Goal: Task Accomplishment & Management: Complete application form

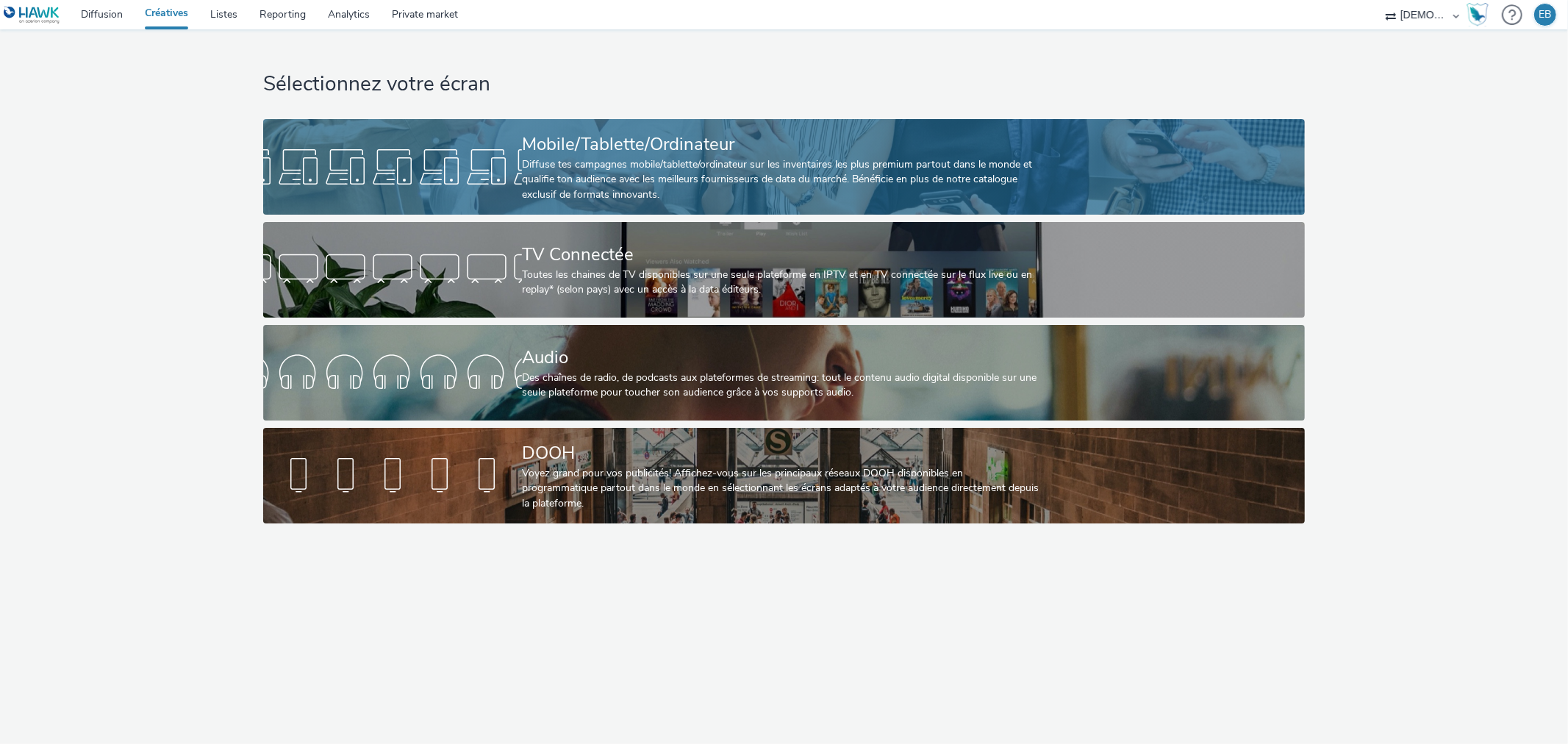
click at [619, 132] on div "Mobile/Tablette/Ordinateur" at bounding box center [781, 145] width 518 height 26
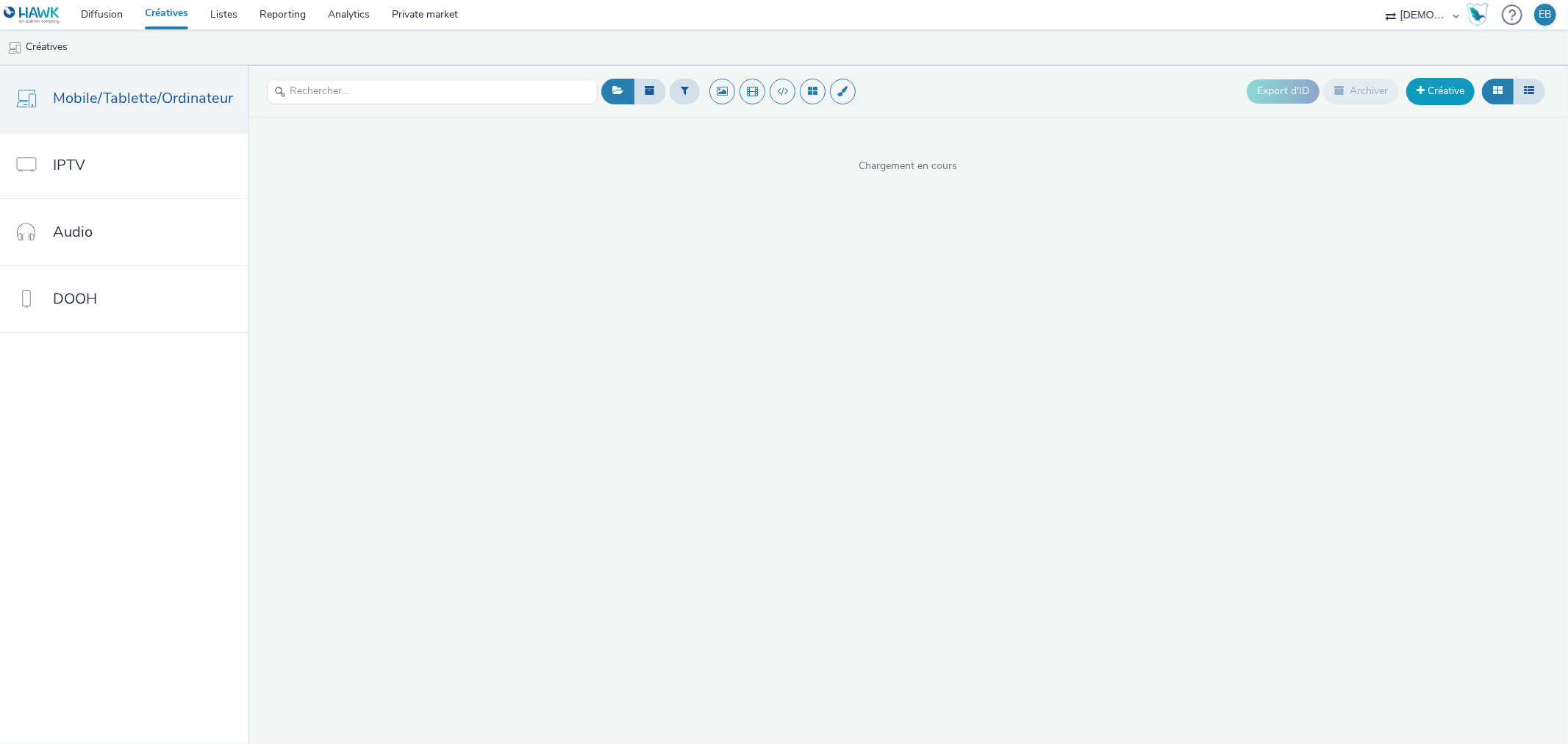
click at [1436, 100] on link "Créative" at bounding box center [1441, 91] width 68 height 27
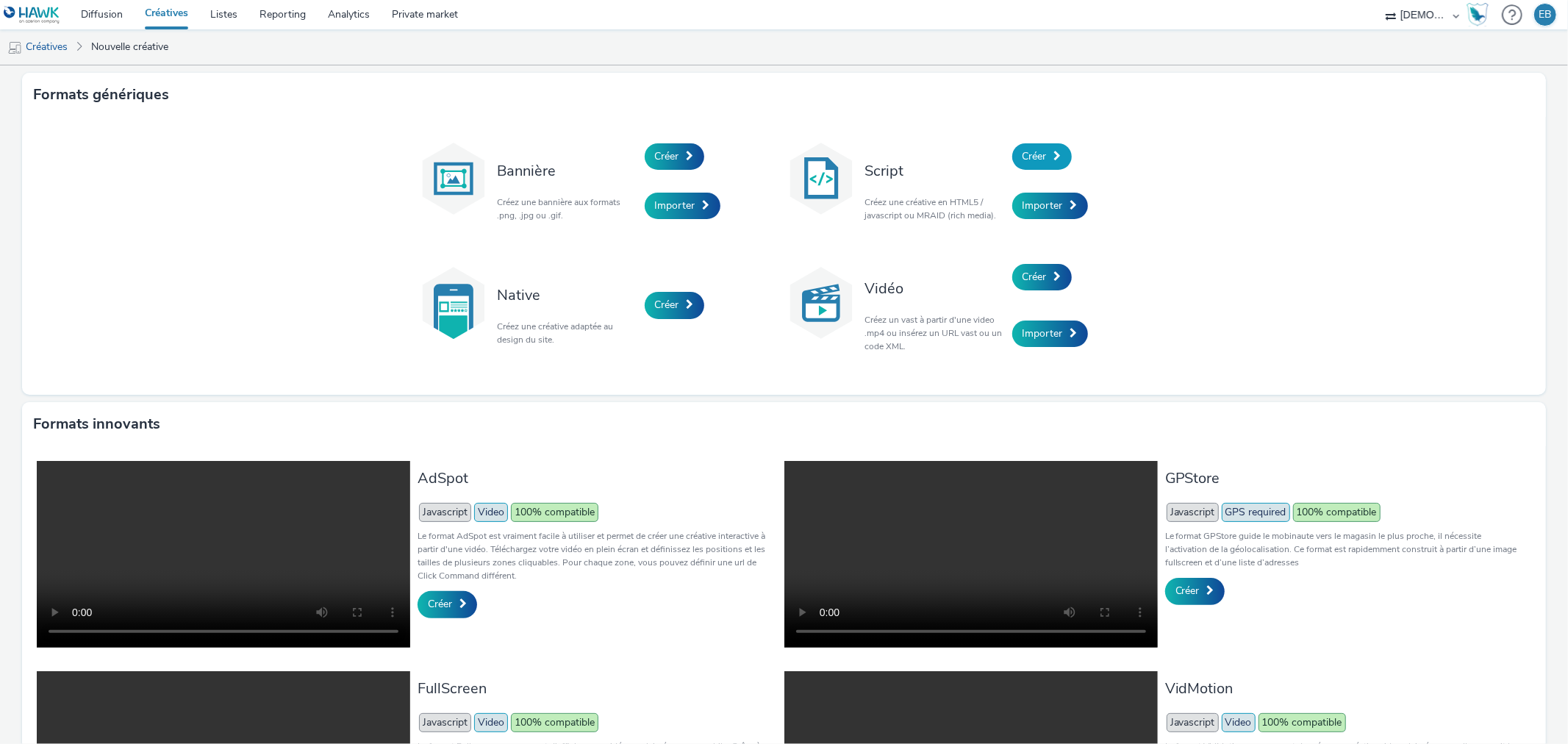
click at [1039, 158] on span "Créer" at bounding box center [1035, 156] width 24 height 14
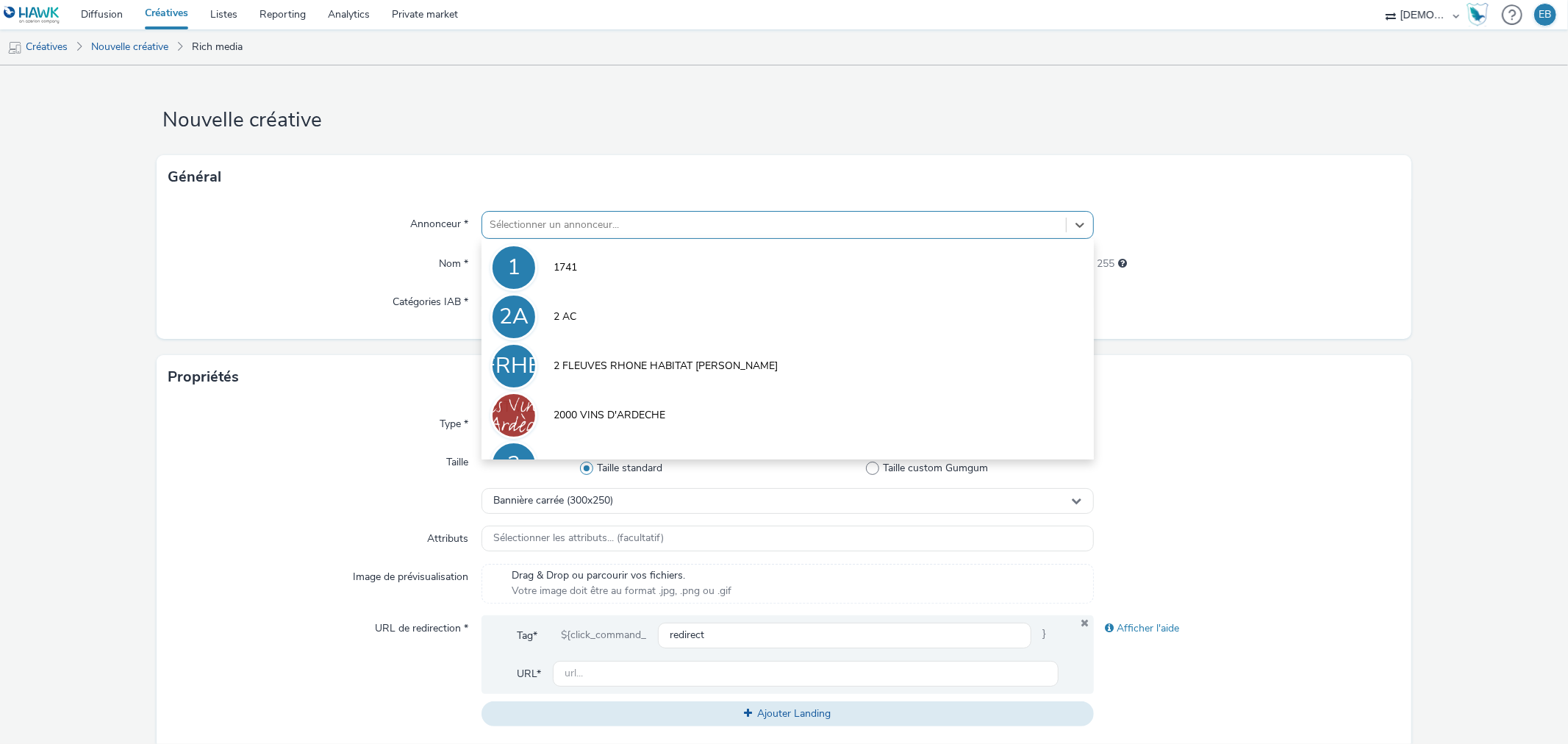
click at [643, 211] on div "Sélectionner un annonceur..." at bounding box center [787, 225] width 612 height 28
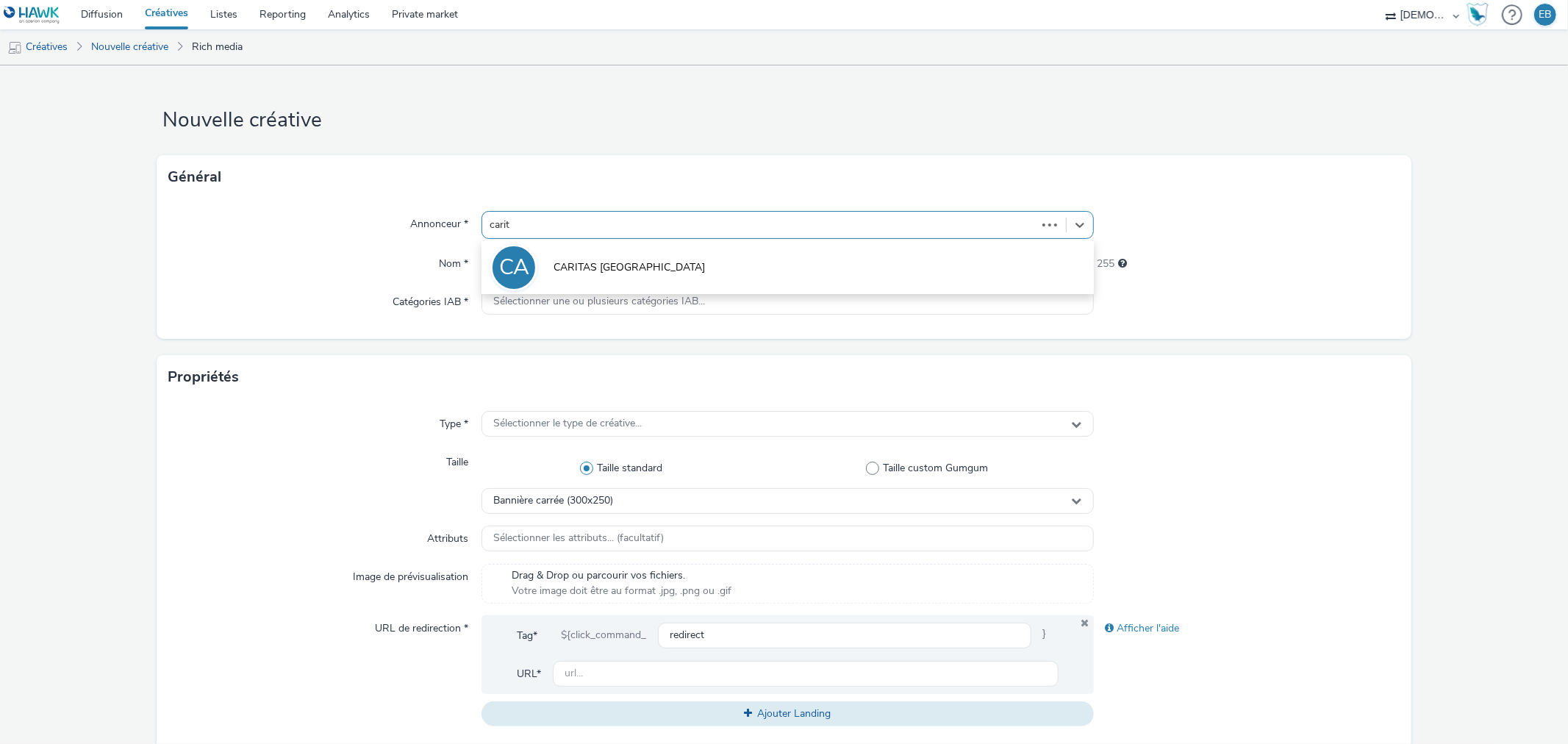
type input "carita"
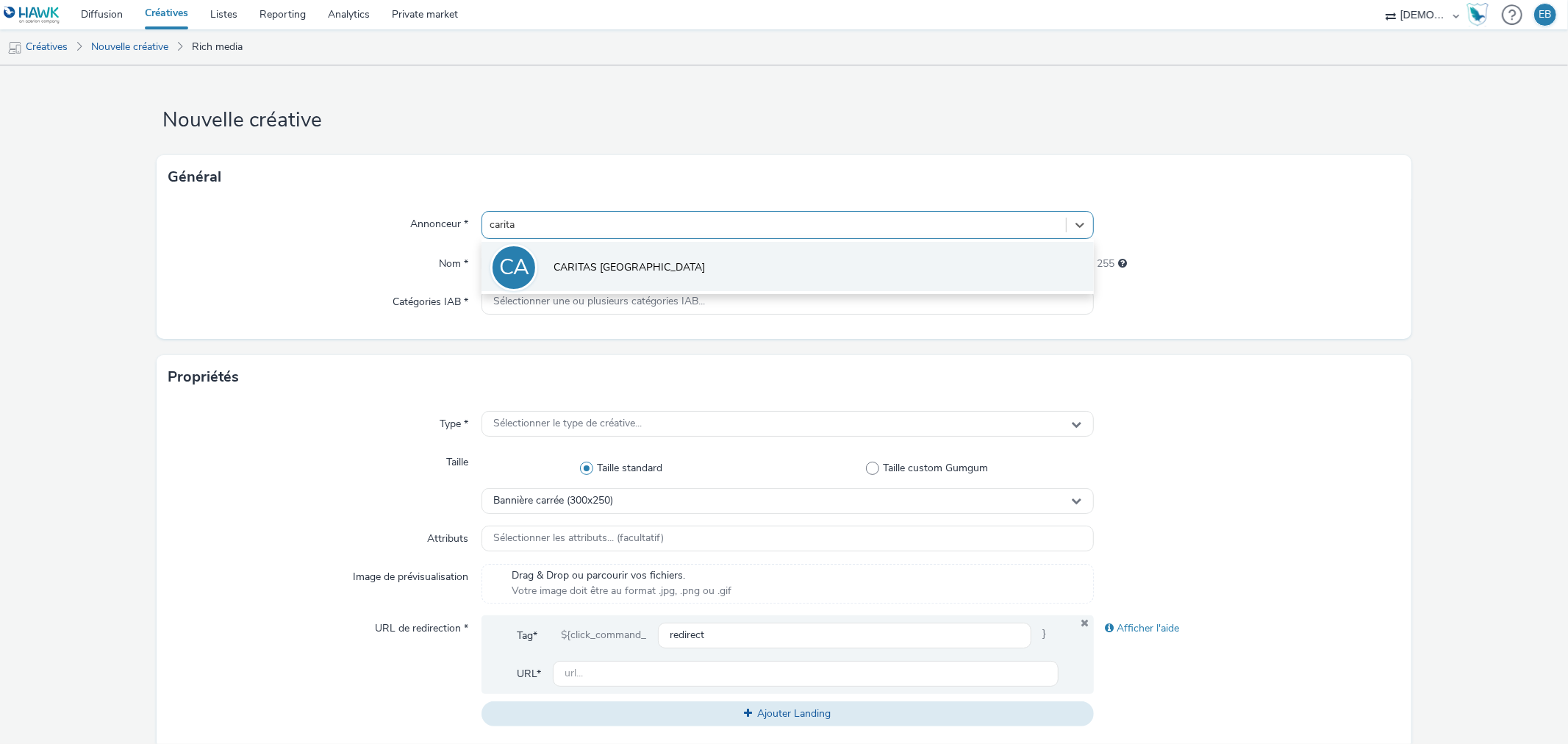
click at [563, 263] on span "CARITAS [GEOGRAPHIC_DATA]" at bounding box center [629, 267] width 152 height 15
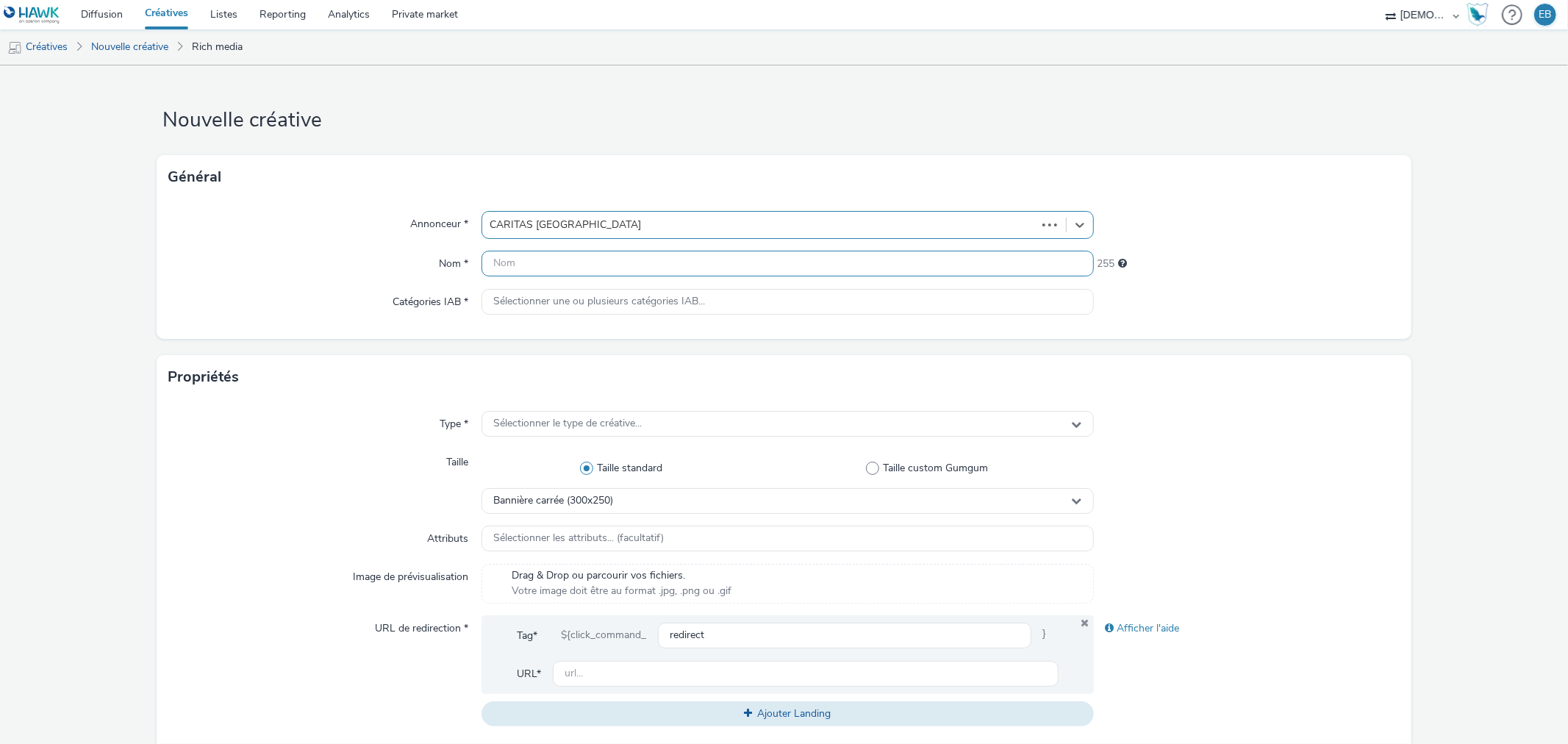
click at [563, 263] on input "text" at bounding box center [787, 263] width 612 height 26
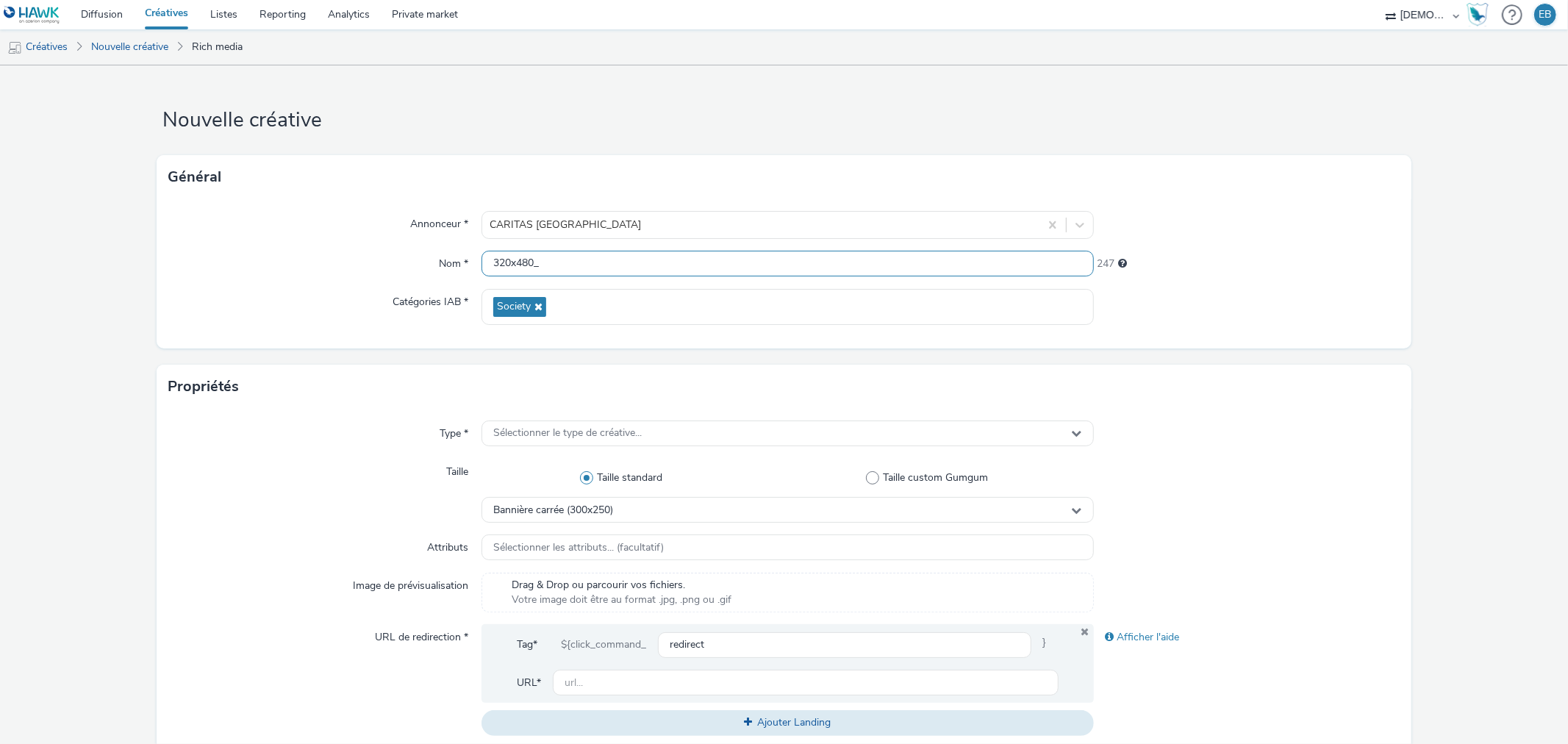
click at [588, 255] on input "320x480_" at bounding box center [787, 263] width 612 height 26
click at [552, 259] on input "320x480_" at bounding box center [787, 263] width 612 height 26
type input "320x480_Don"
click at [414, 420] on div "Type *" at bounding box center [325, 433] width 314 height 27
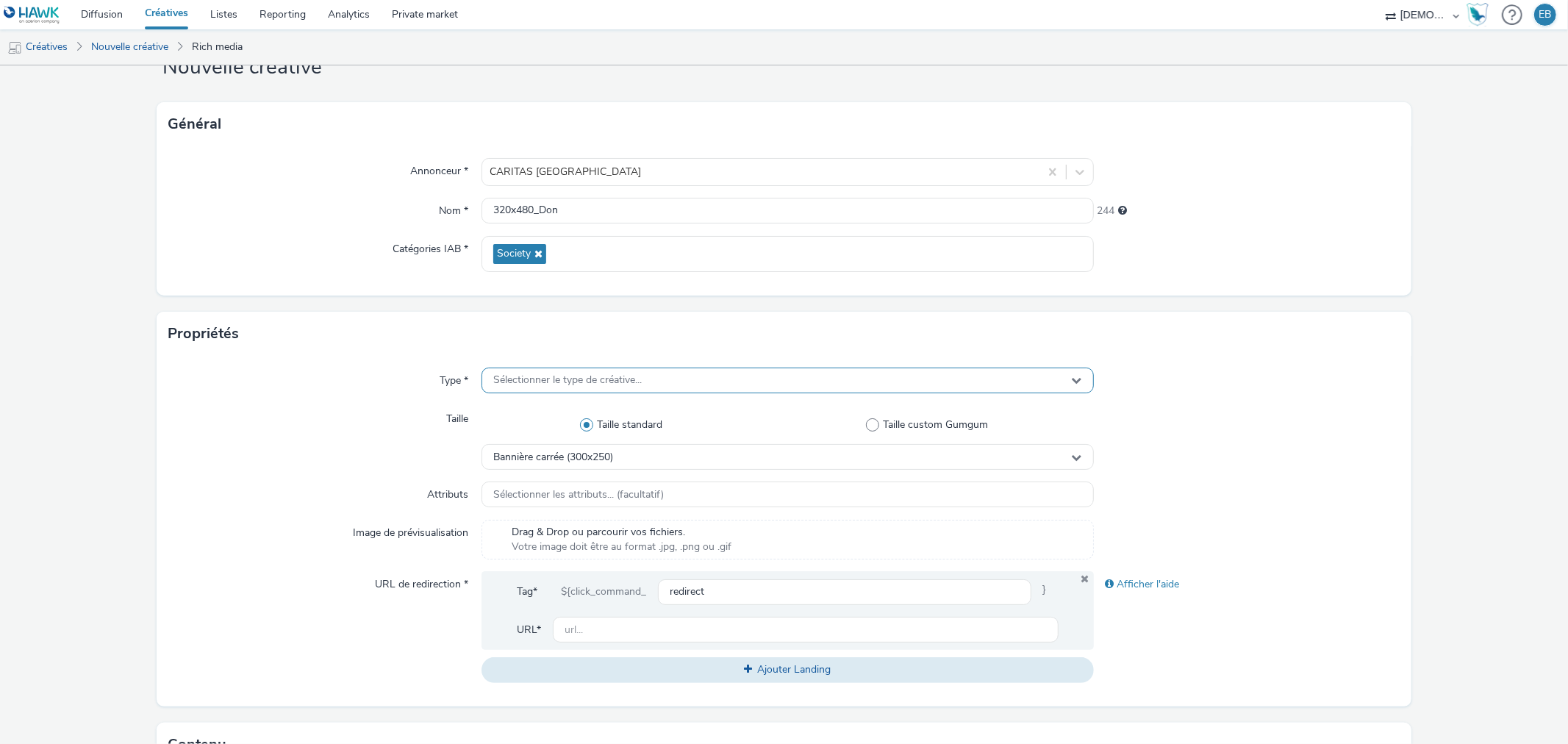
scroll to position [81, 0]
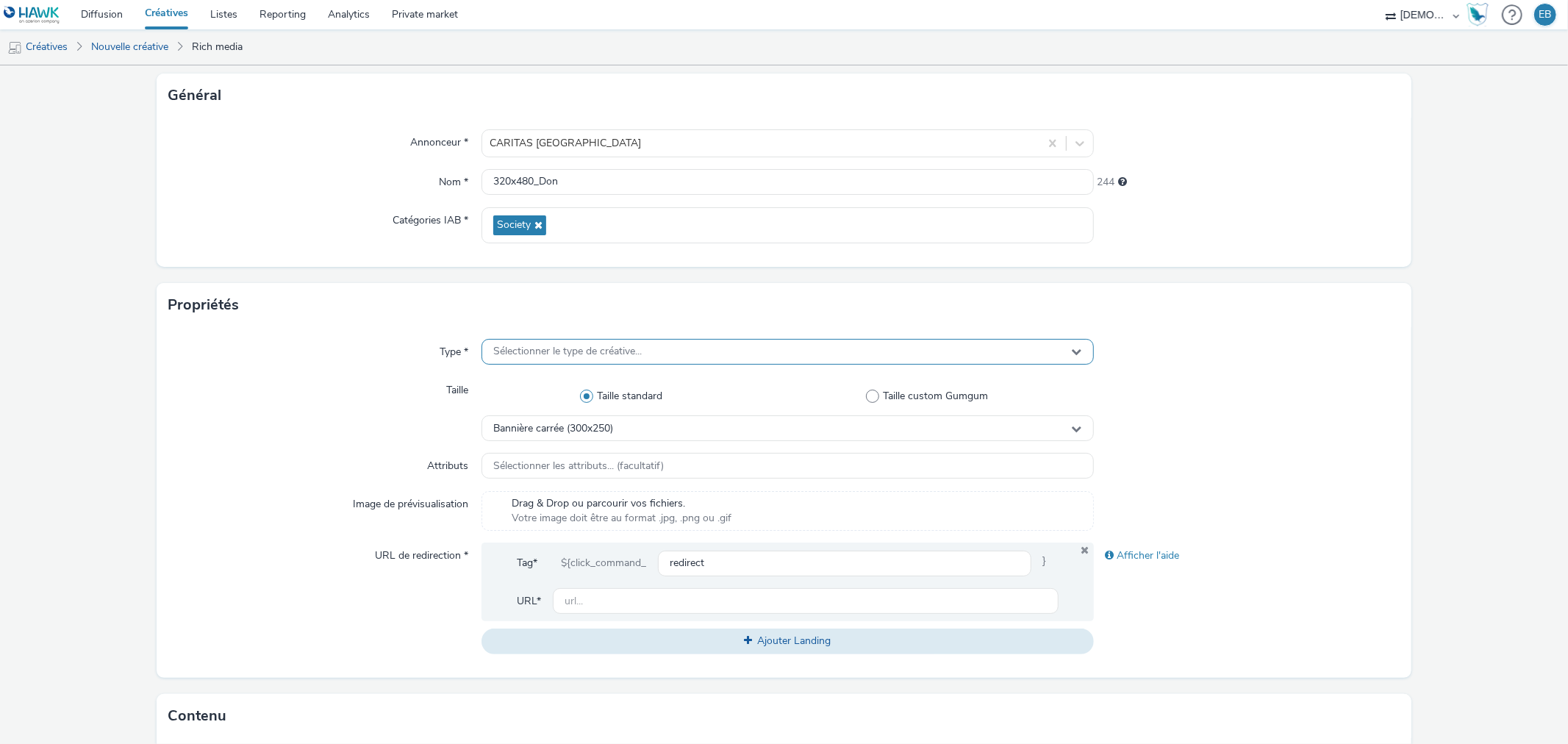
click at [546, 340] on div "Sélectionner le type de créative..." at bounding box center [787, 352] width 612 height 26
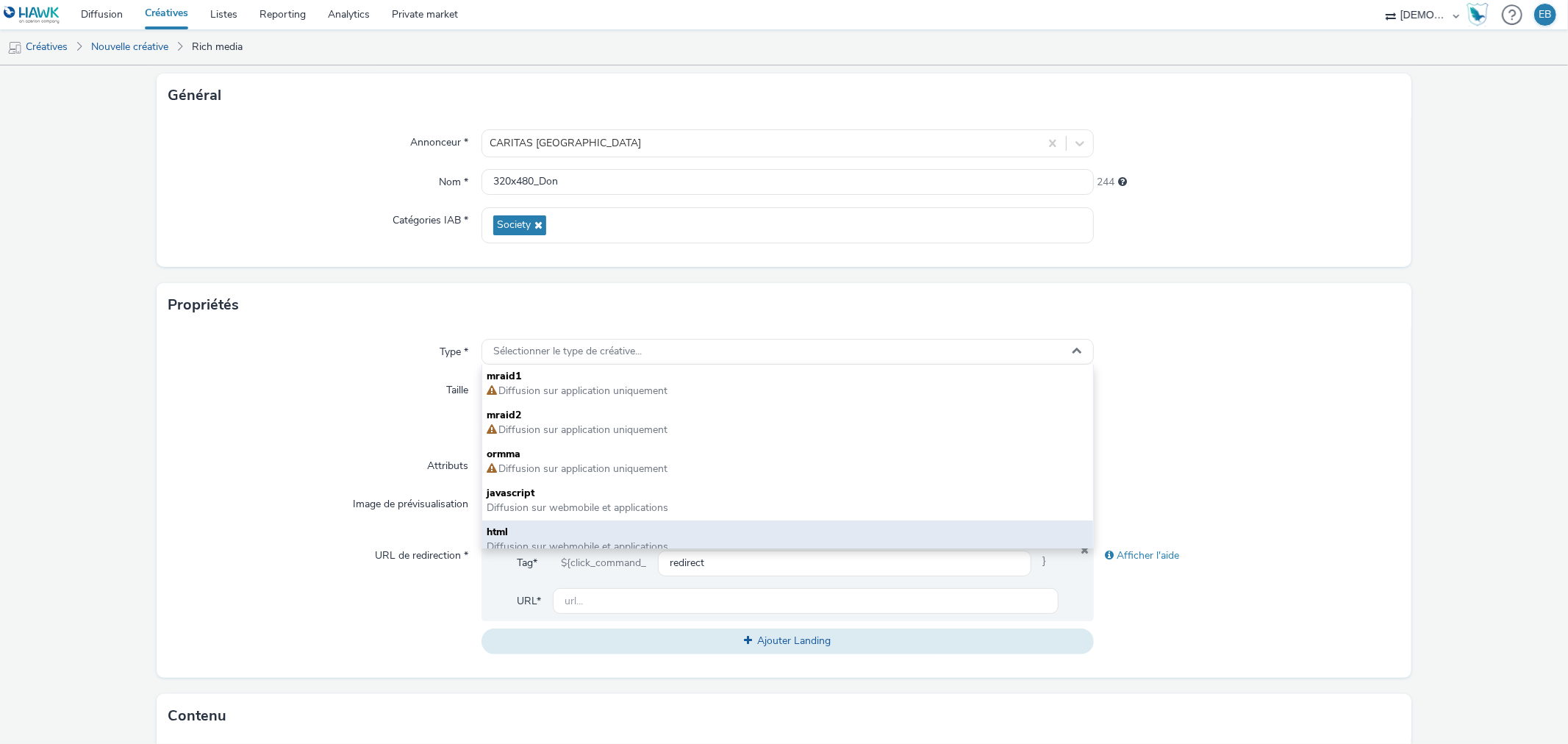
click at [525, 521] on div "html Diffusion sur webmobile et applications" at bounding box center [787, 540] width 610 height 39
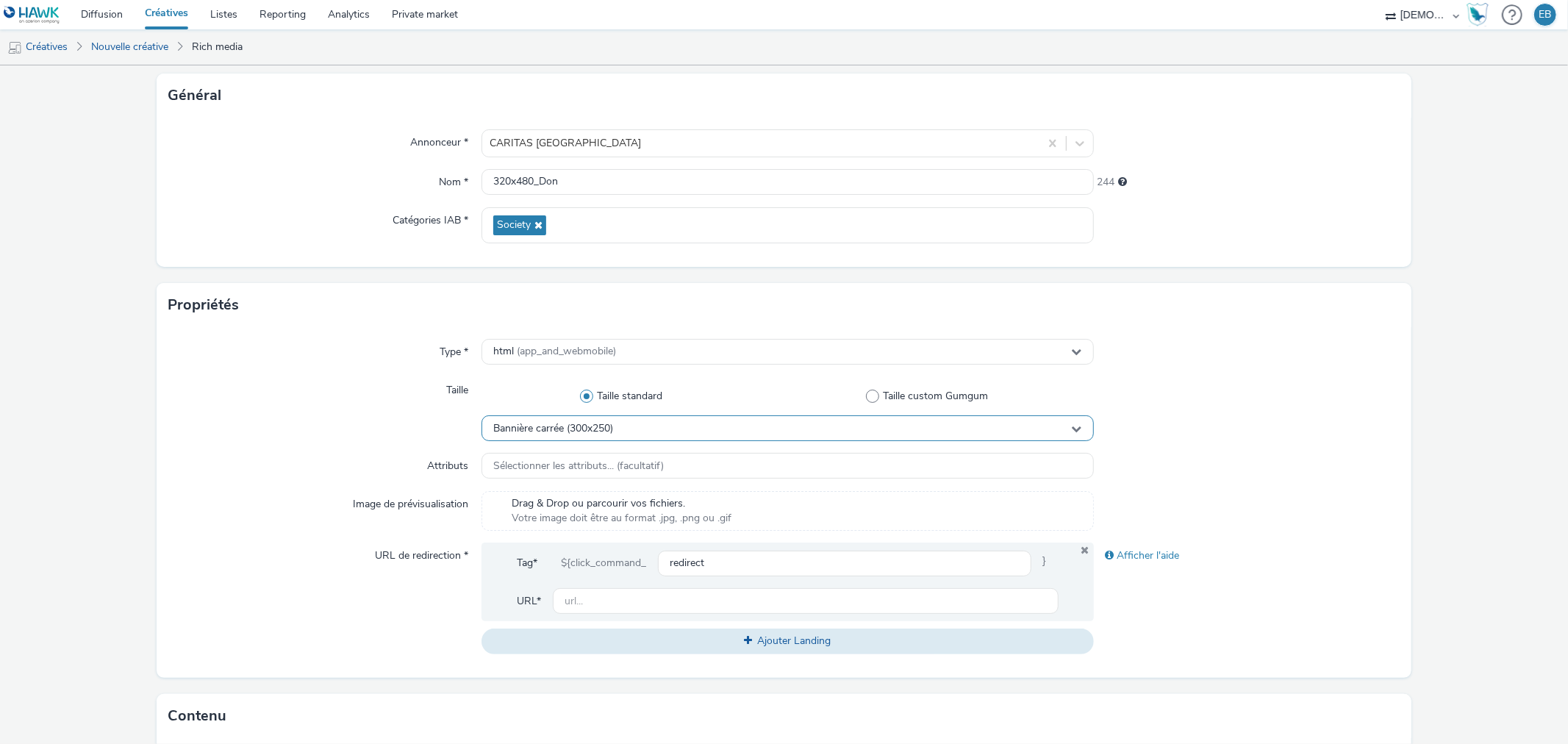
click at [569, 421] on div "Bannière carrée (300x250)" at bounding box center [787, 429] width 612 height 26
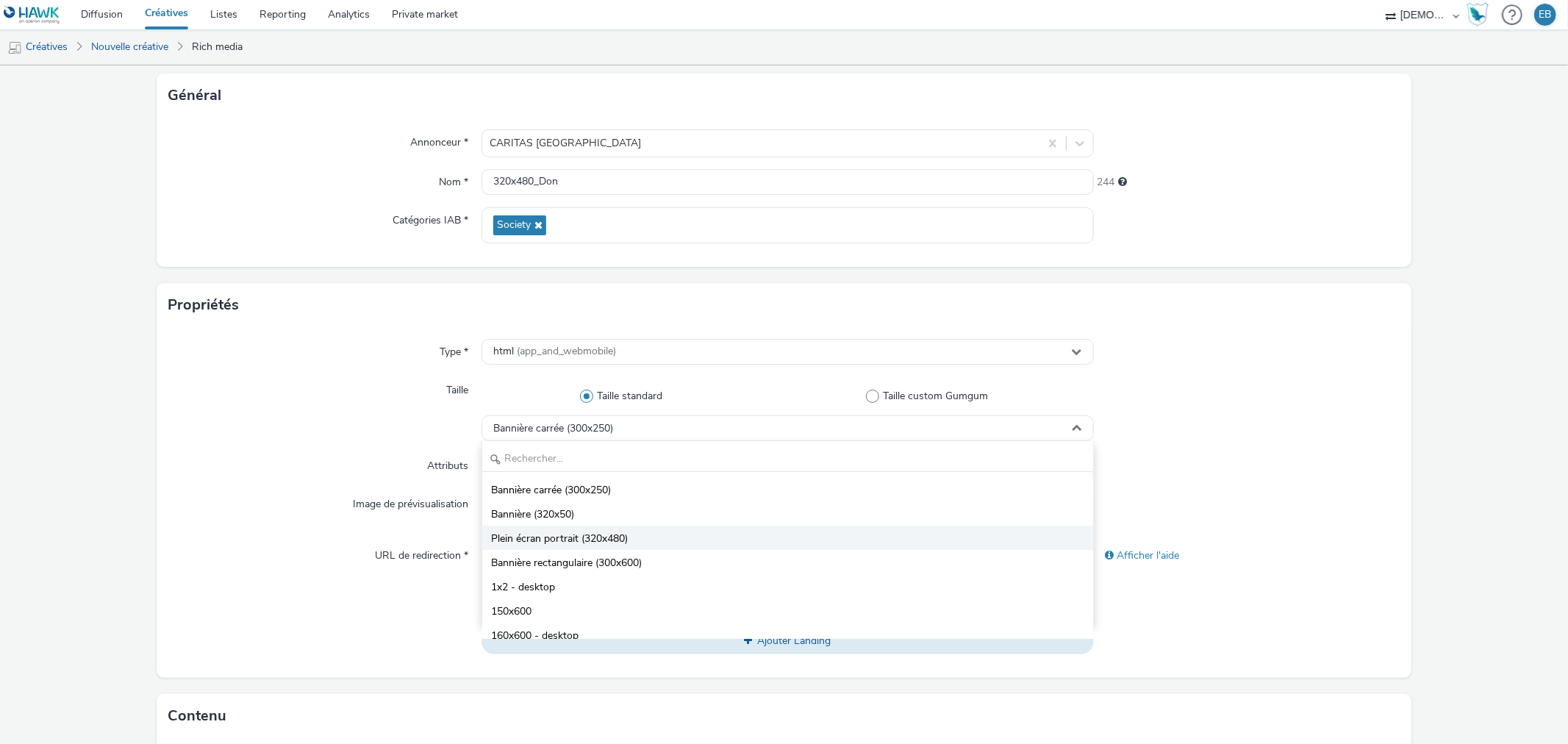
click at [574, 538] on span "Plein écran portrait (320x480)" at bounding box center [560, 539] width 137 height 15
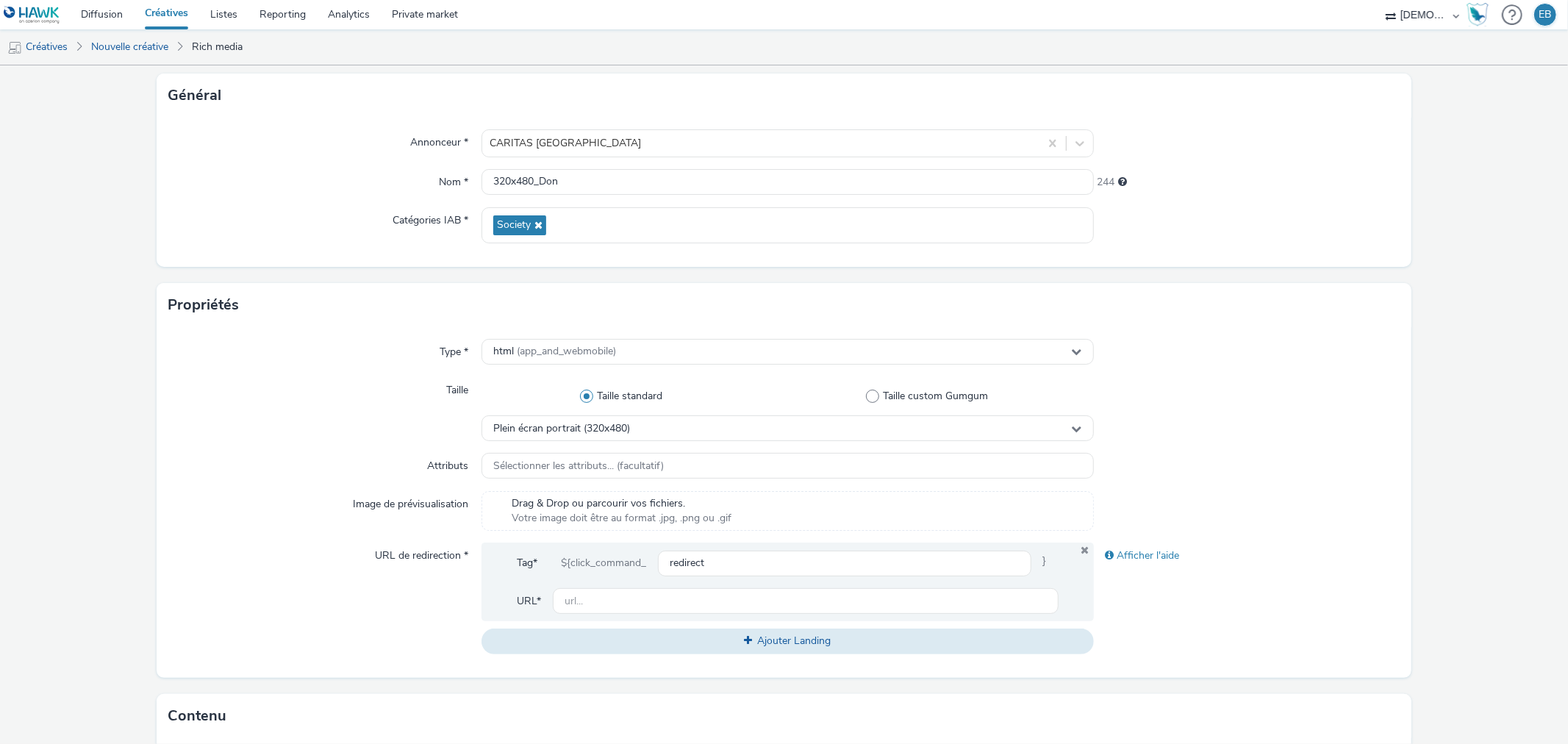
scroll to position [327, 0]
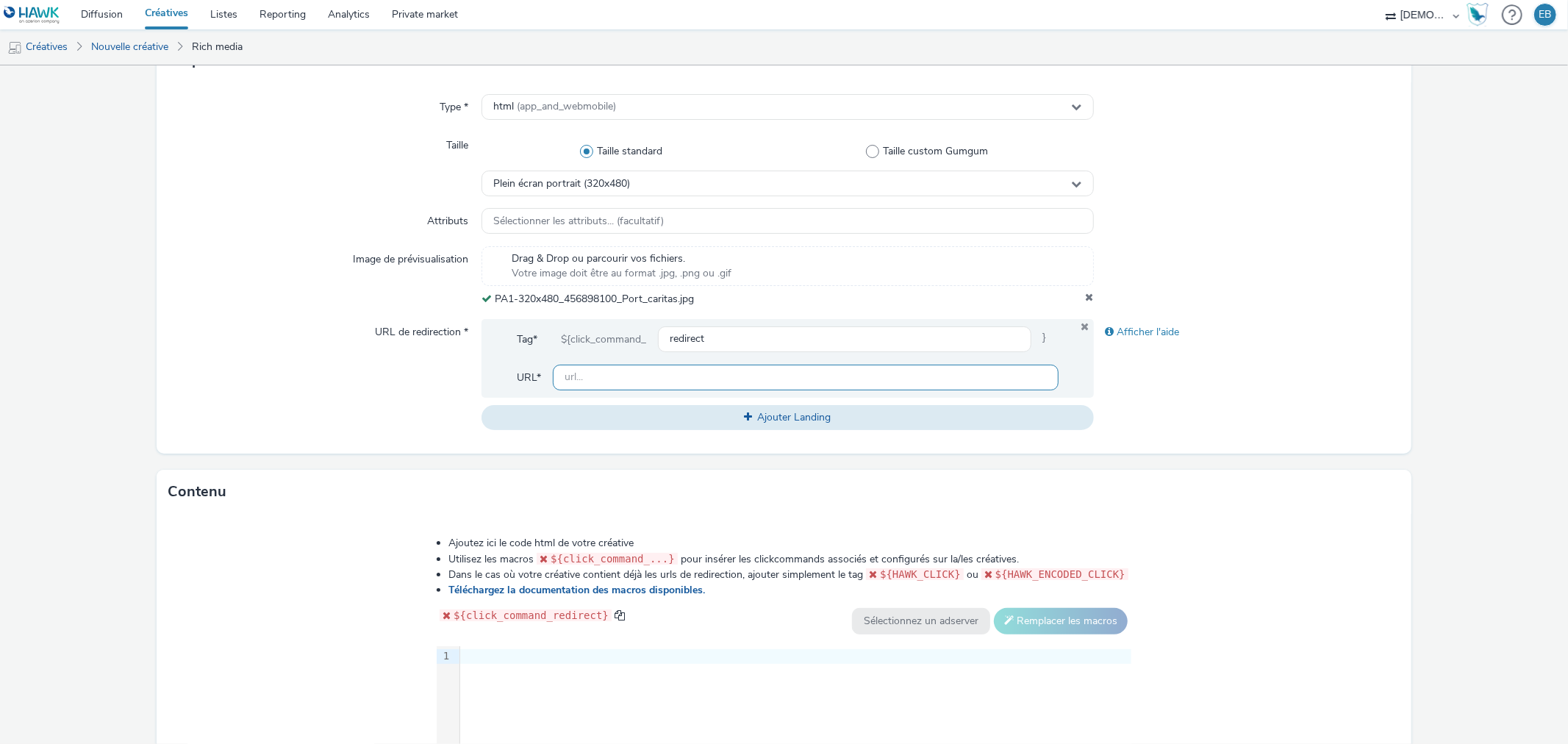
click at [633, 373] on input "text" at bounding box center [805, 378] width 505 height 26
paste input "https://www.caritas-alsace.org/?utm_source=ADN&utm_campaign=456897900&utm_mediu…"
type input "https://www.caritas-alsace.org/?utm_source=ADN&utm_campaign=456897900&utm_mediu…"
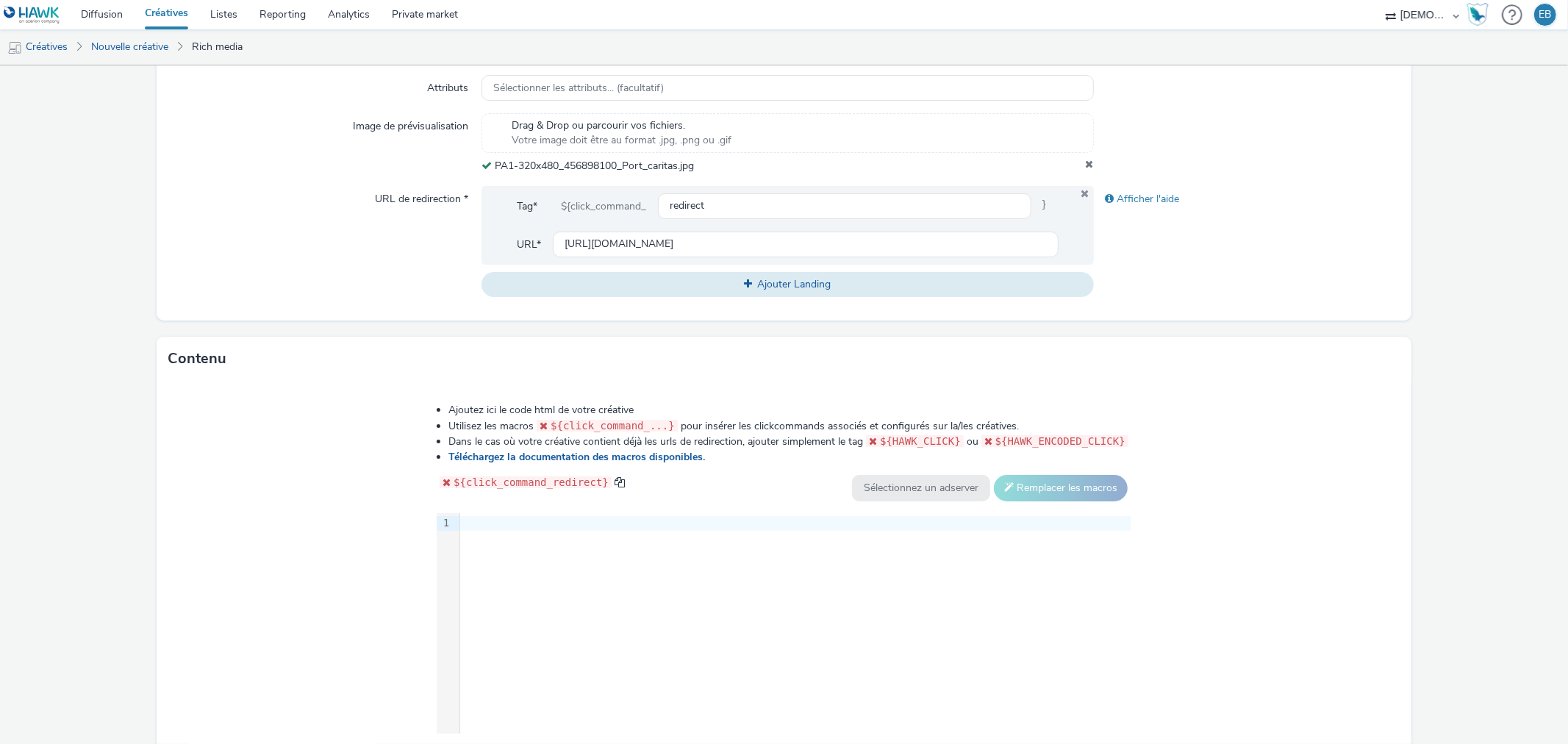
scroll to position [547, 0]
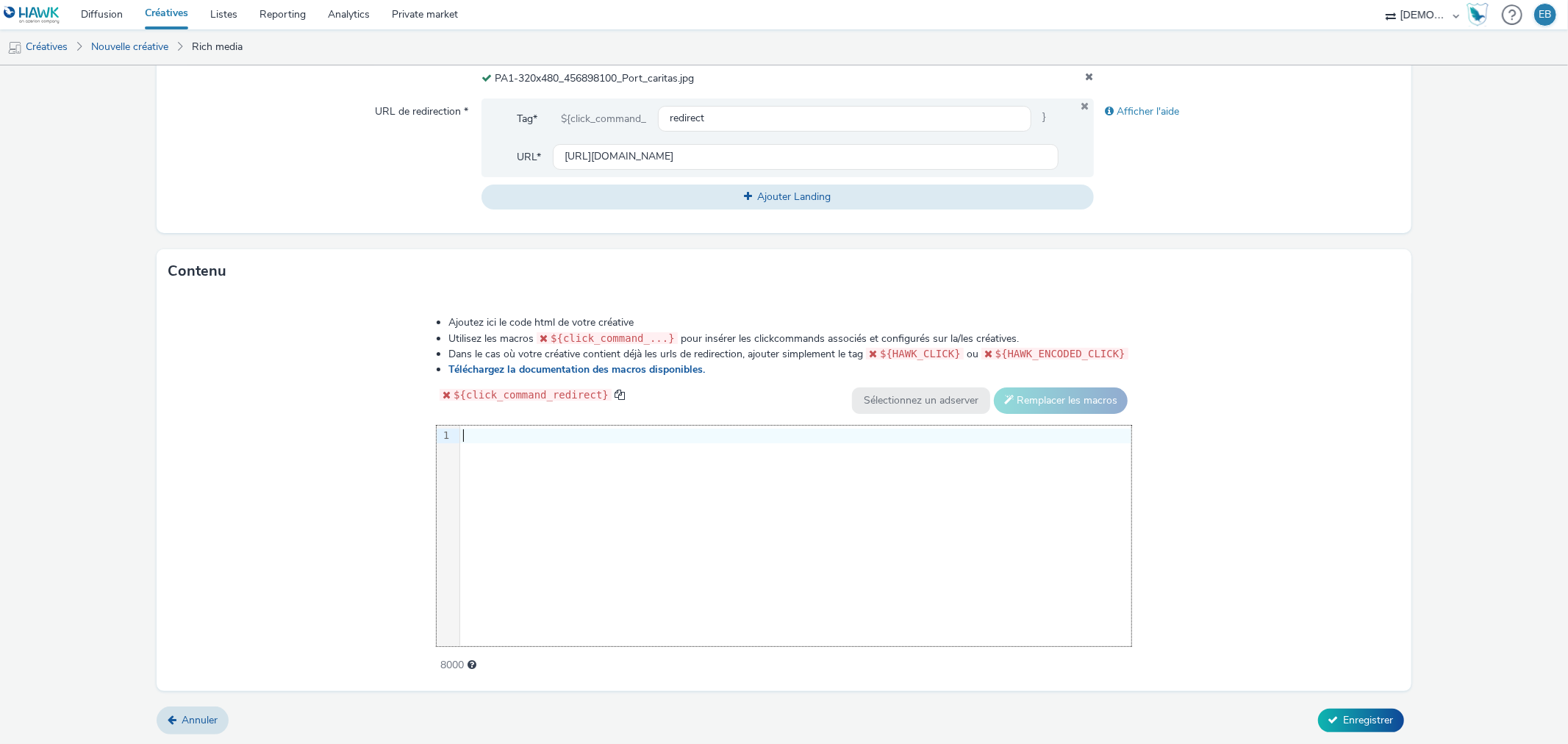
click at [619, 532] on div "9 1 ›" at bounding box center [784, 535] width 695 height 221
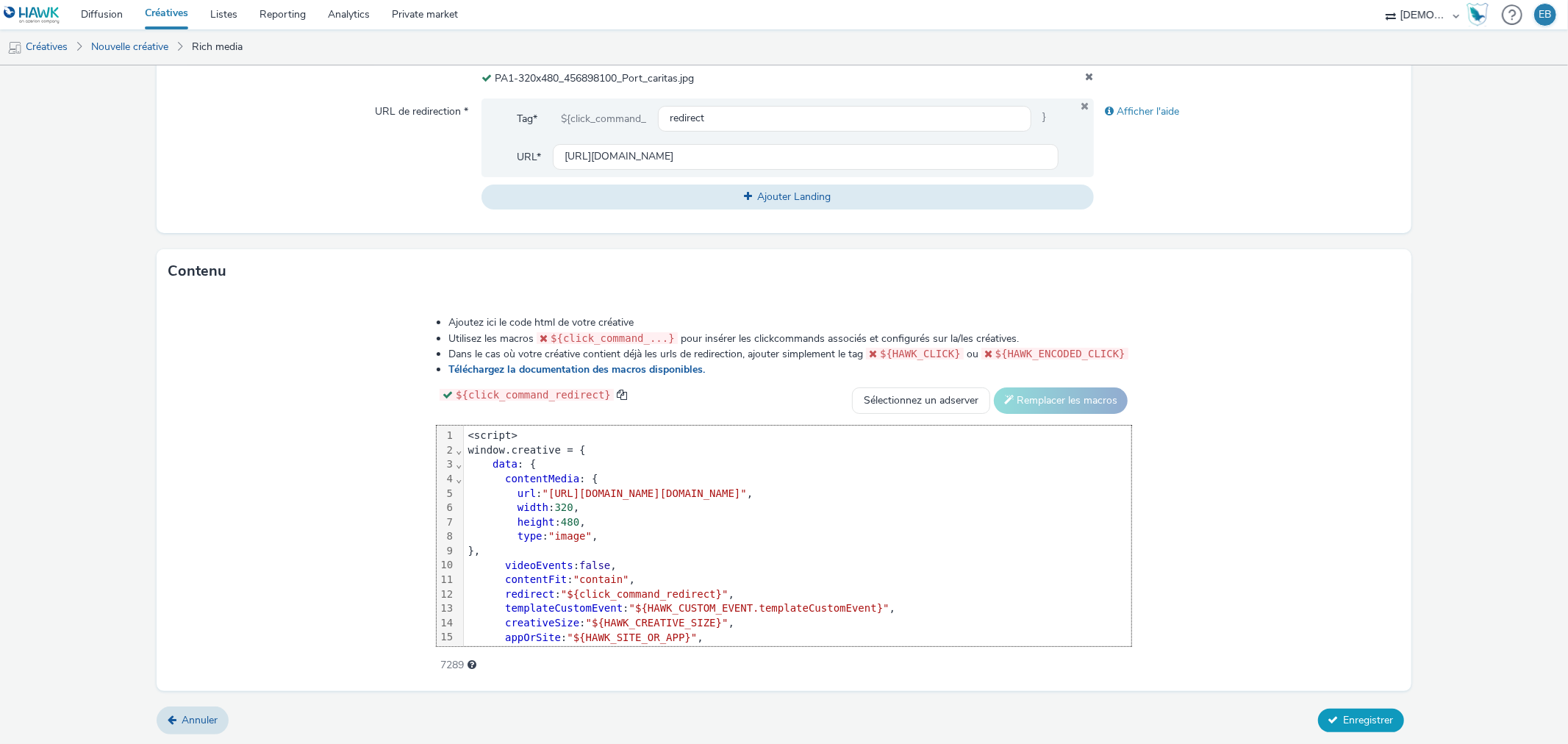
scroll to position [72, 0]
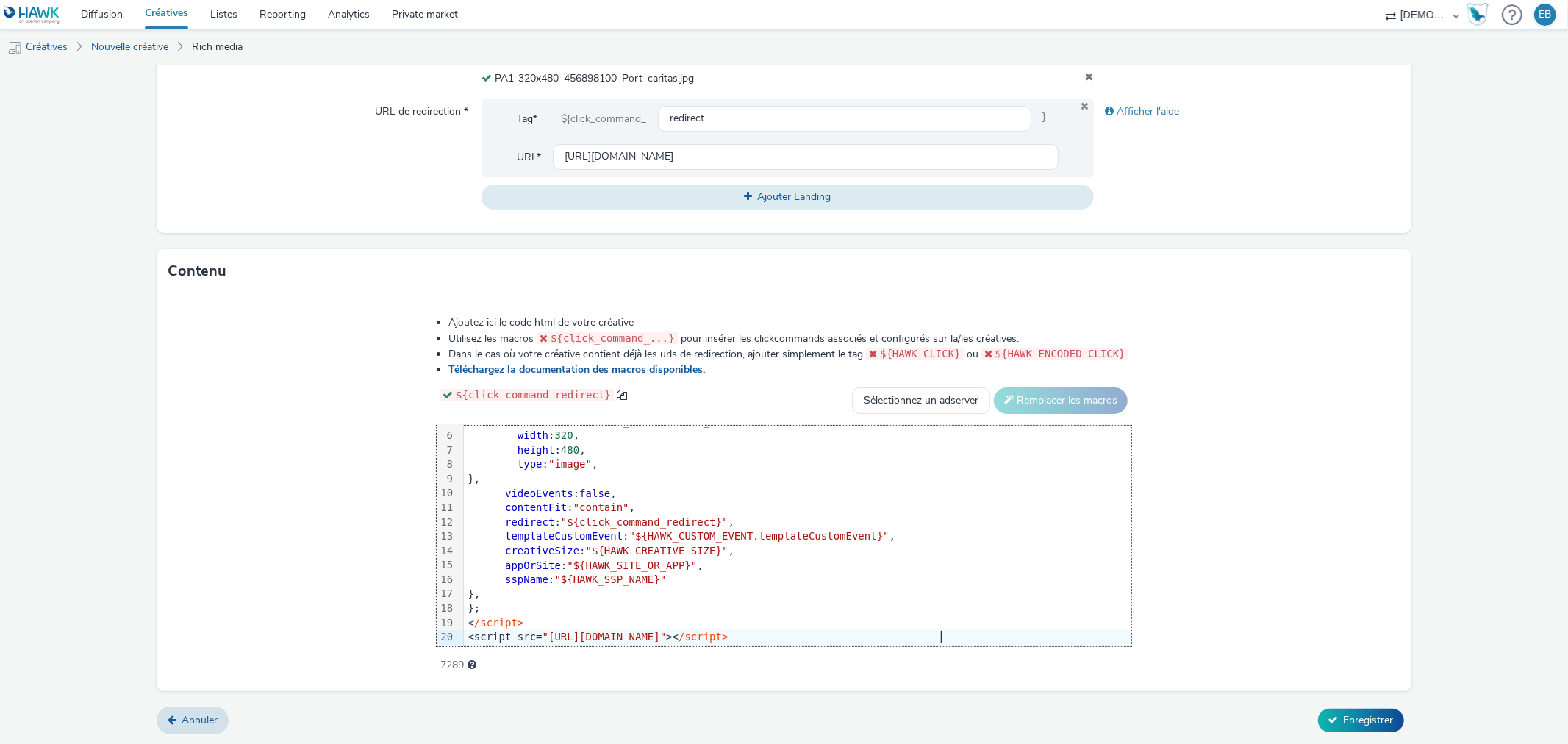
click at [1368, 703] on form "Nouvelle créative Général Annonceur * CARITAS ALSACE Nom * 320x480_Don 244 Caté…" at bounding box center [784, 132] width 1568 height 1226
click at [1357, 722] on span "Enregistrer" at bounding box center [1369, 720] width 50 height 14
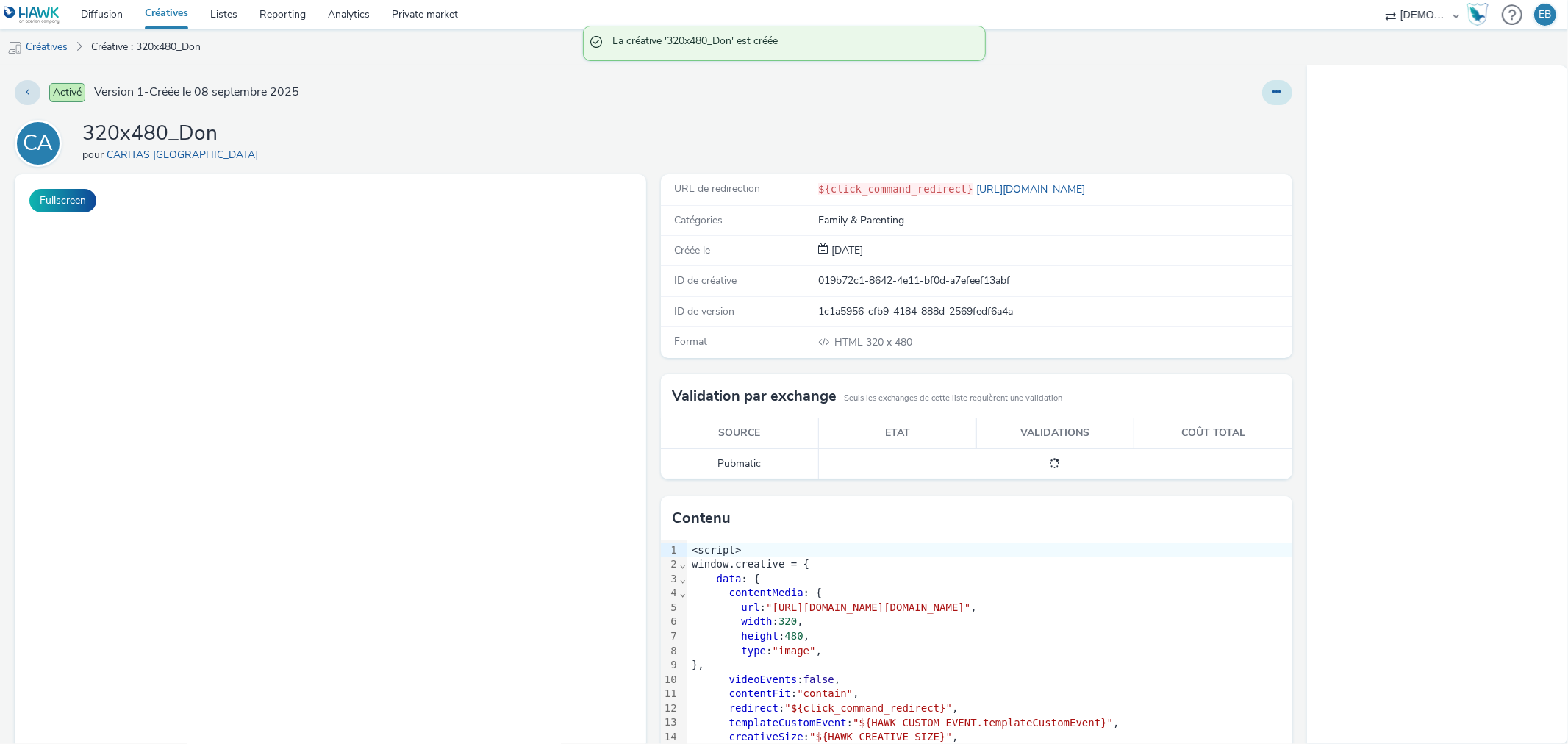
click at [1273, 87] on icon at bounding box center [1277, 92] width 8 height 10
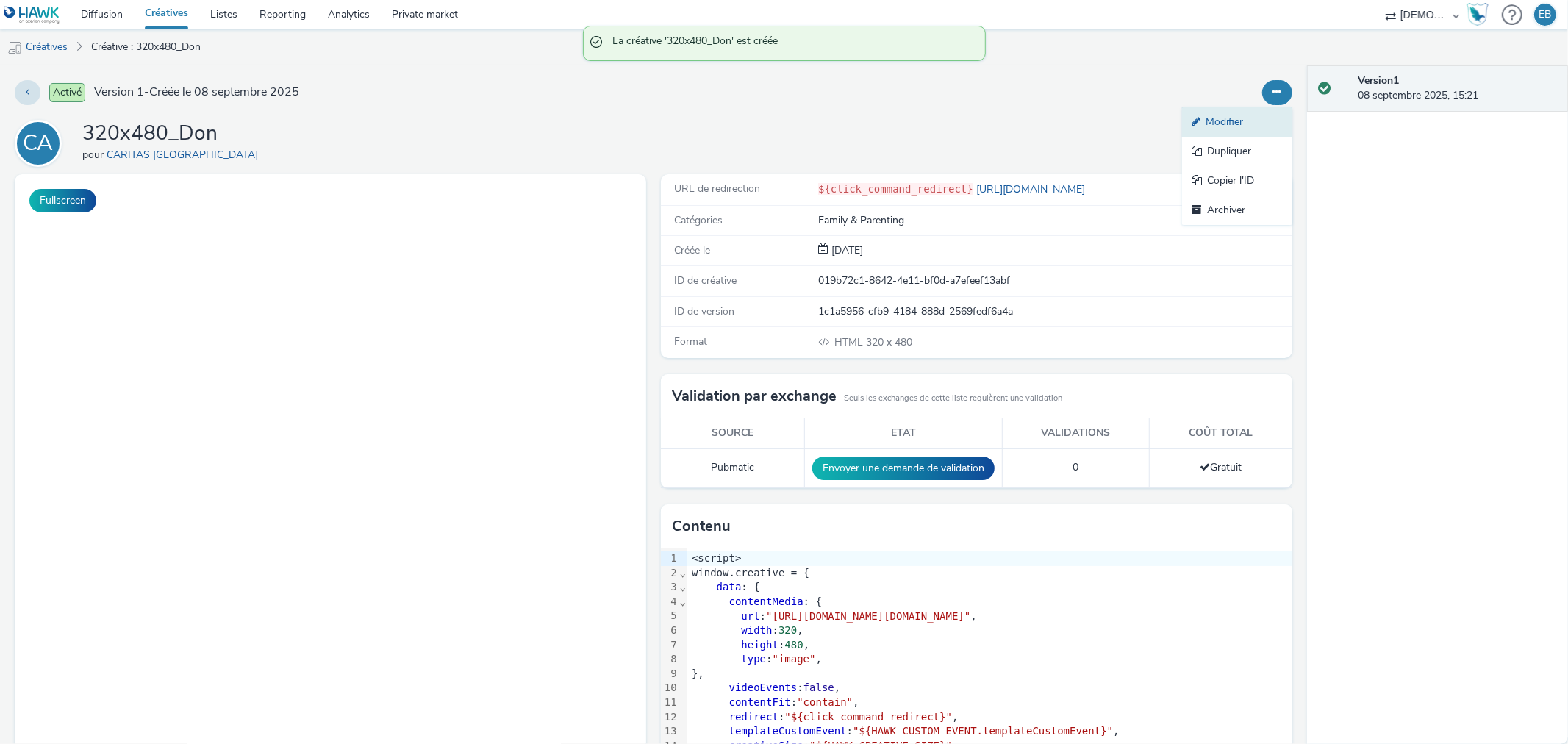
click at [1243, 125] on link "Modifier" at bounding box center [1237, 122] width 110 height 29
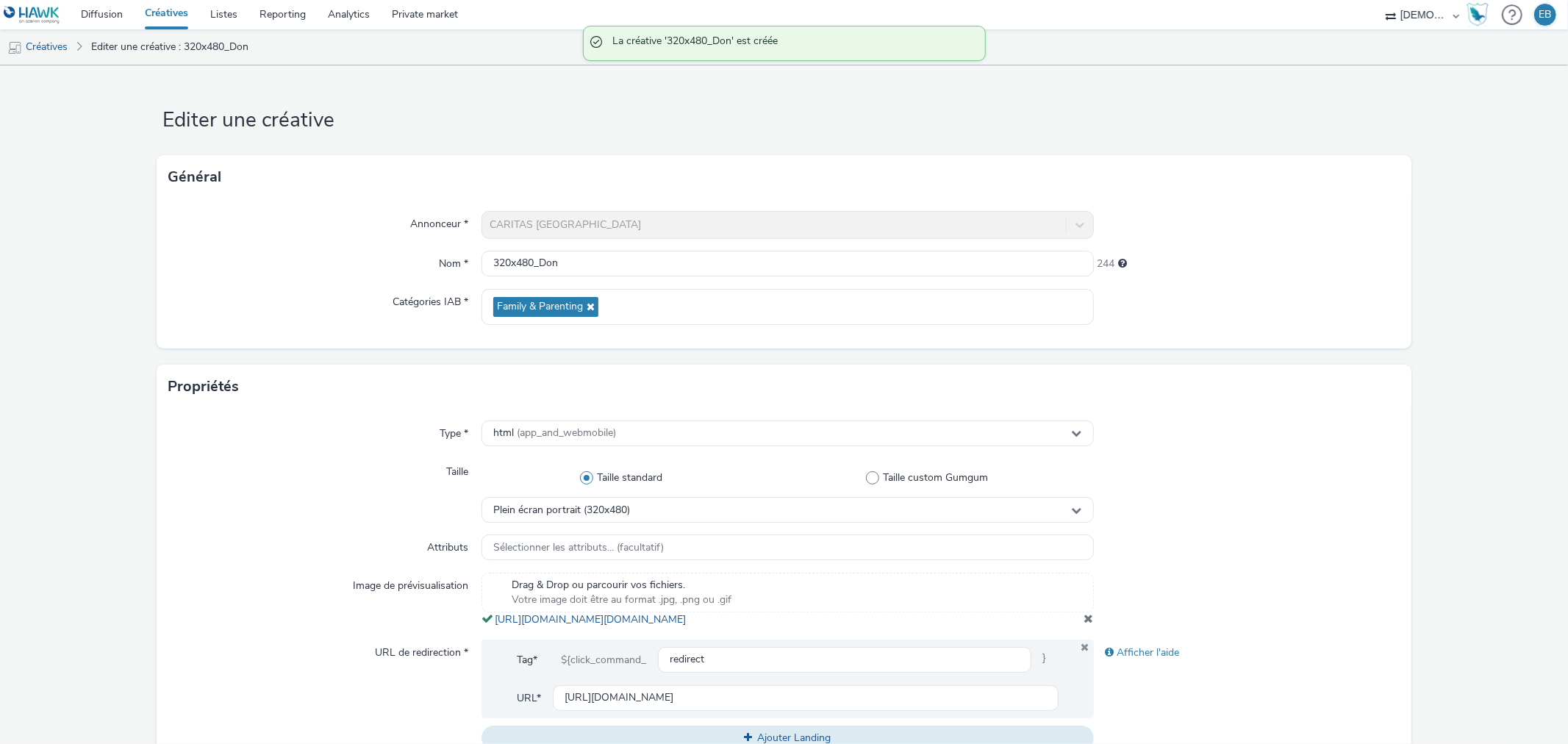
scroll to position [200, 0]
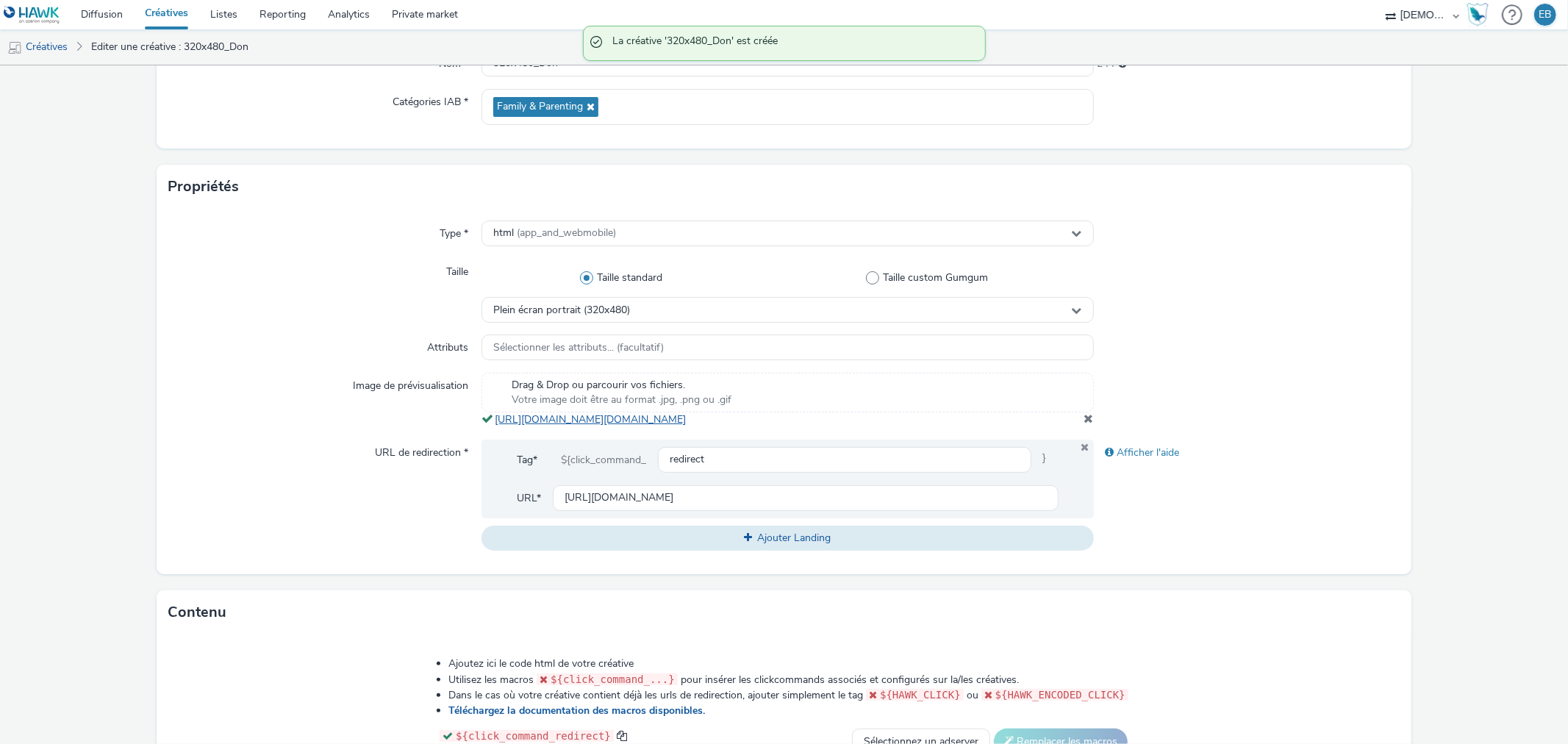
drag, startPoint x: 831, startPoint y: 442, endPoint x: 493, endPoint y: 426, distance: 338.4
click at [493, 426] on div "Drag & Drop ou parcourir vos fichiers. Votre image doit être au format .jpg, .p…" at bounding box center [787, 399] width 612 height 55
copy link "https://tabmo-cdn.s3.eu-west-1.amazonaws.com/hawk.tabmo.io/organizations/38dc92…"
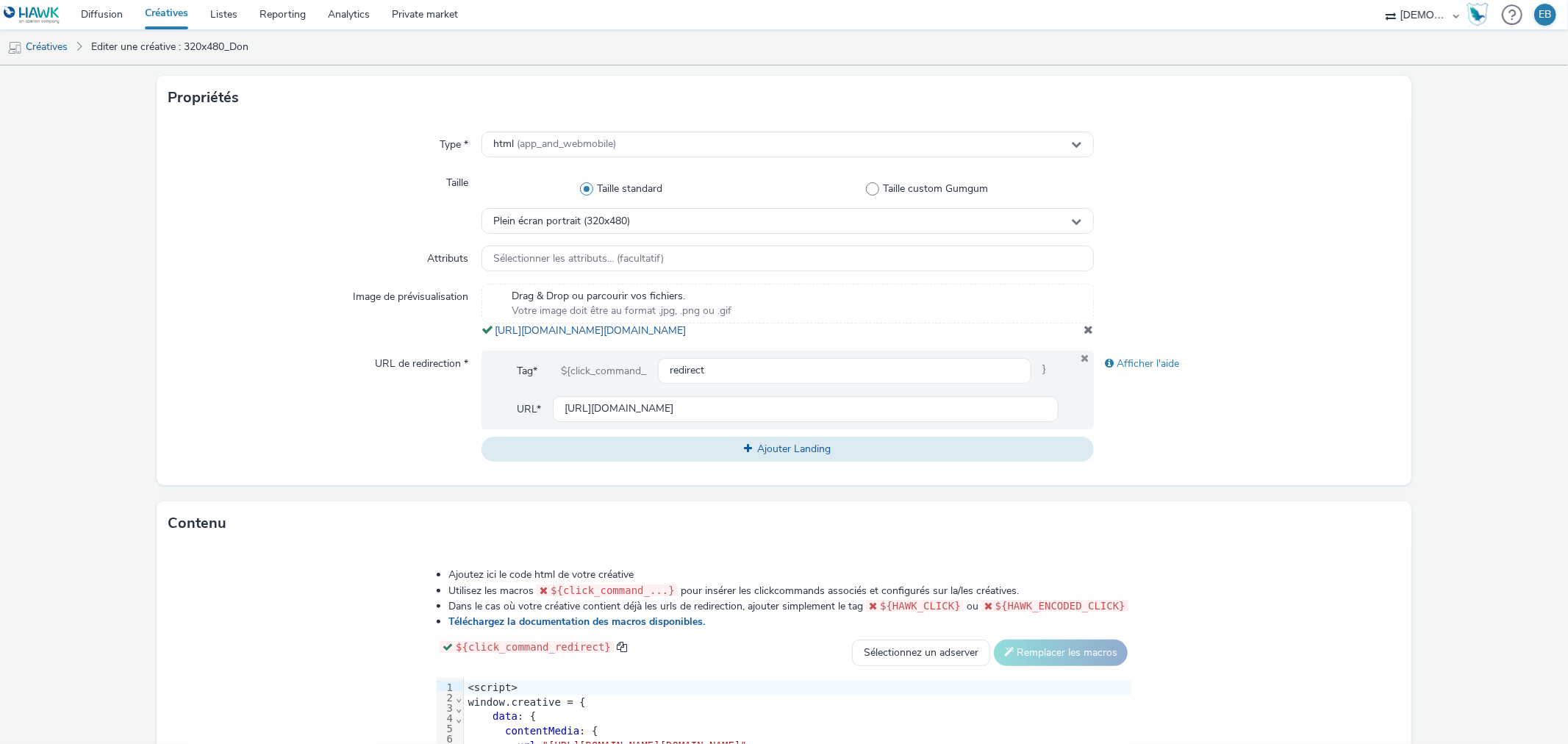
scroll to position [444, 0]
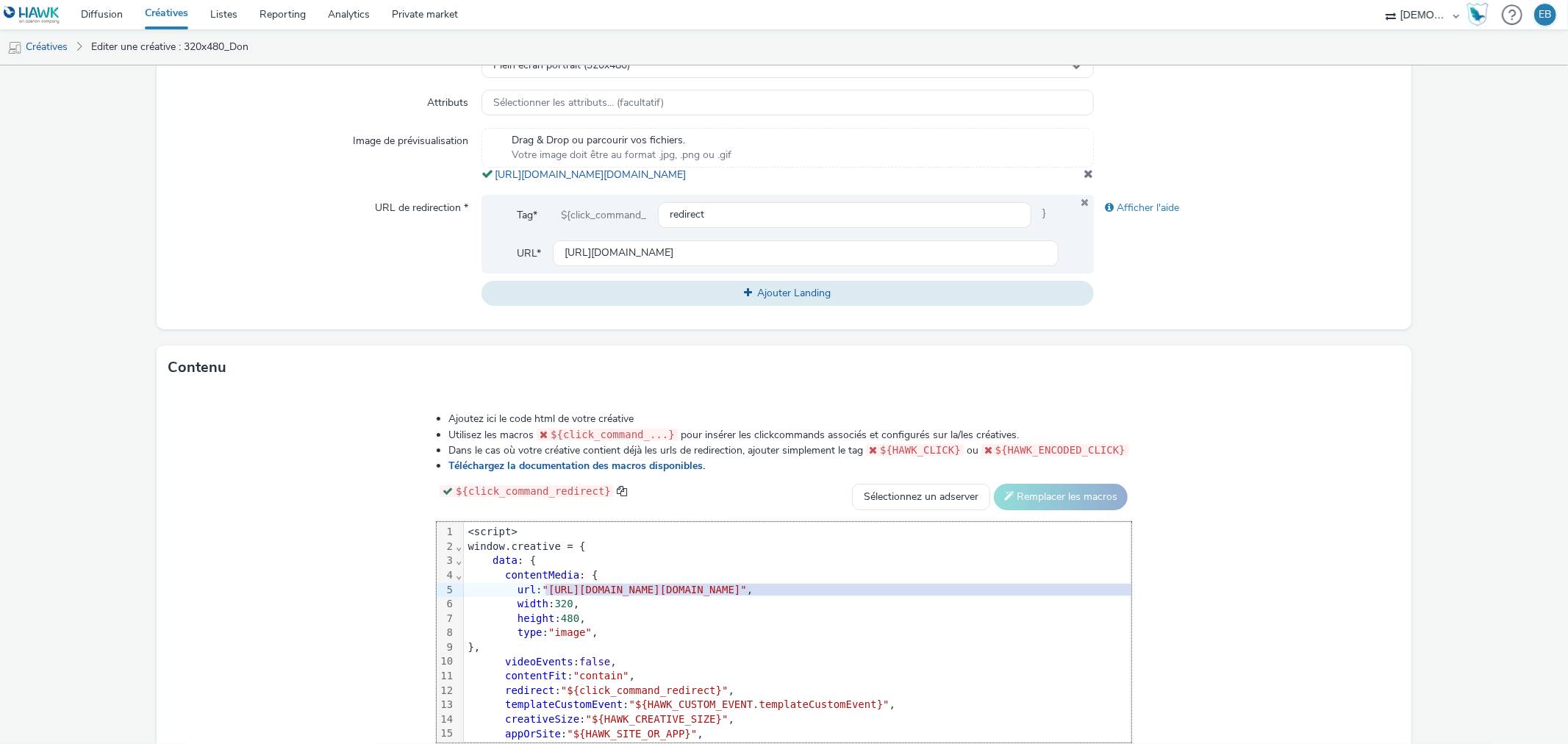
drag, startPoint x: 372, startPoint y: 600, endPoint x: 1270, endPoint y: 597, distance: 898.0
click at [747, 595] on span ""https://tabmo-cdn.s3.eu-west-1.amazonaws.com/hawk.tabmo.io/organizations/38dc9…" at bounding box center [645, 590] width 204 height 12
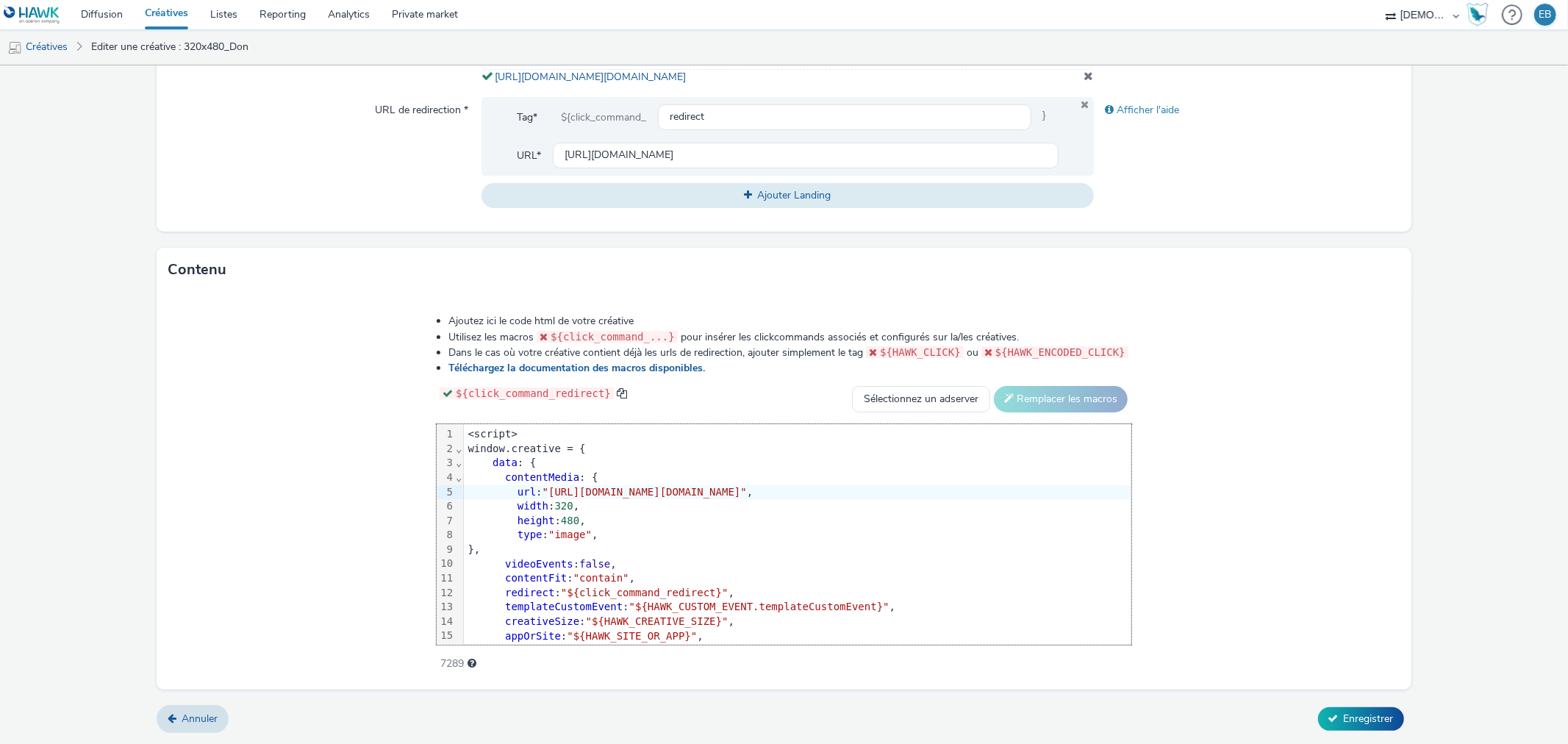
scroll to position [556, 0]
click at [1344, 713] on span "Enregistrer" at bounding box center [1369, 719] width 50 height 14
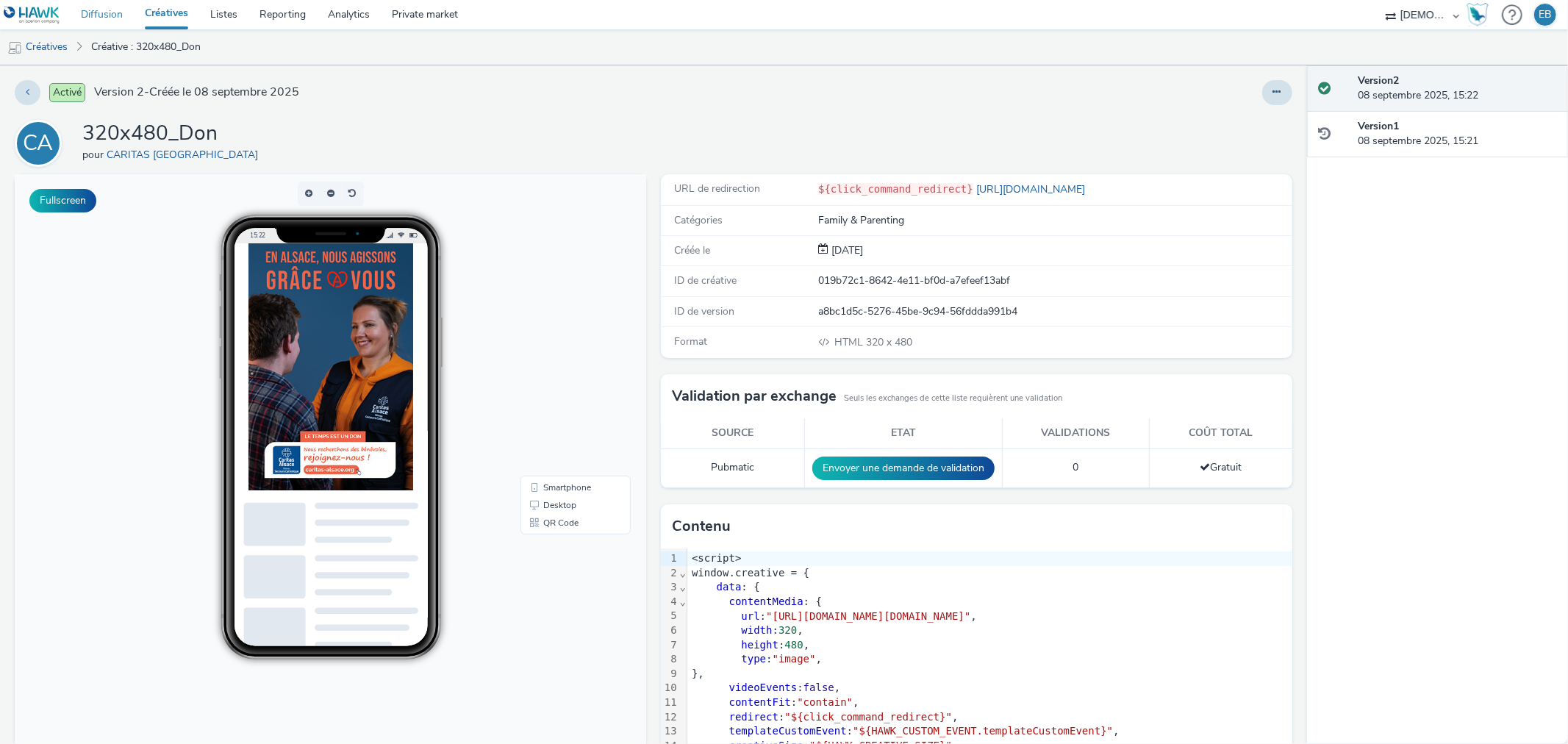
click at [107, 10] on link "Diffusion" at bounding box center [102, 15] width 64 height 29
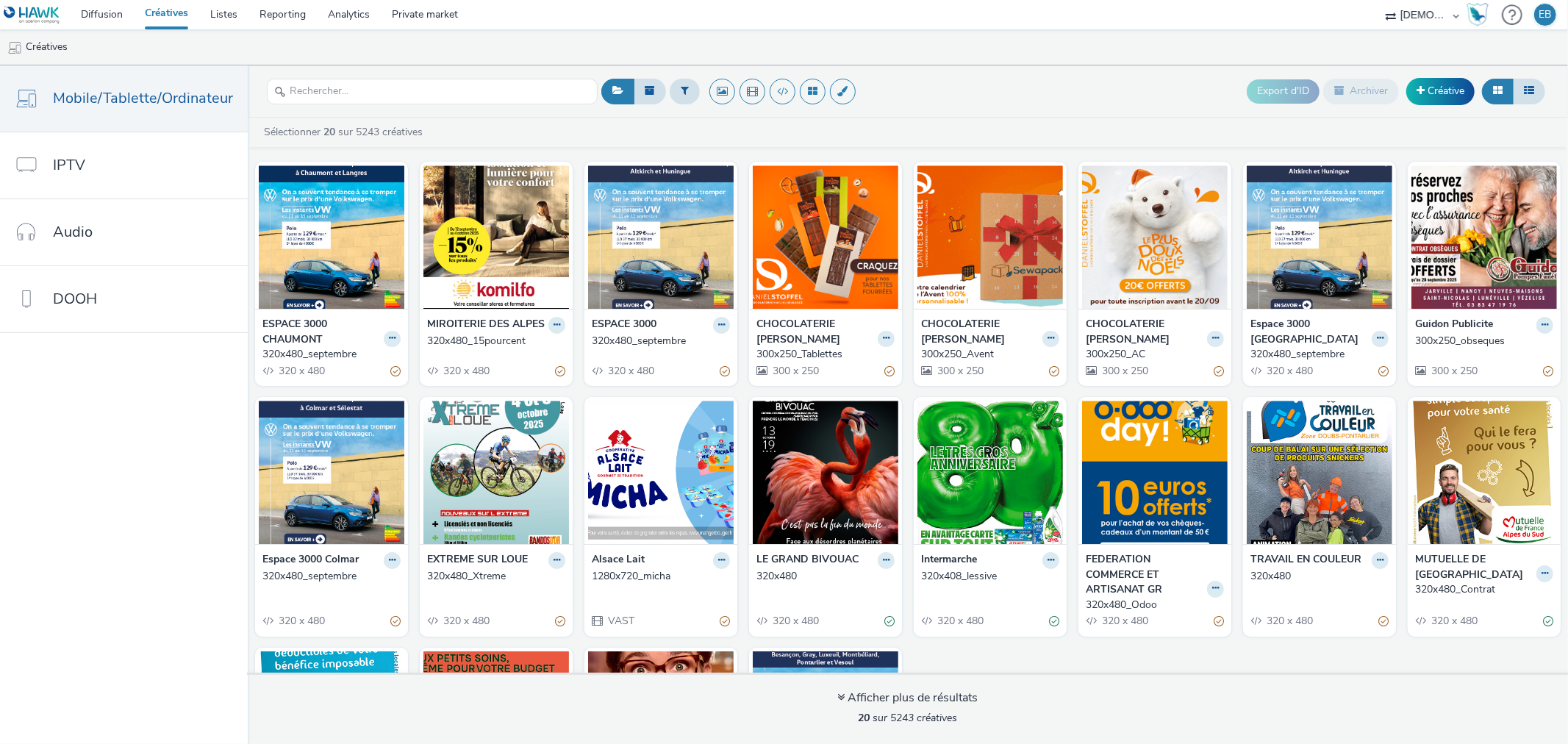
click at [716, 338] on div "320x480_septembre" at bounding box center [658, 340] width 133 height 15
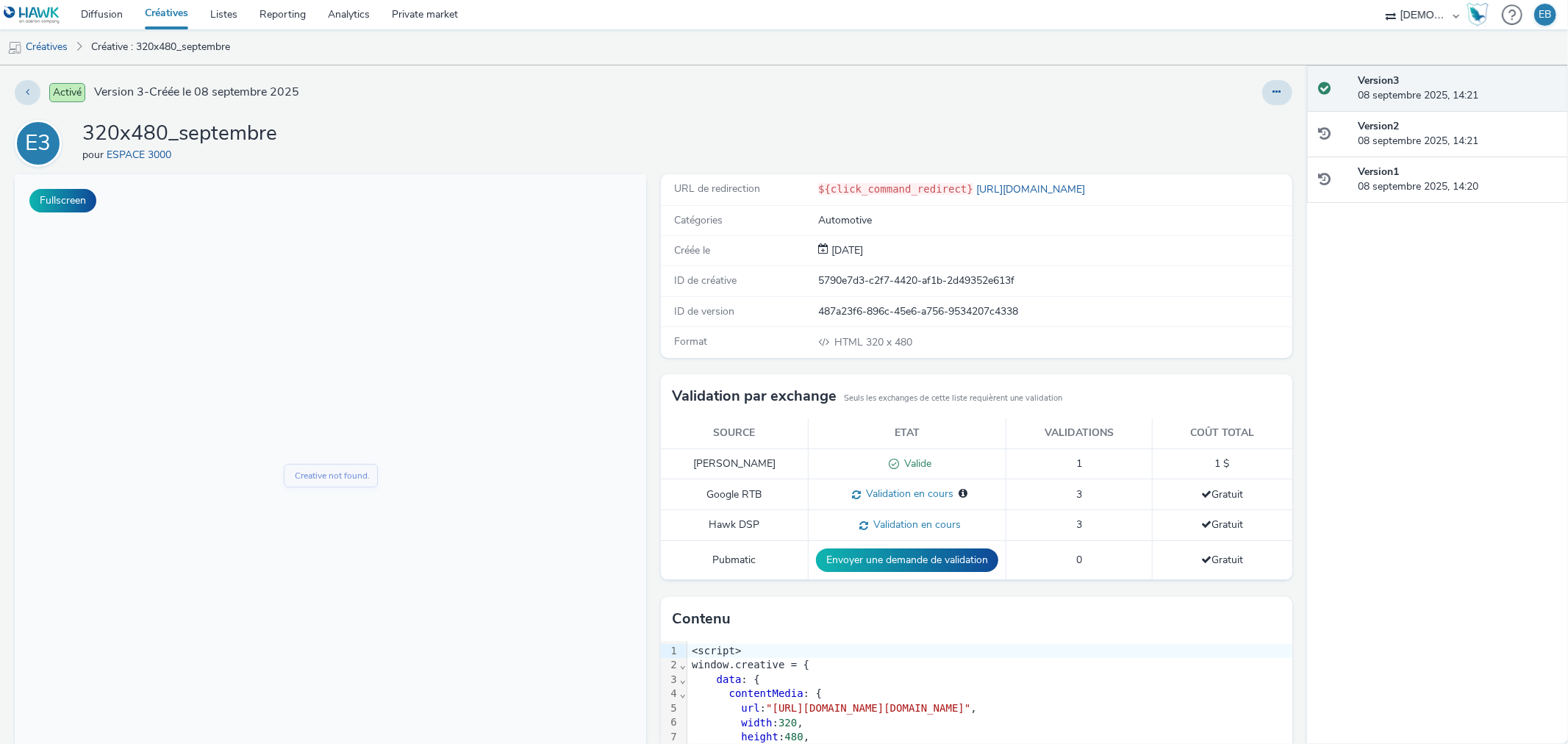
click at [1274, 80] on div "Activé Version 3 - Créée le 08 septembre 2025 E3 320x480_septembre pour ESPACE …" at bounding box center [653, 404] width 1307 height 678
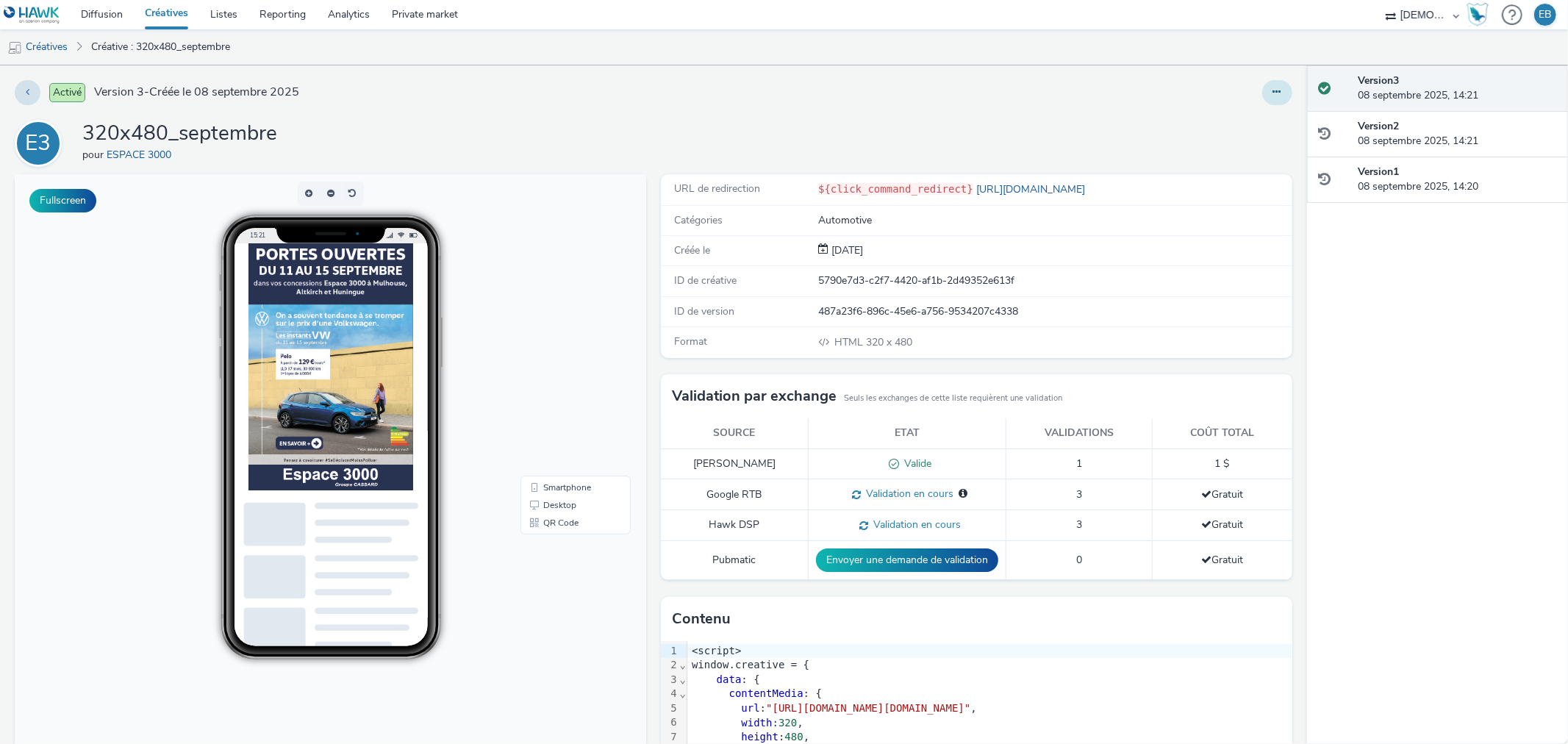
click at [1272, 81] on button at bounding box center [1277, 93] width 30 height 25
click at [1247, 118] on link "Modifier" at bounding box center [1237, 122] width 110 height 29
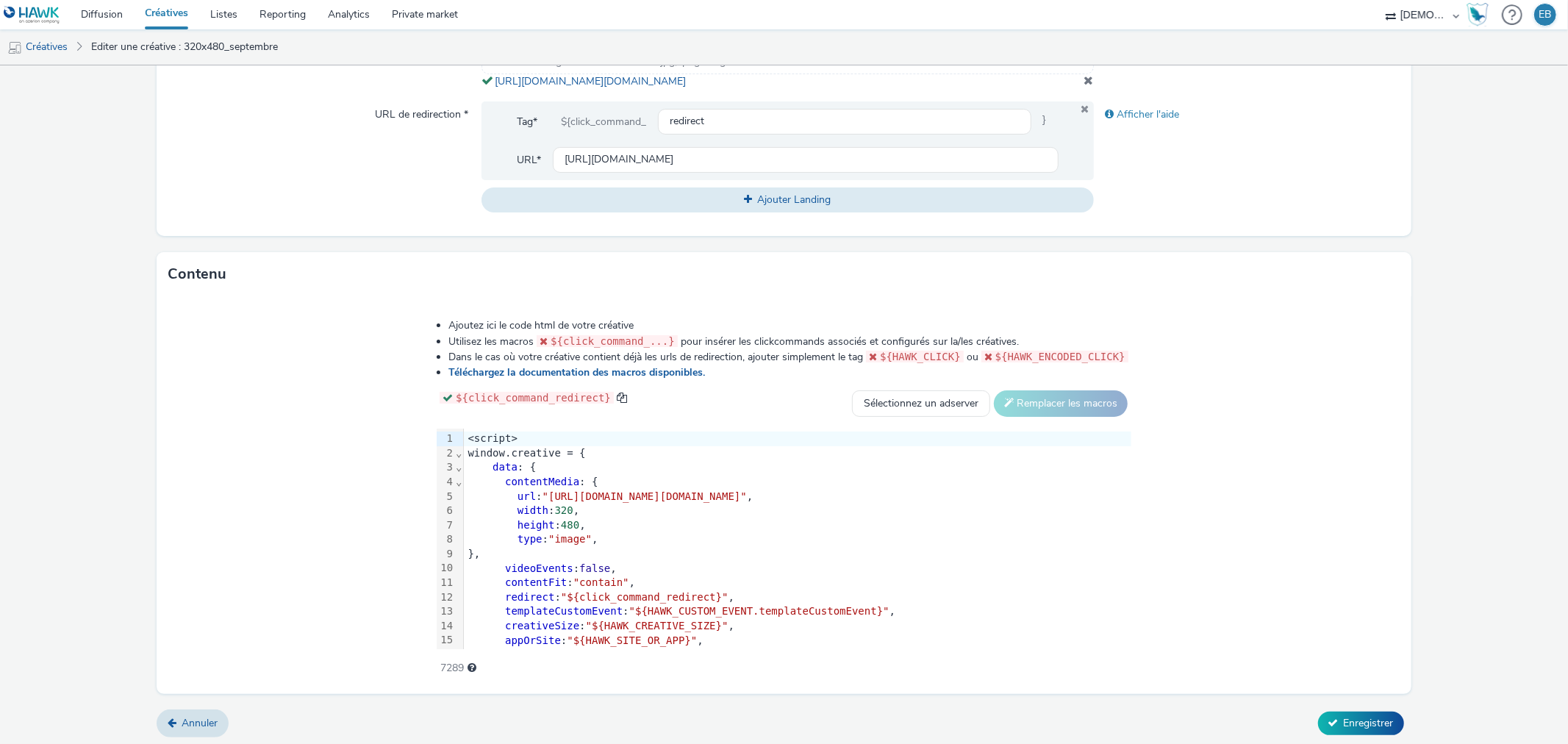
scroll to position [556, 0]
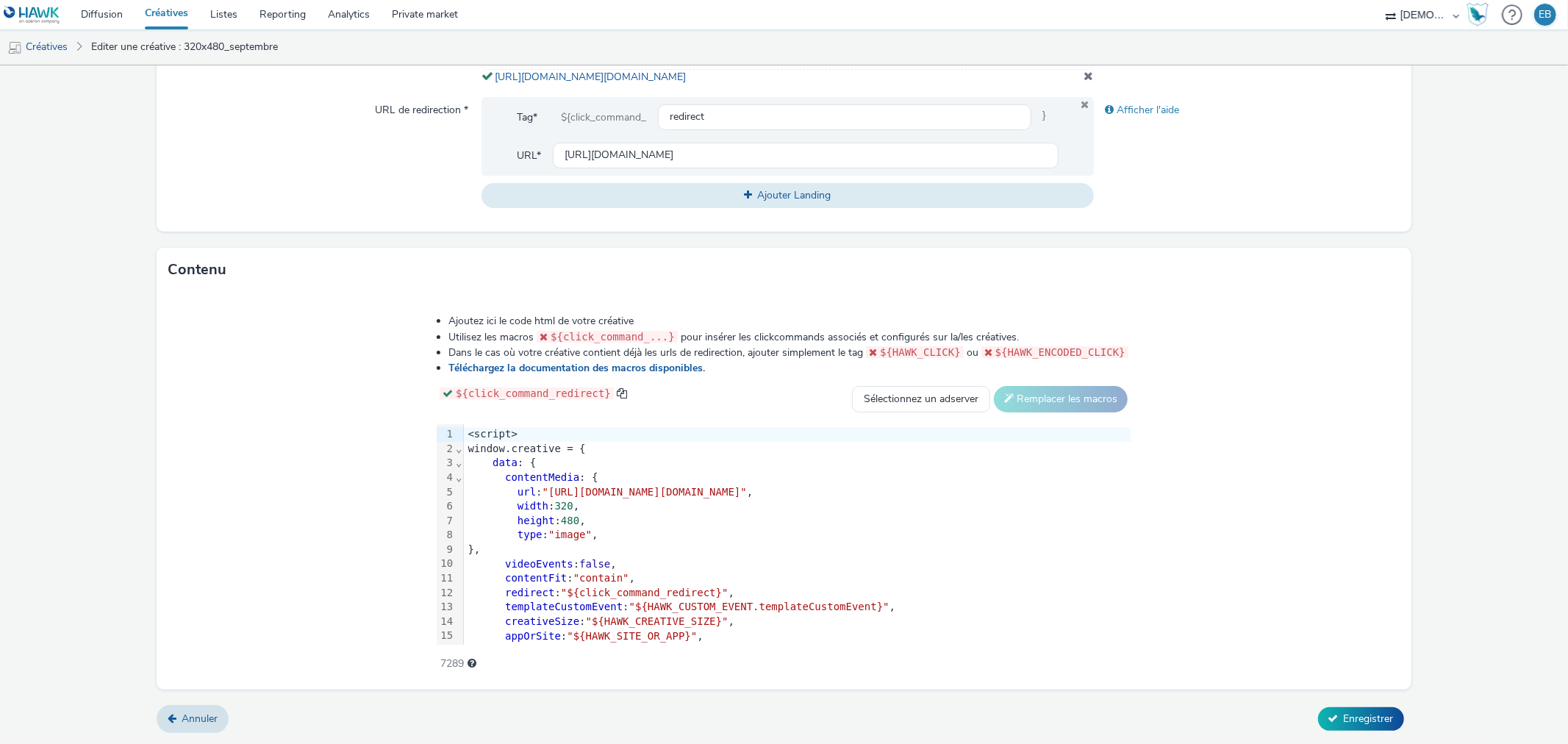
click at [538, 453] on div "window.creative = {" at bounding box center [798, 449] width 668 height 15
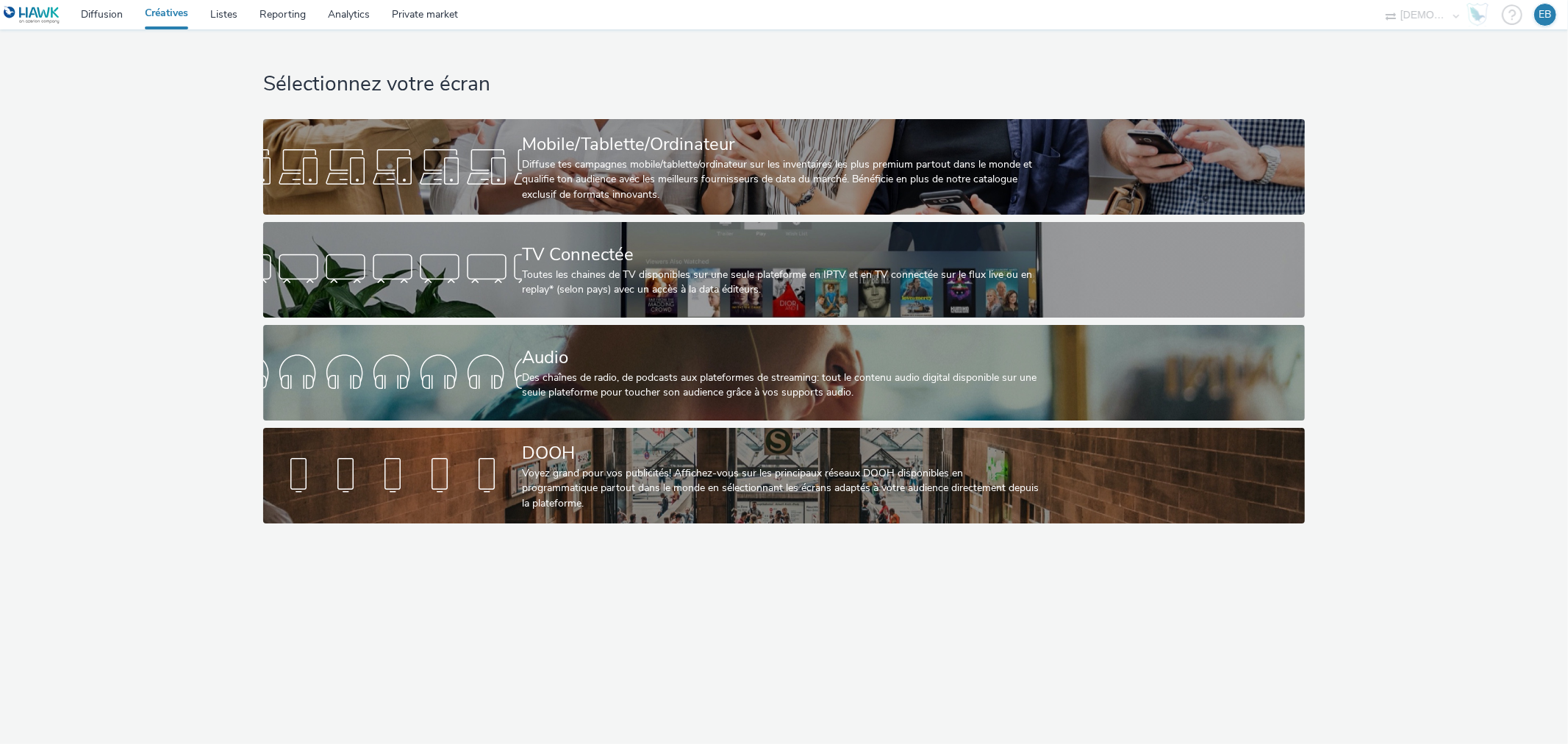
click at [608, 540] on div "Sélectionnez votre écran Mobile/Tablette/Ordinateur Diffuse tes campagnes mobil…" at bounding box center [784, 386] width 1568 height 715
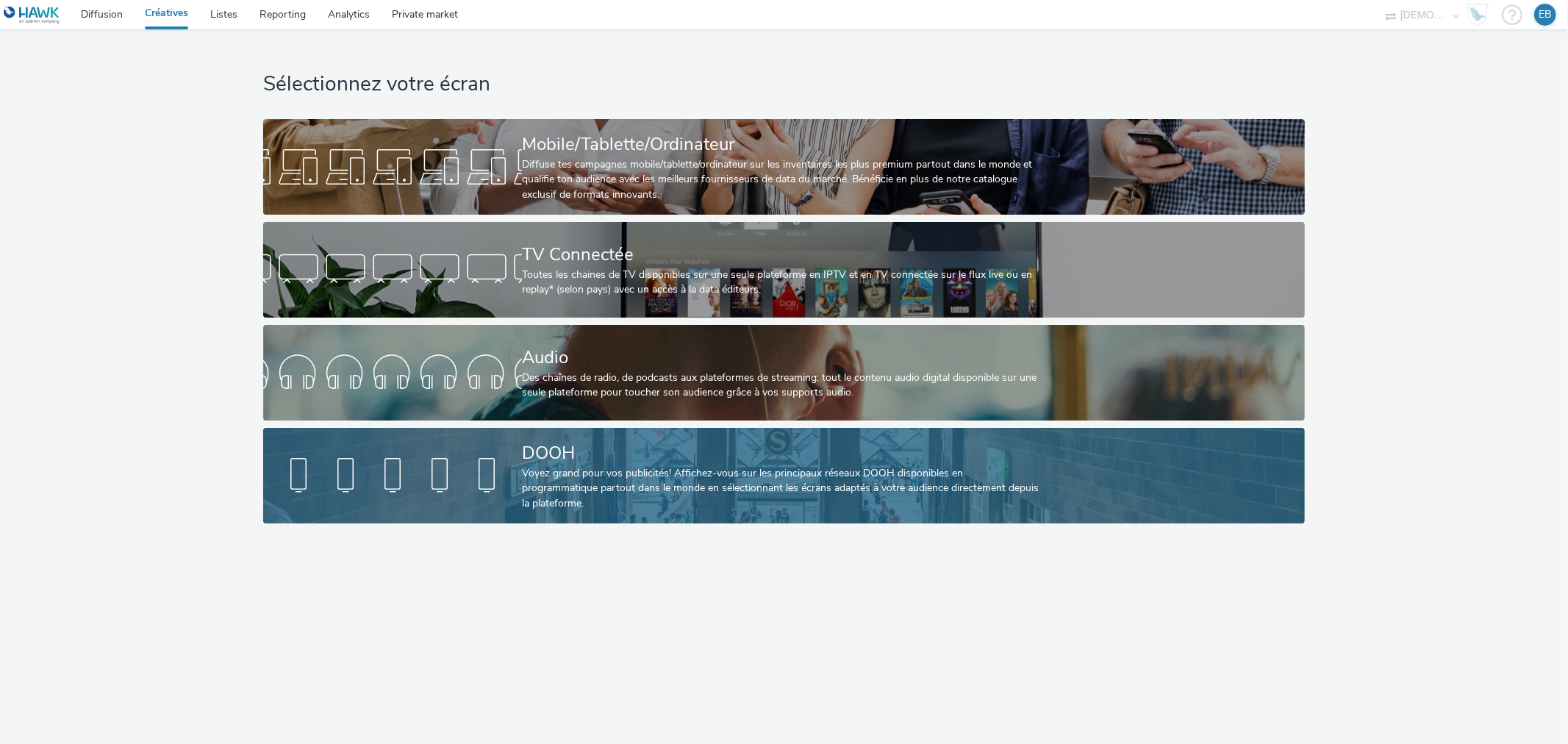
click at [633, 493] on div "Voyez grand pour vos publicités! Affichez-vous sur les principaux réseaux DOOH …" at bounding box center [781, 488] width 518 height 45
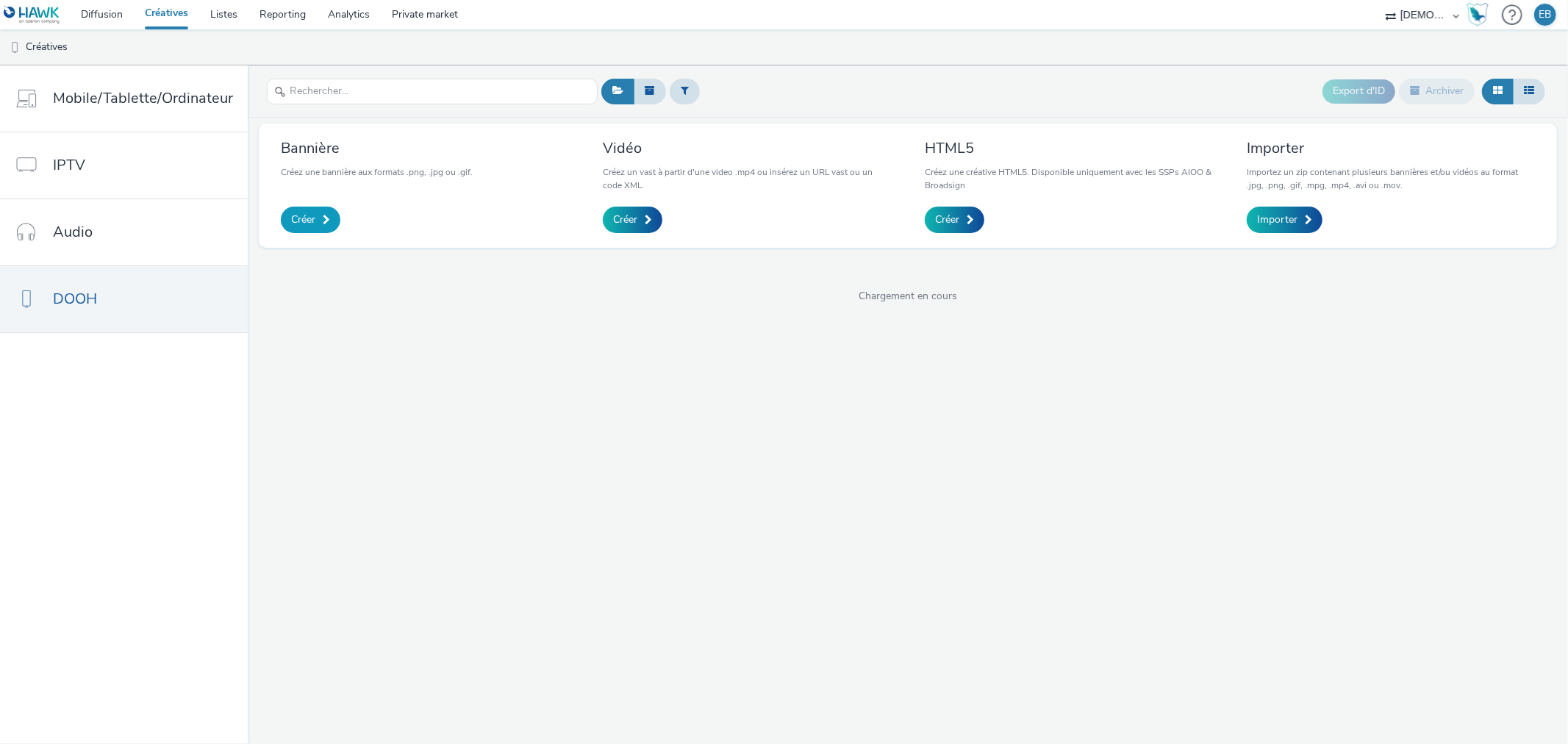
click at [314, 221] on link "Créer" at bounding box center [310, 219] width 60 height 27
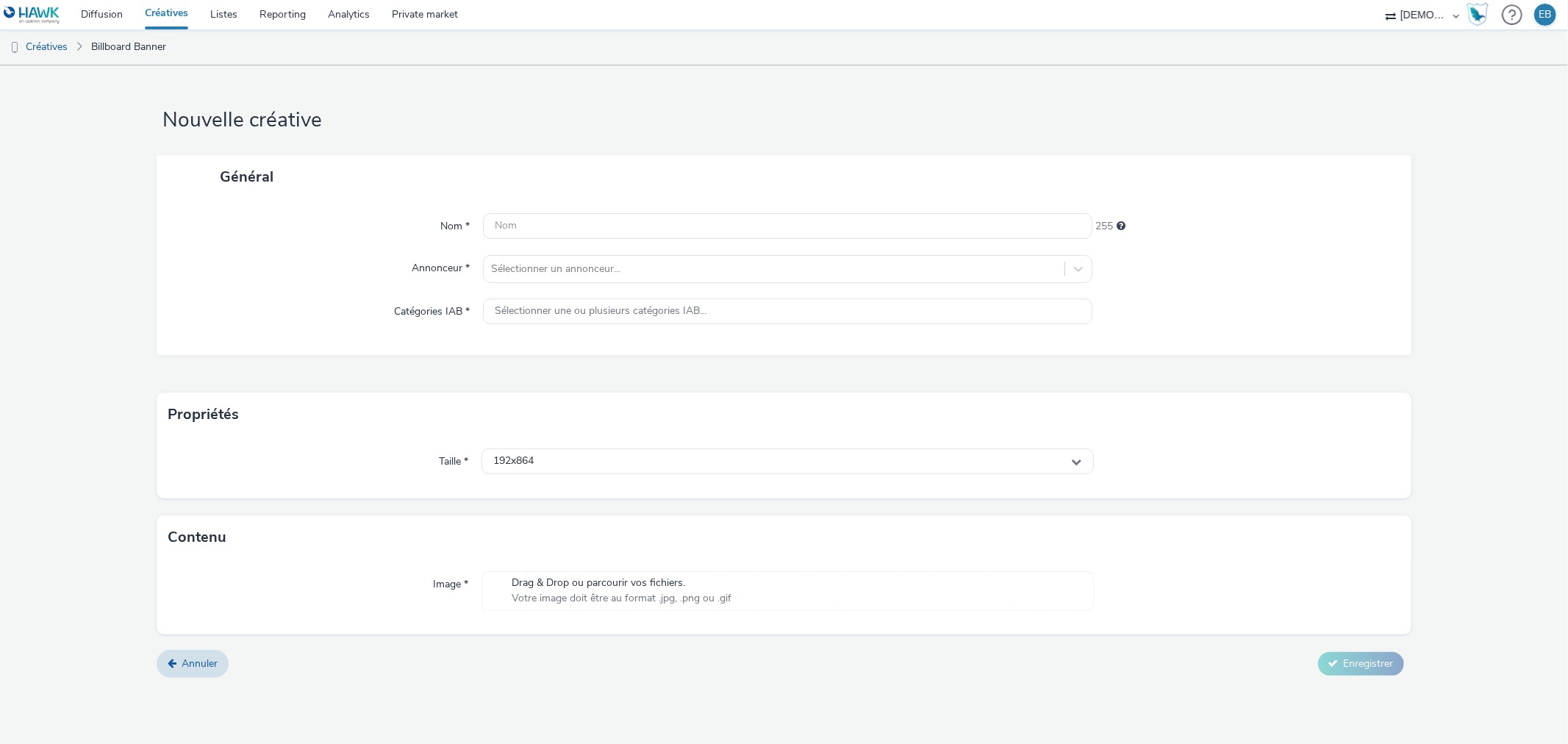
drag, startPoint x: 631, startPoint y: 248, endPoint x: 622, endPoint y: 232, distance: 18.4
click at [629, 248] on div "Nom * 255 Annonceur * Sélectionner un annonceur... Catégories IAB * Sélectionne…" at bounding box center [784, 276] width 1254 height 157
click at [622, 232] on input "text" at bounding box center [787, 226] width 609 height 26
type input "DOOH-Caritas"
click at [643, 253] on div "Nom * DOOH-Caritas 243 Annonceur * Sélectionner un annonceur... Catégories IAB …" at bounding box center [784, 276] width 1254 height 157
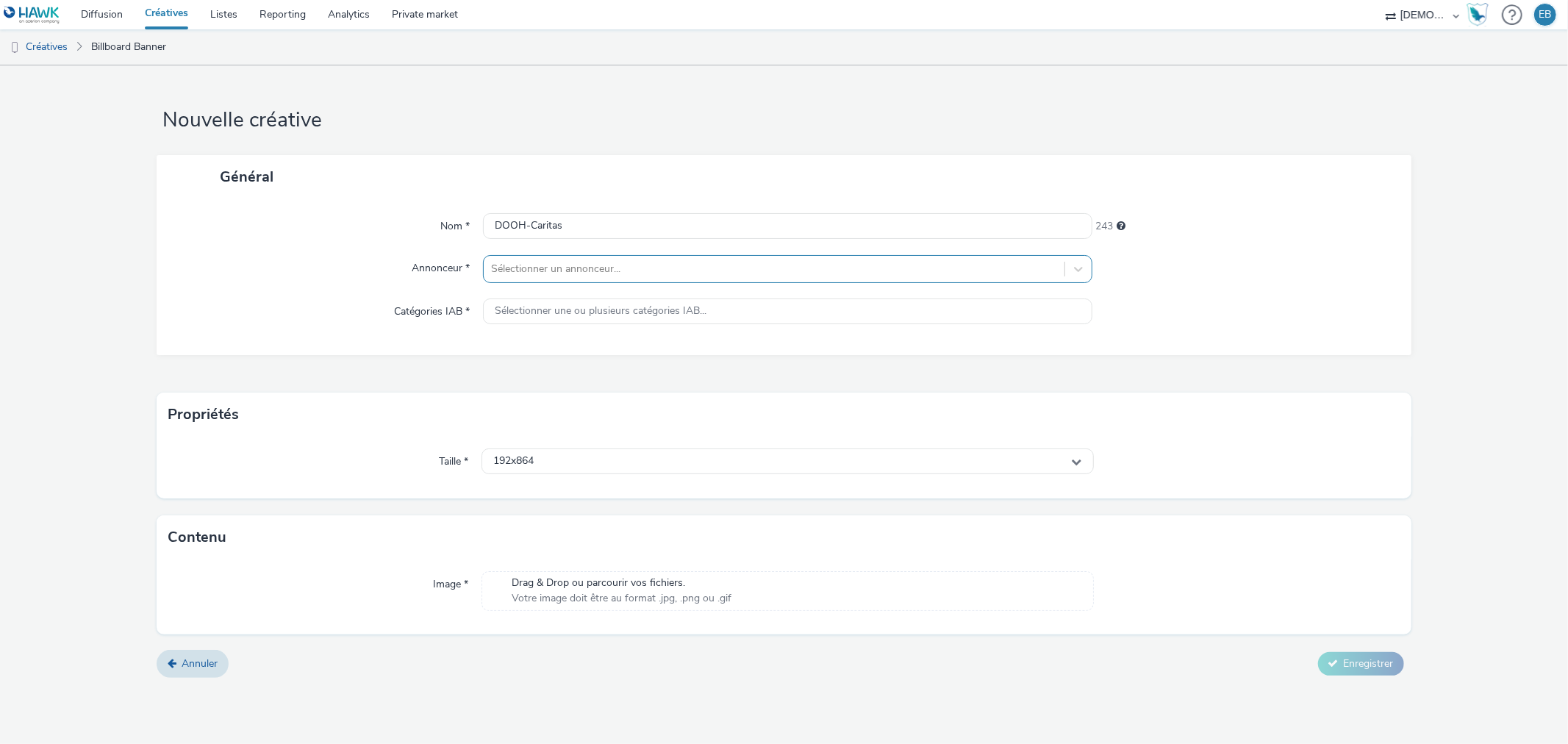
click at [601, 262] on div at bounding box center [774, 268] width 566 height 17
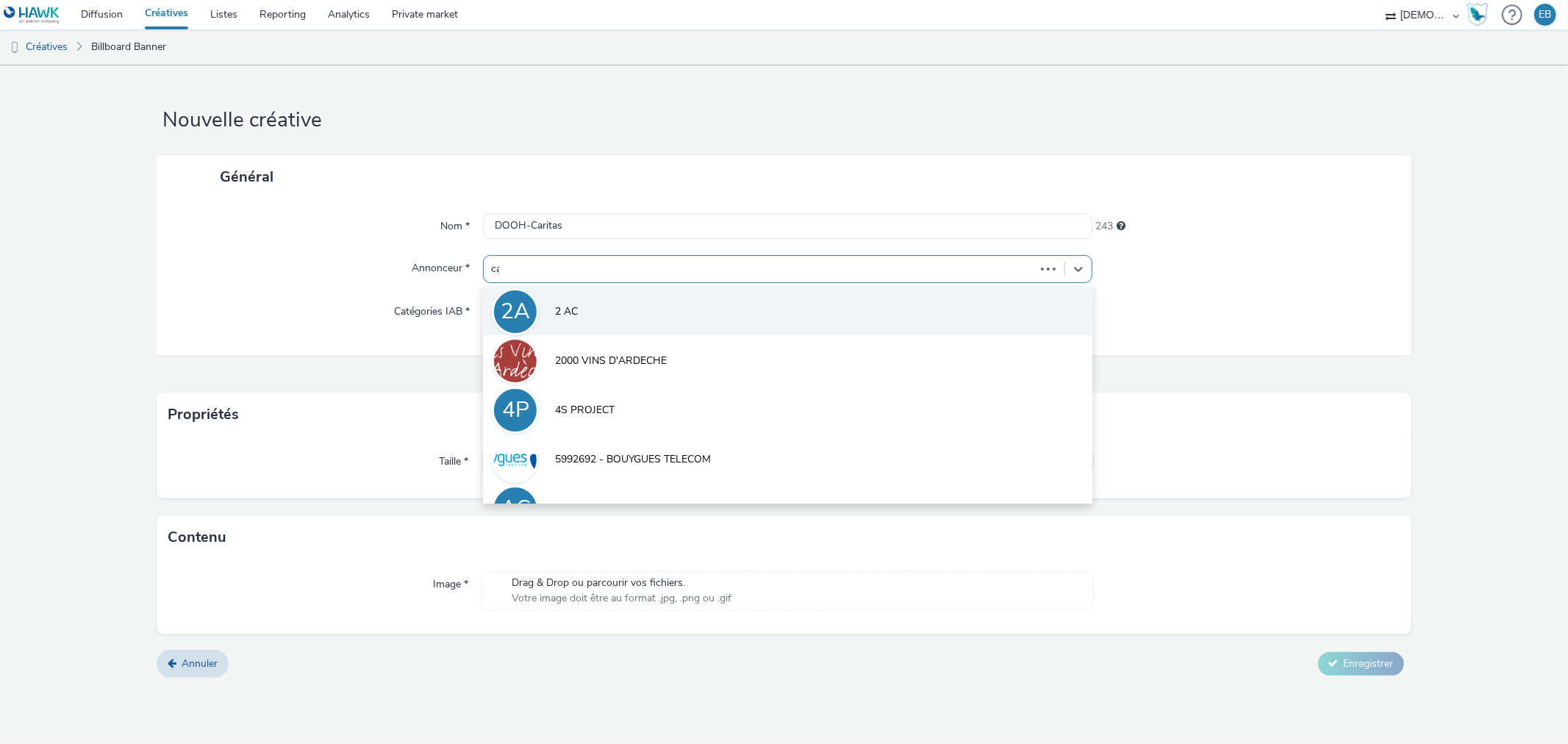
type input "car"
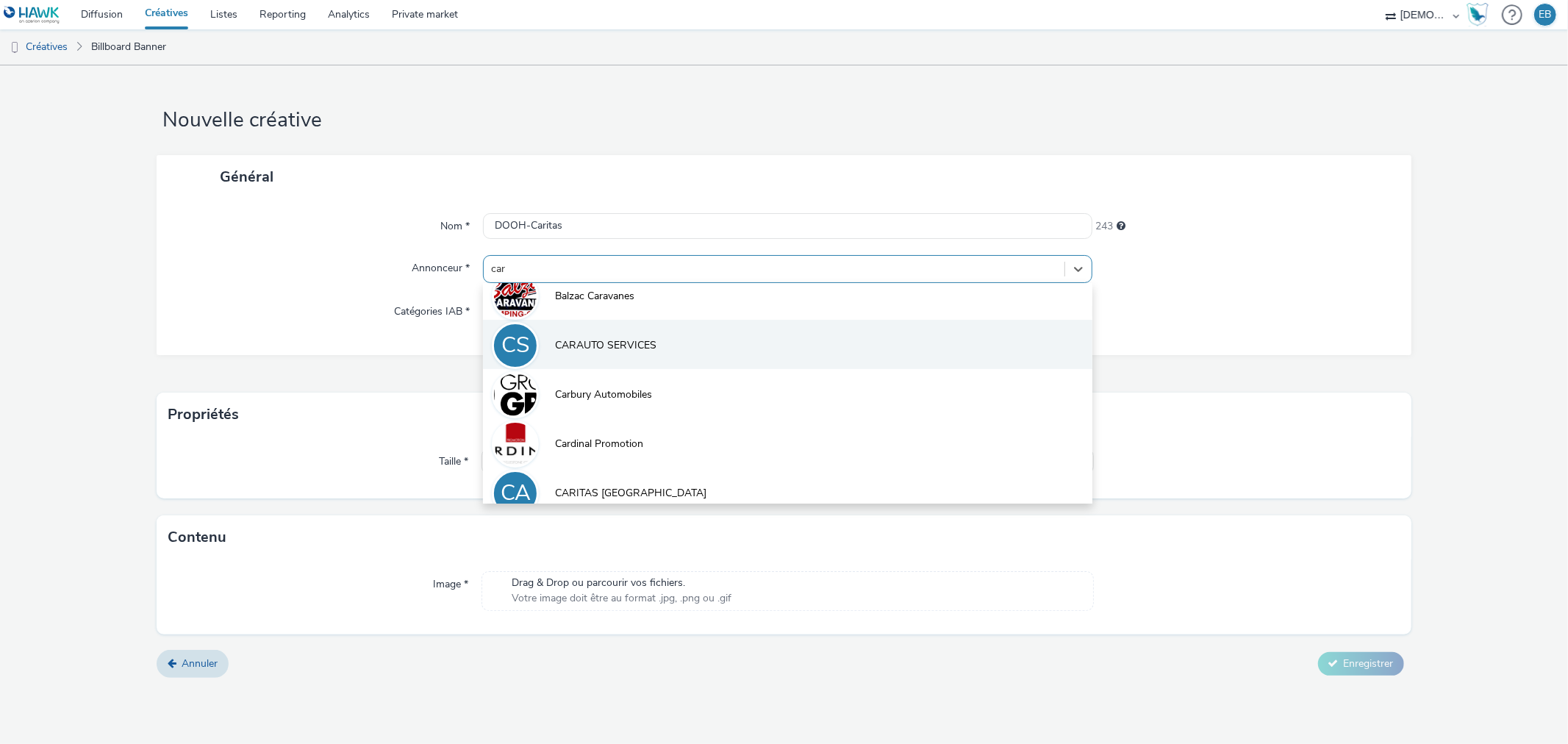
scroll to position [245, 0]
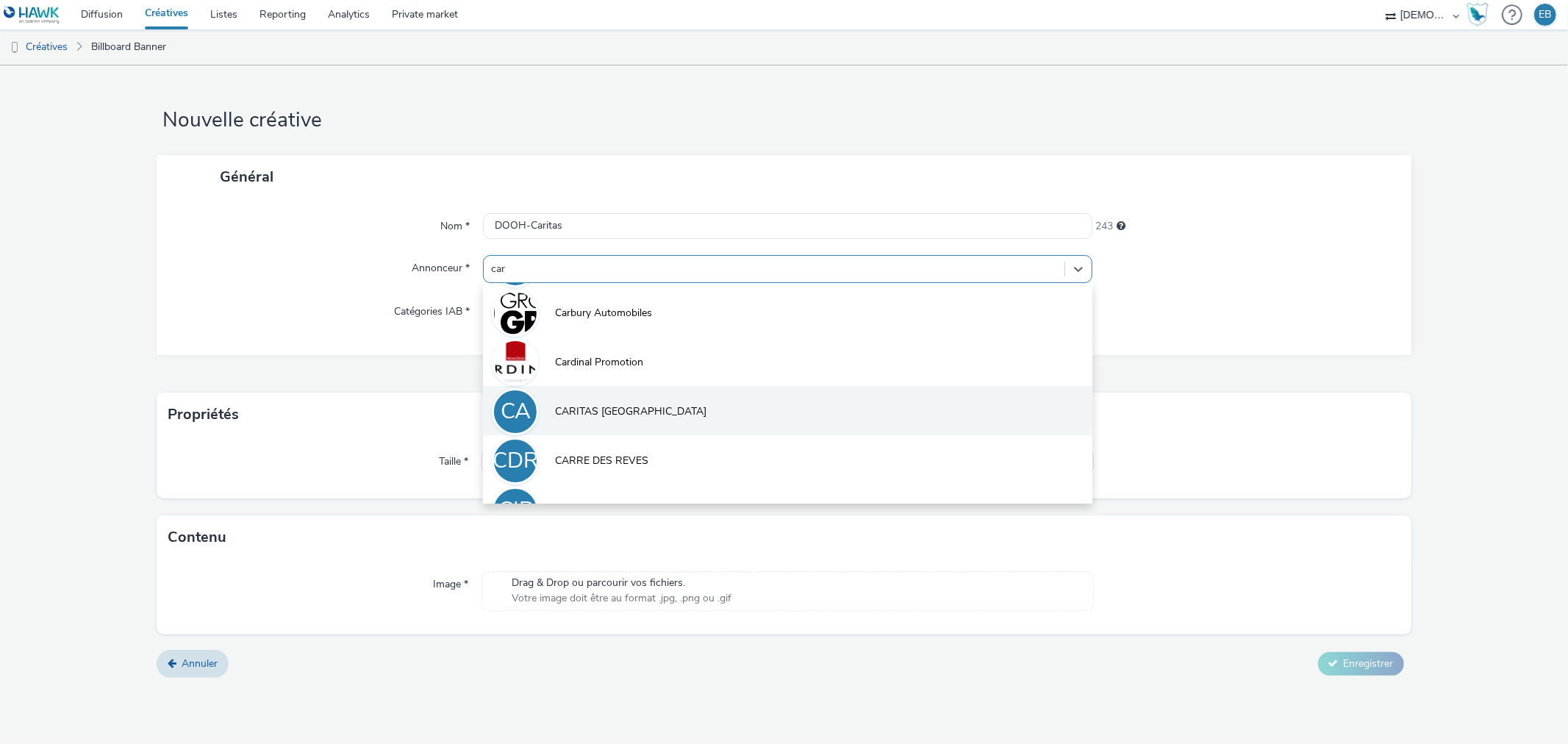
click at [601, 421] on li "CA CARITAS ALSACE" at bounding box center [787, 411] width 609 height 49
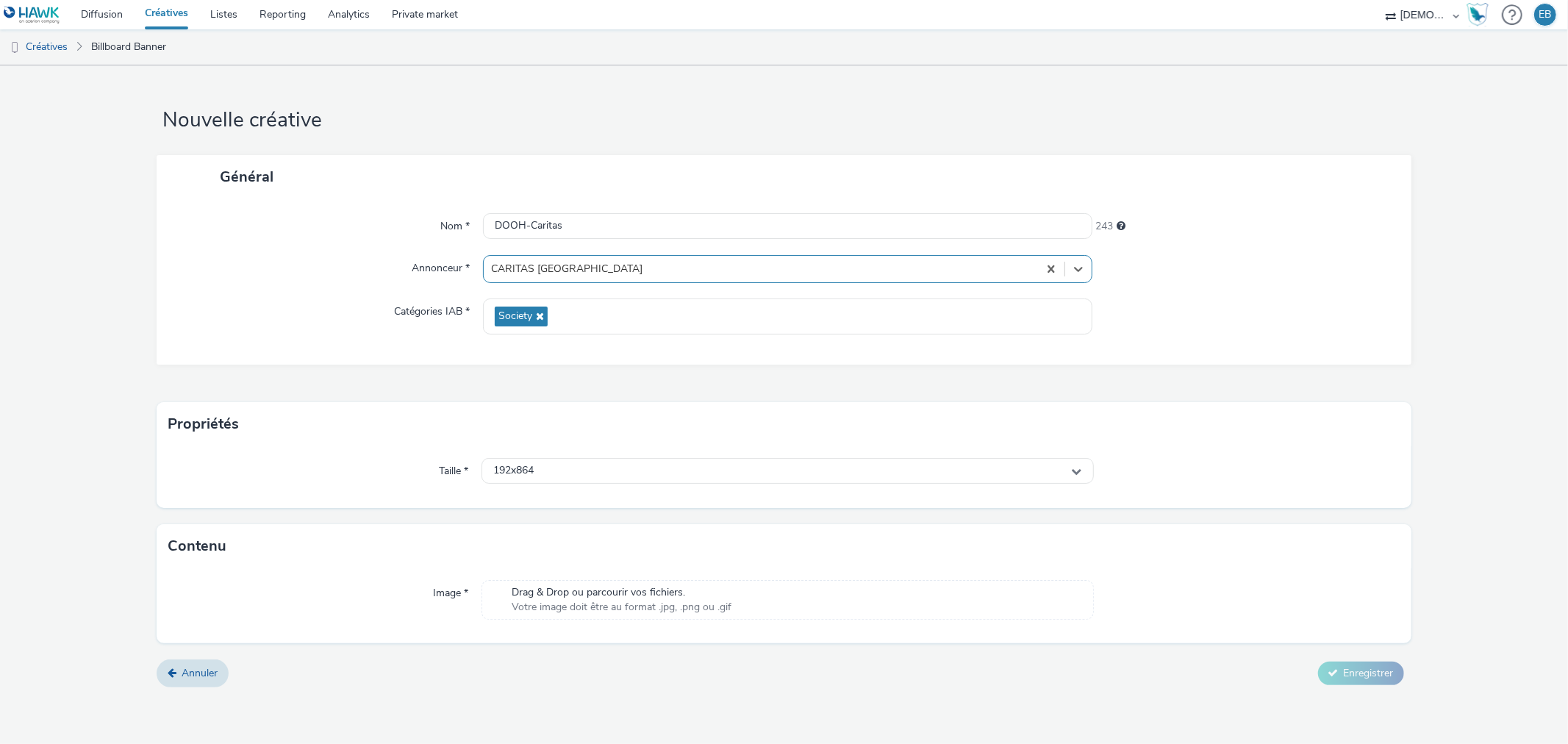
click at [575, 456] on div "Taille * 192x864" at bounding box center [784, 476] width 1254 height 61
click at [571, 505] on div "Taille * 192x864" at bounding box center [784, 476] width 1254 height 61
click at [586, 481] on div "192x864" at bounding box center [787, 471] width 612 height 26
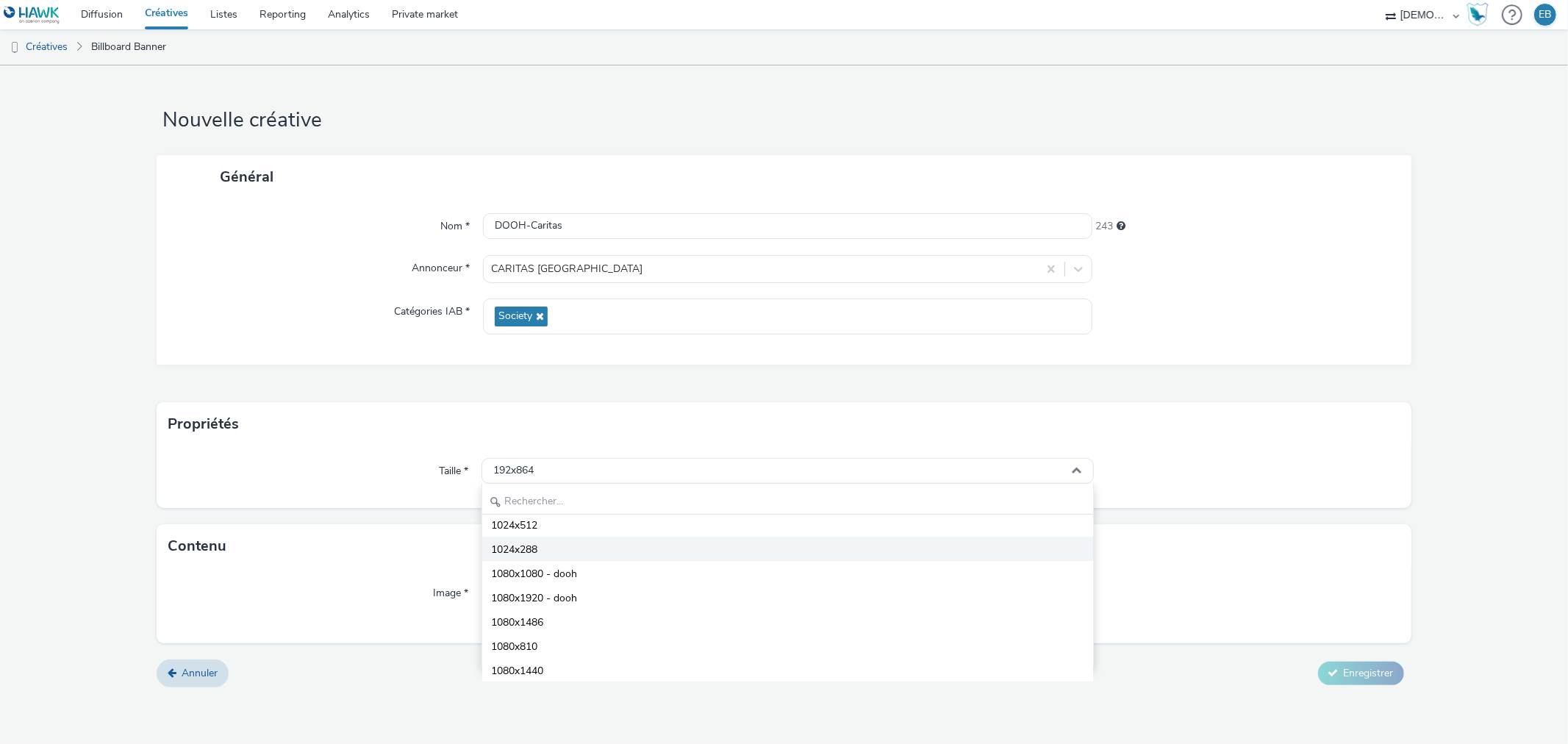
scroll to position [3348, 0]
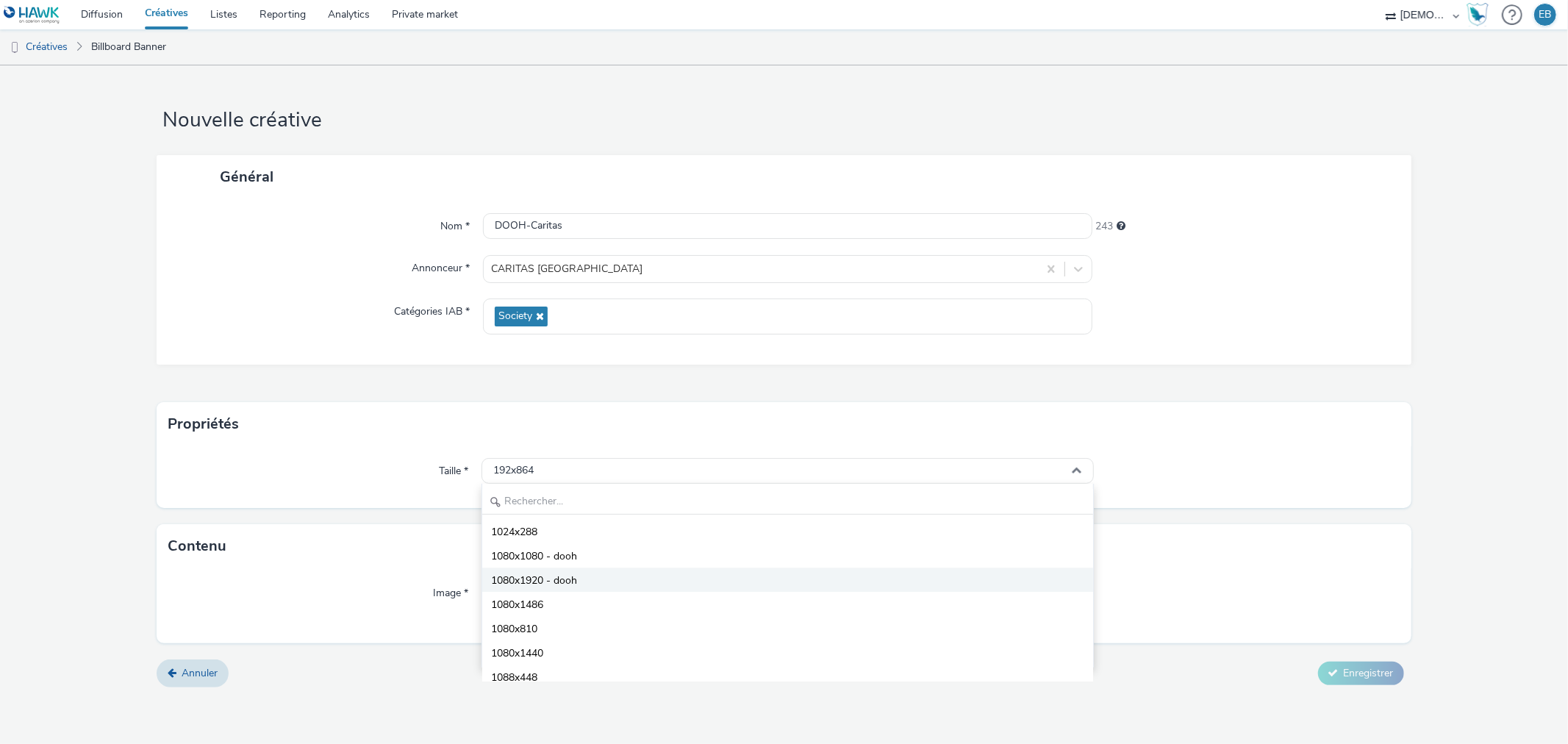
click at [556, 573] on span "1080x1920 - dooh" at bounding box center [534, 580] width 86 height 15
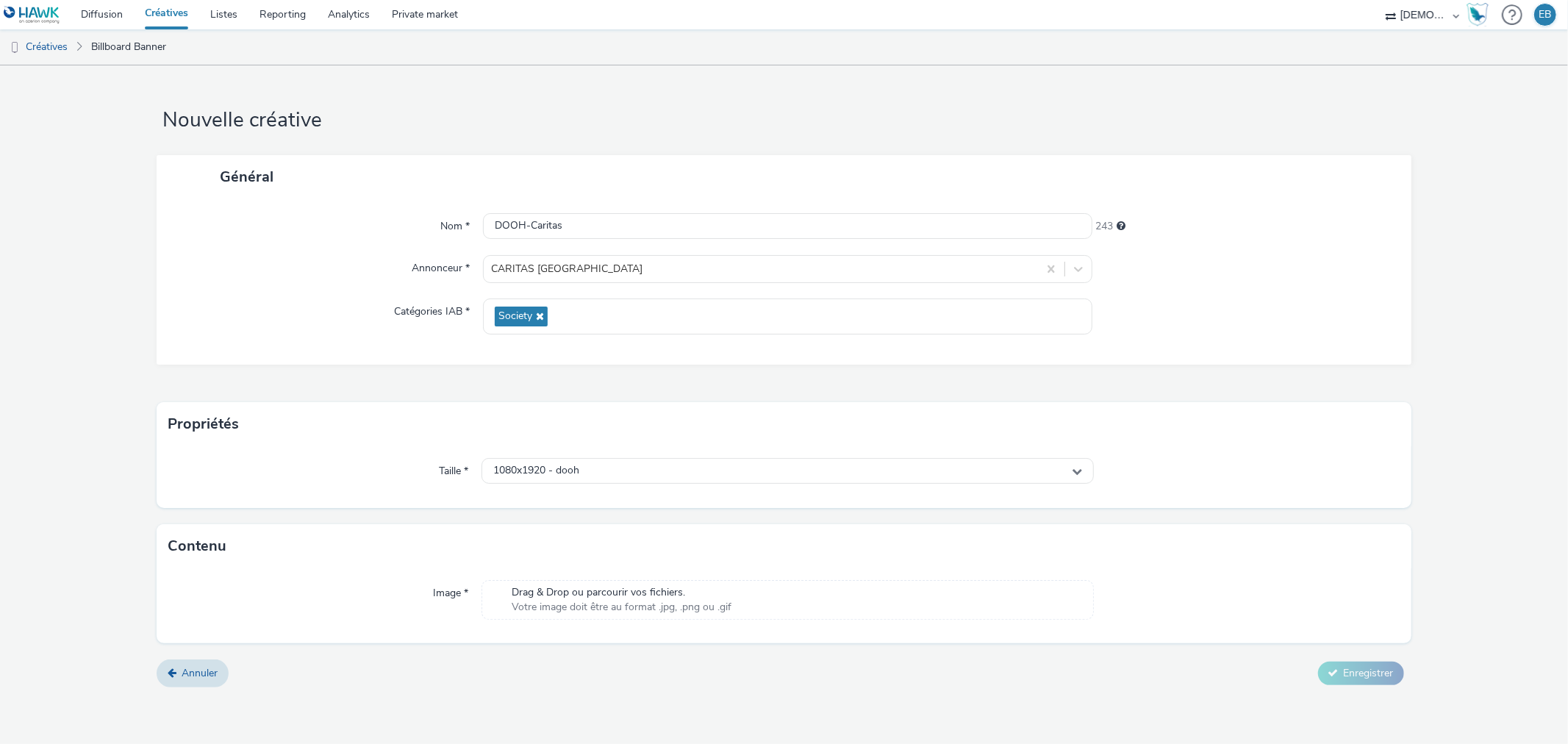
click at [257, 544] on div "Contenu" at bounding box center [784, 546] width 1254 height 44
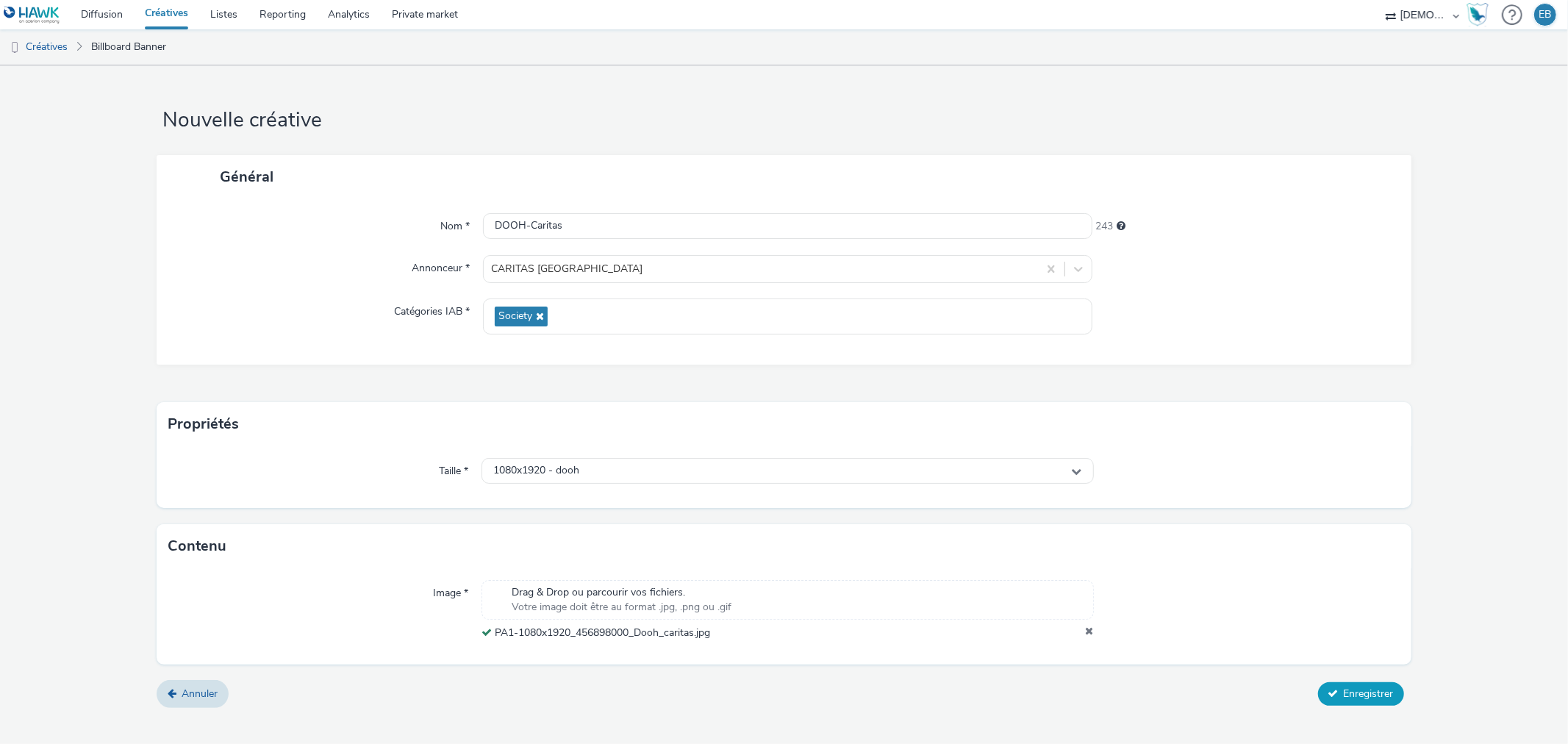
click at [1370, 689] on span "Enregistrer" at bounding box center [1369, 694] width 50 height 14
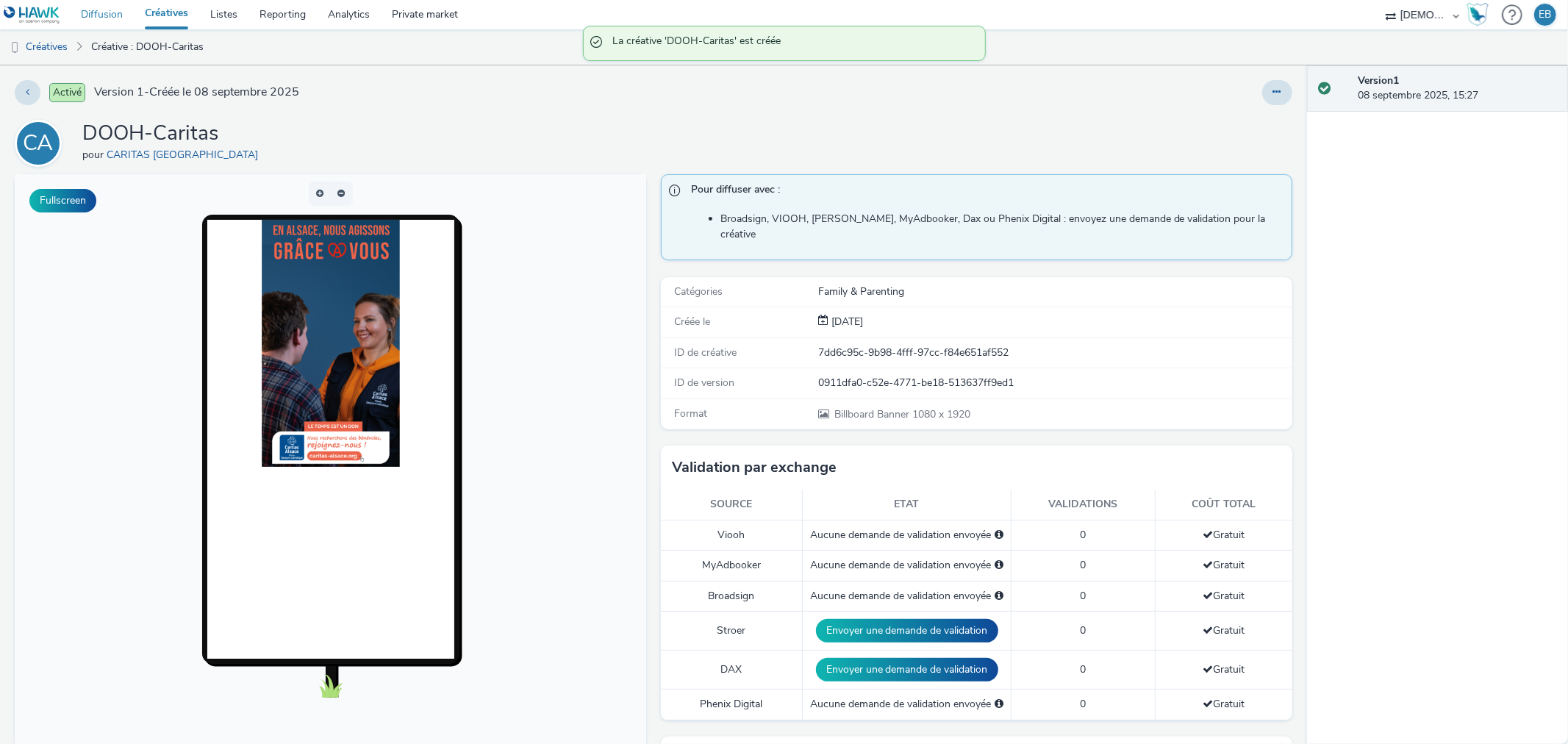
click at [119, 17] on link "Diffusion" at bounding box center [102, 15] width 64 height 29
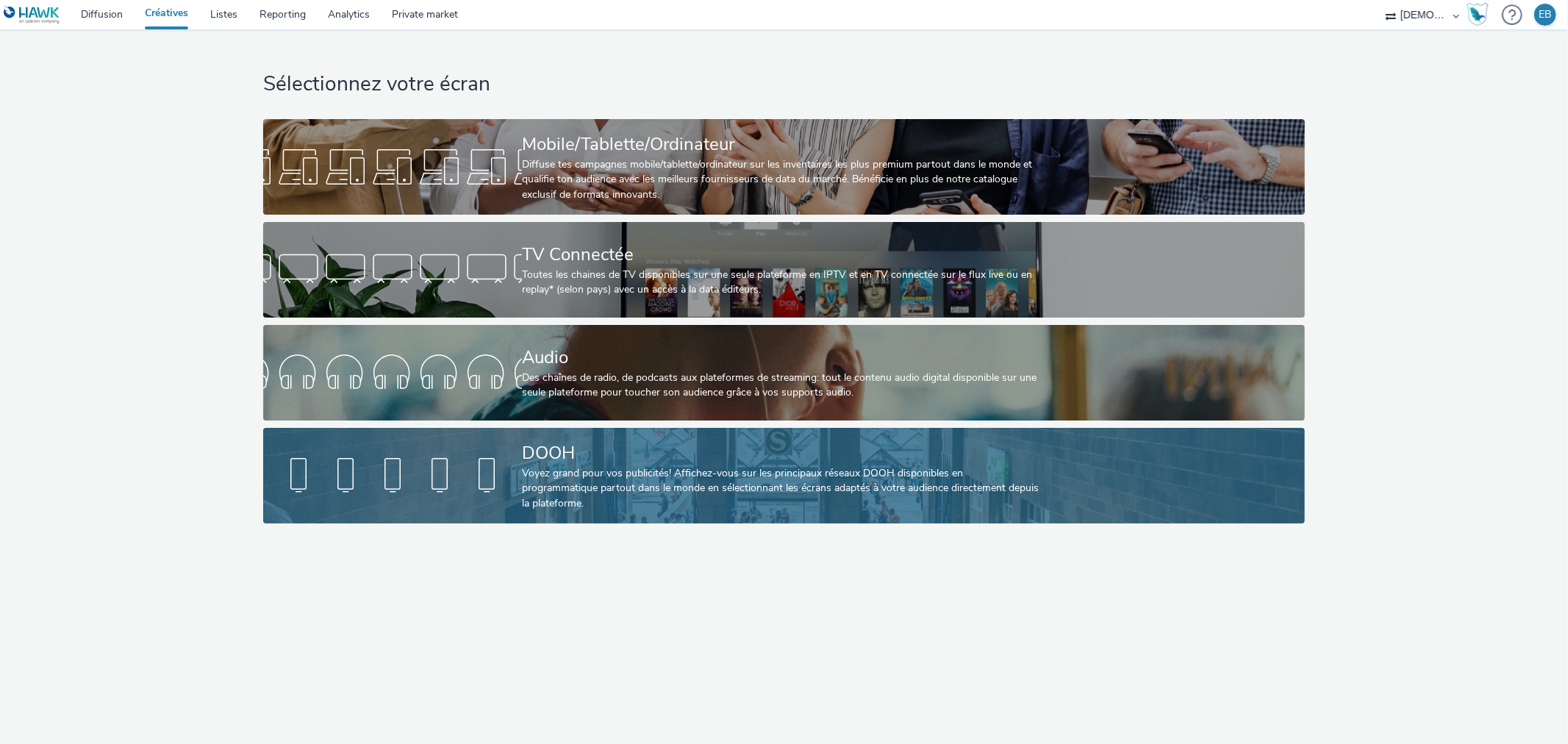
click at [563, 463] on div "DOOH" at bounding box center [781, 453] width 518 height 26
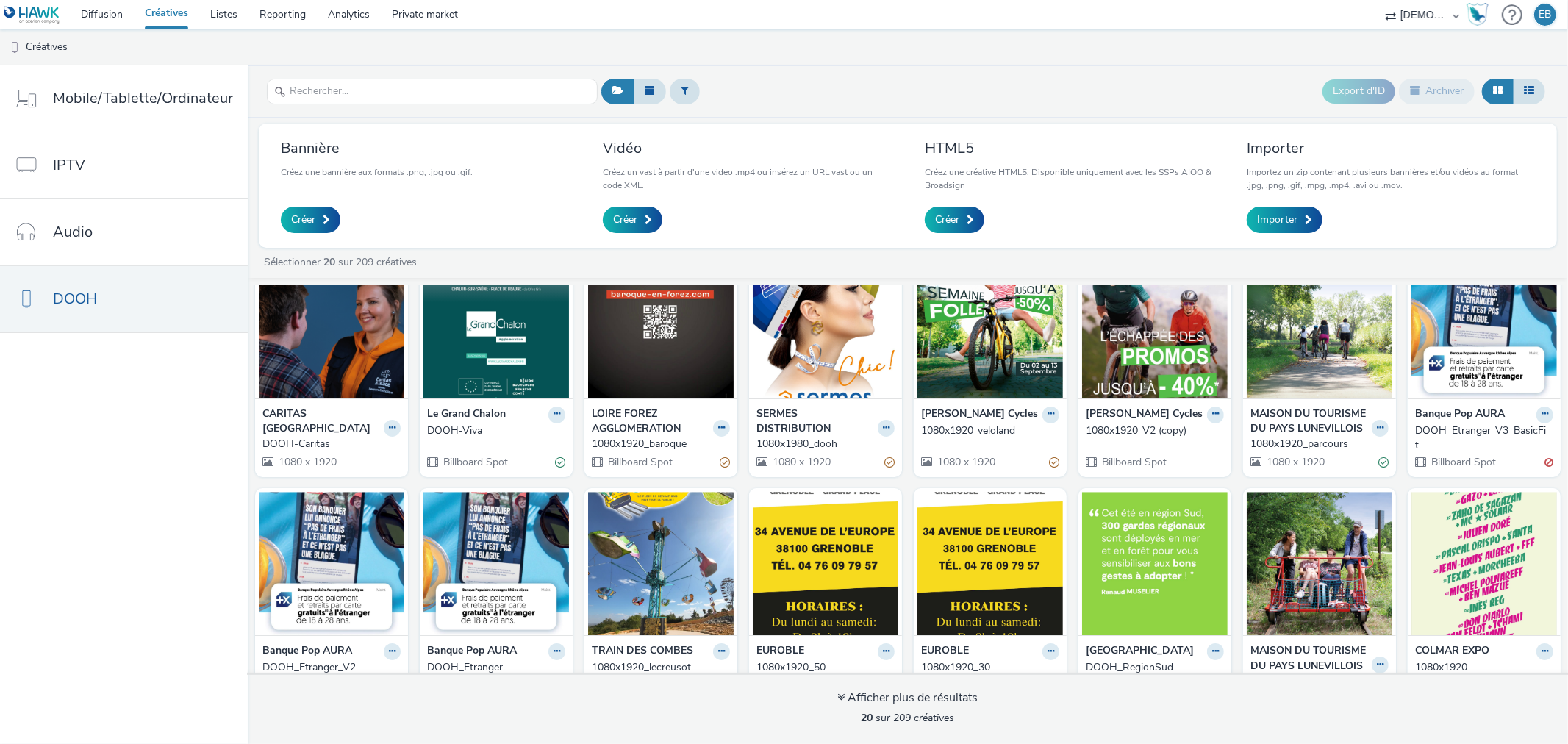
scroll to position [81, 0]
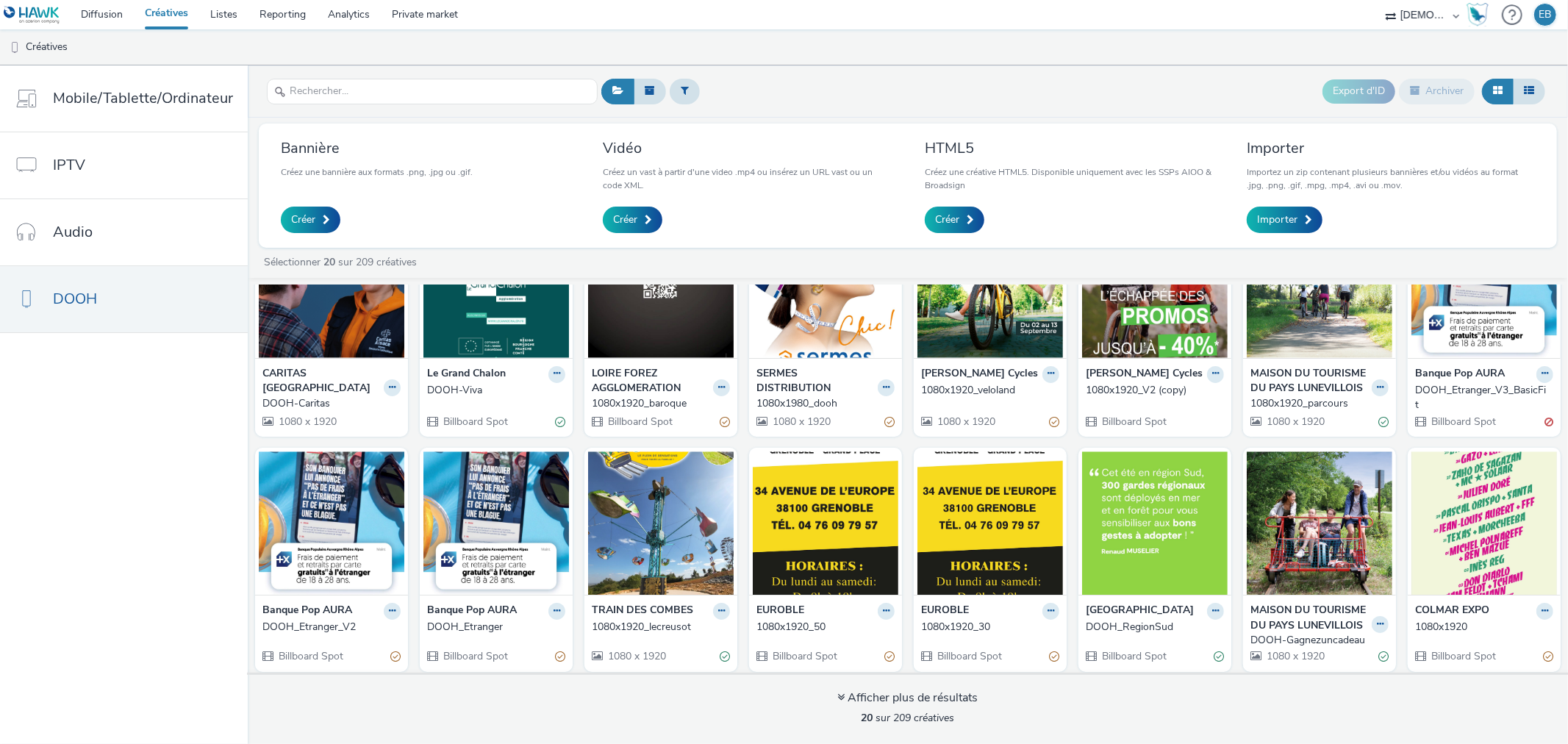
click at [285, 396] on div "DOOH-Caritas" at bounding box center [328, 403] width 133 height 15
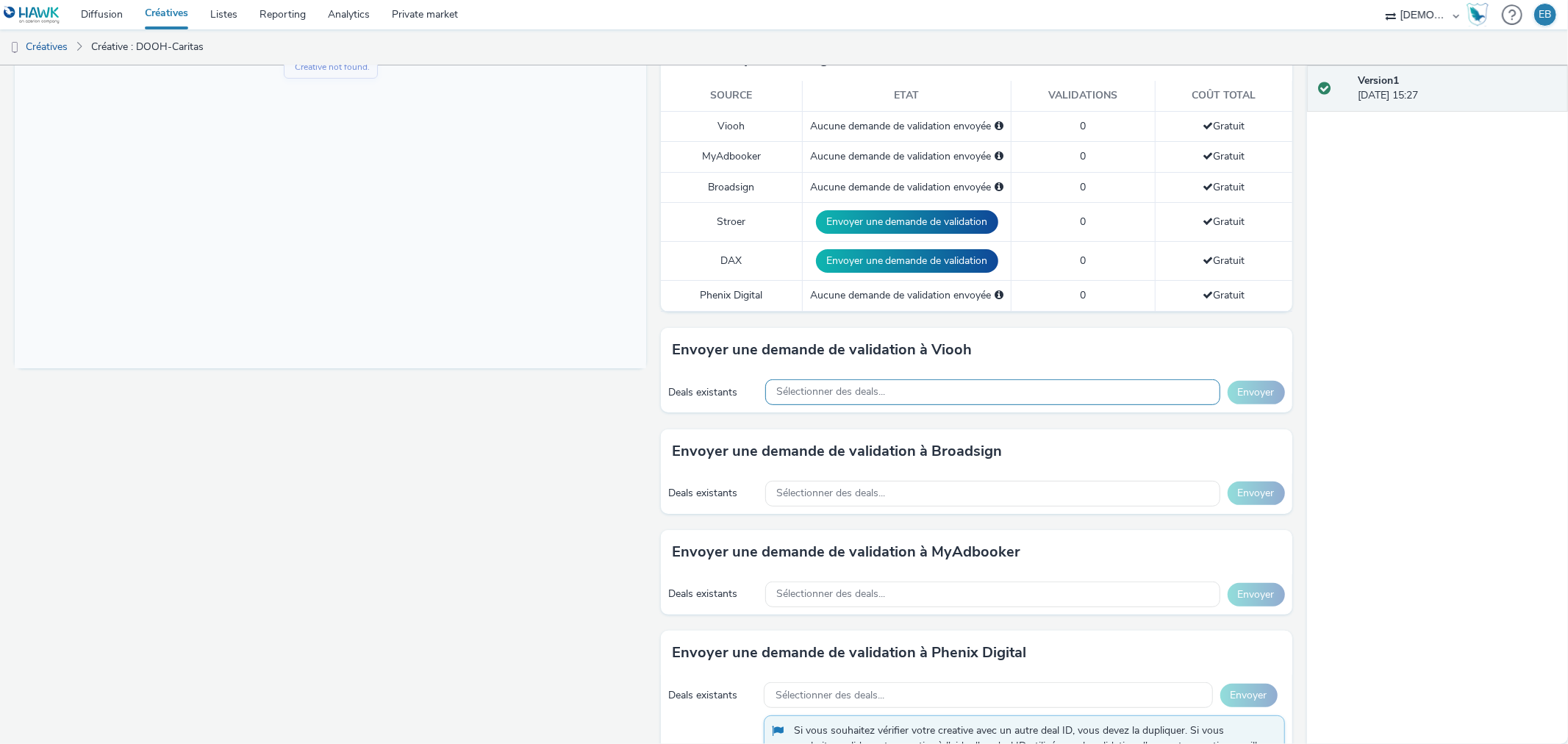
scroll to position [466, 0]
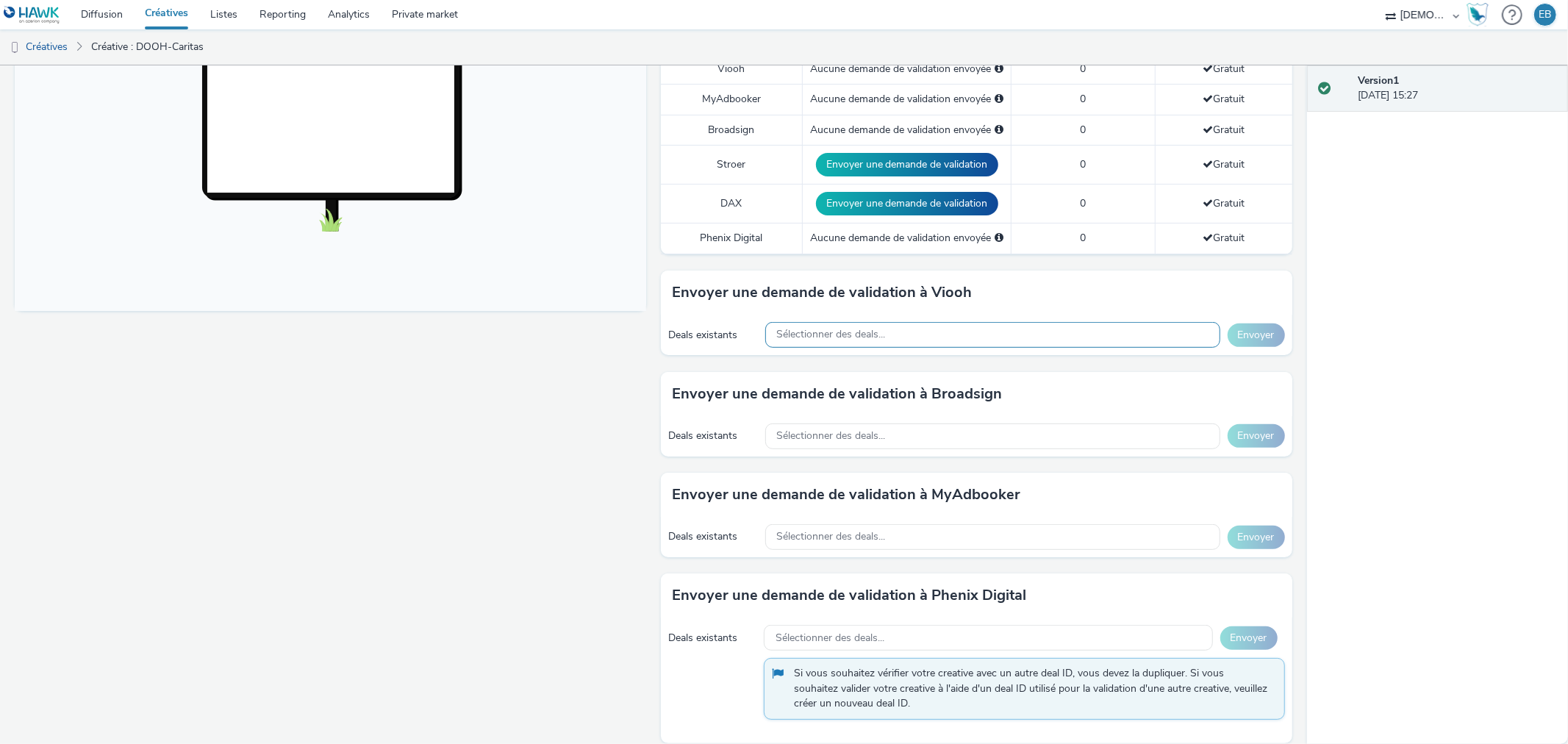
click at [834, 328] on span "Sélectionner des deals..." at bounding box center [832, 334] width 109 height 12
type input "turn"
click at [817, 424] on div "Sélectionner des deals..." at bounding box center [992, 437] width 455 height 26
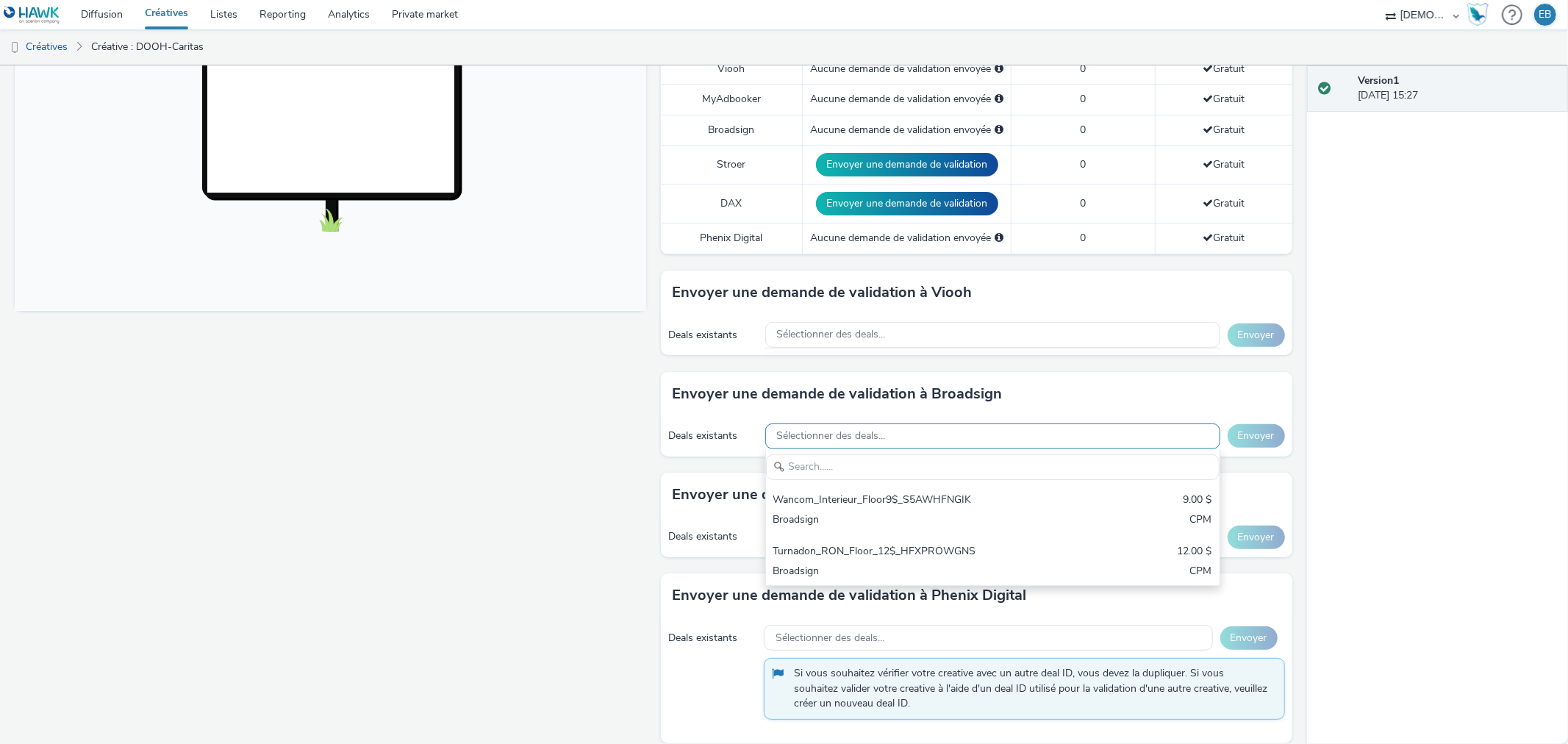
scroll to position [0, 0]
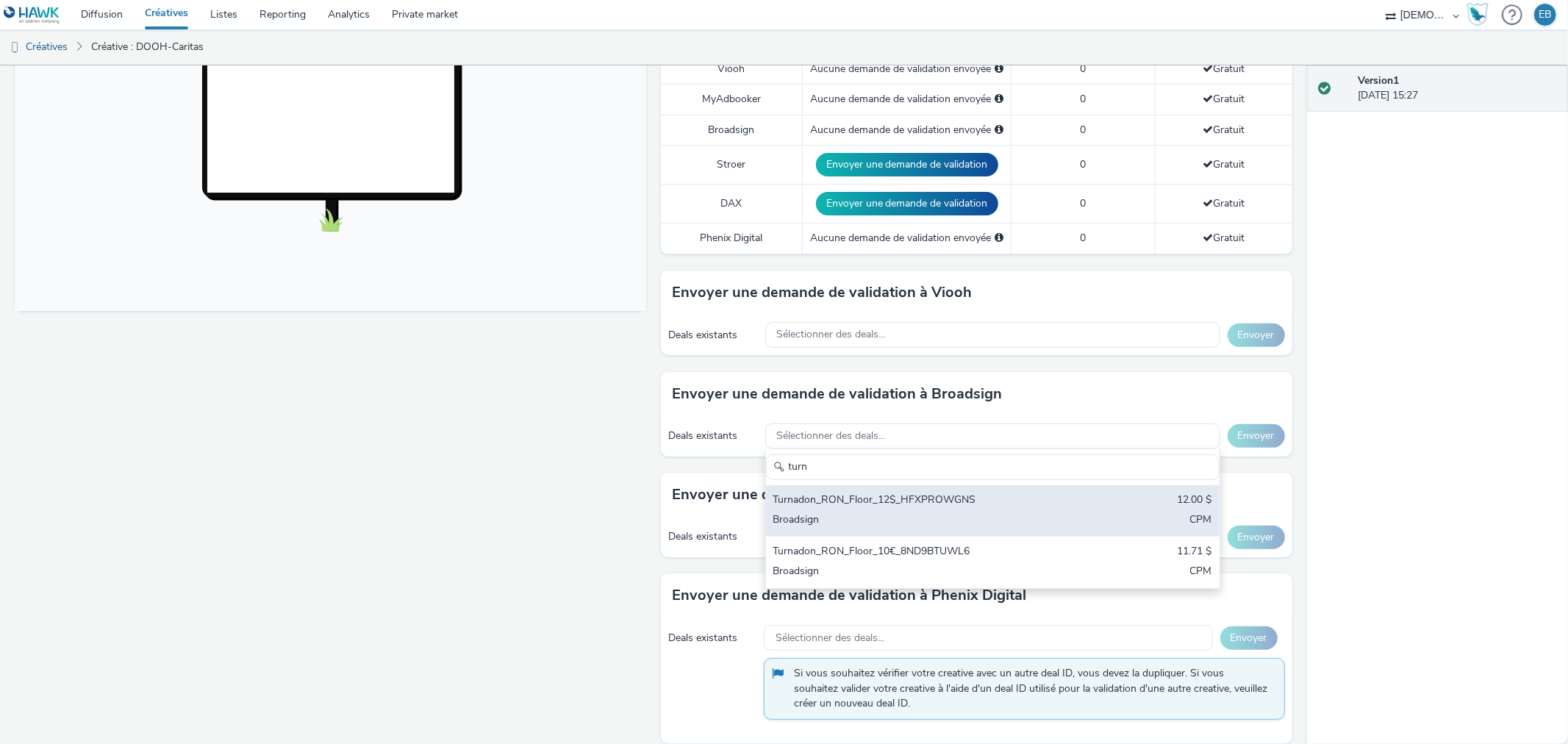
type input "turn"
click at [849, 513] on div "Broadsign" at bounding box center [918, 521] width 290 height 17
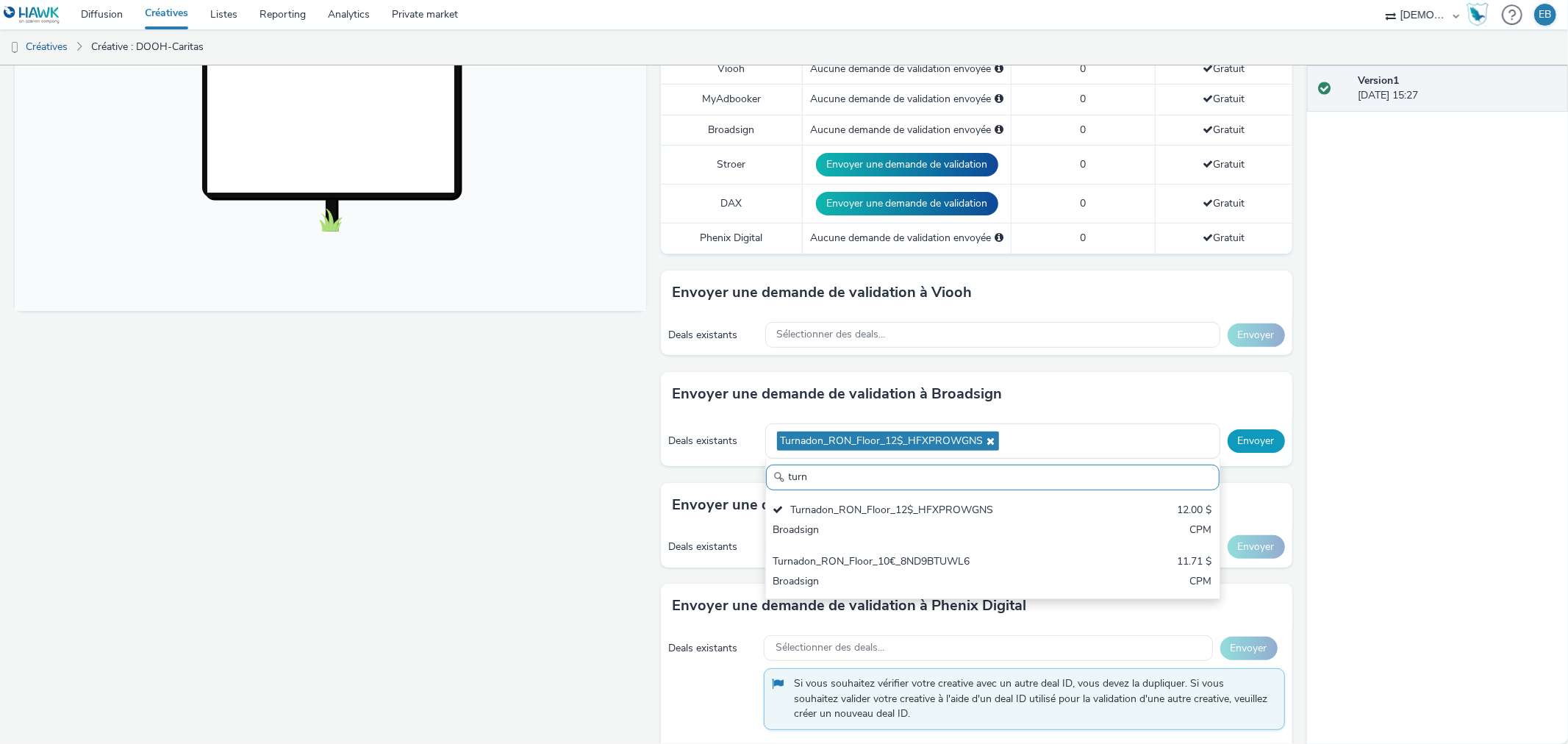
click at [1258, 430] on button "Envoyer" at bounding box center [1256, 441] width 57 height 23
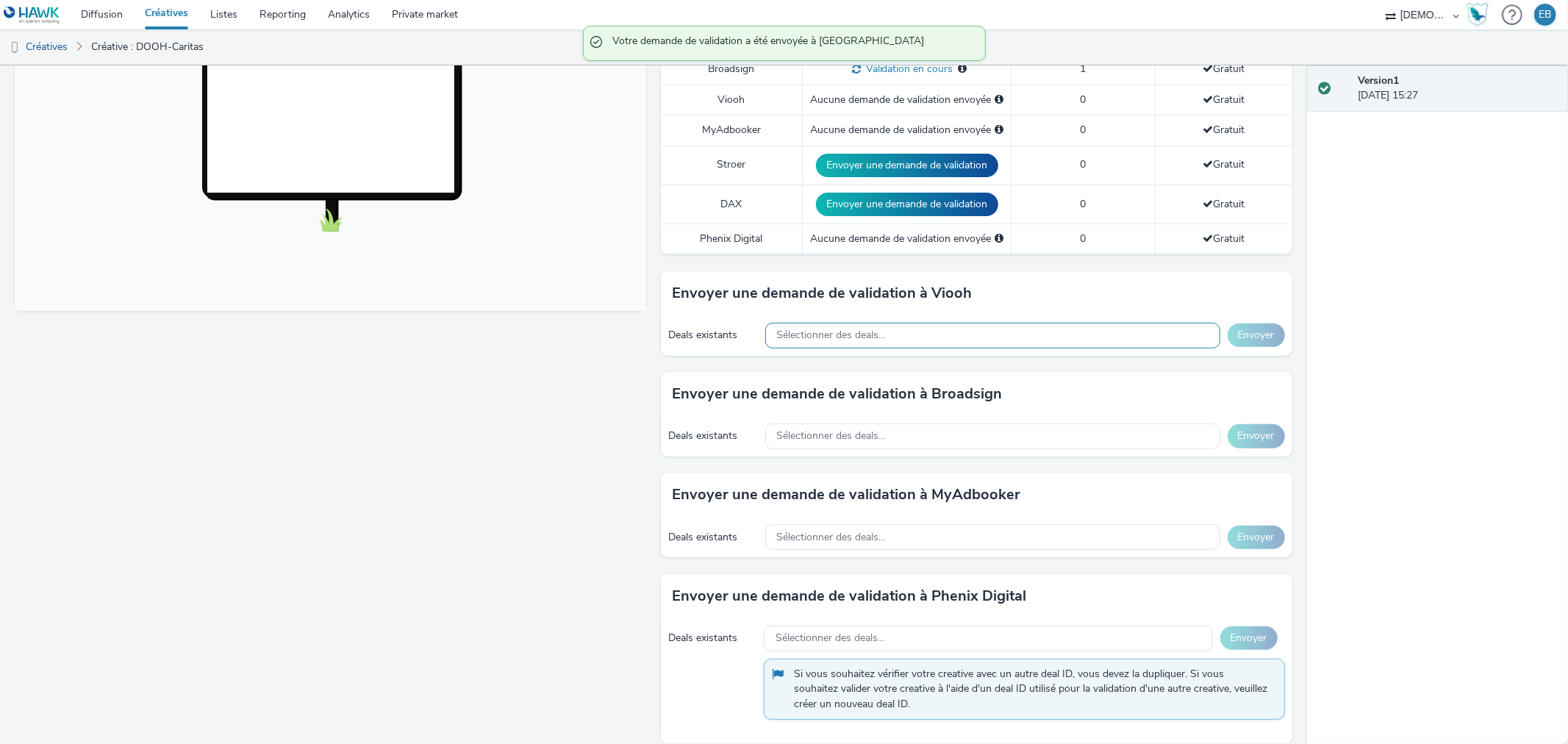
click at [846, 329] on span "Sélectionner des deals..." at bounding box center [832, 335] width 109 height 12
type input "dooh"
click at [847, 430] on span "Sélectionner des deals..." at bounding box center [832, 436] width 109 height 12
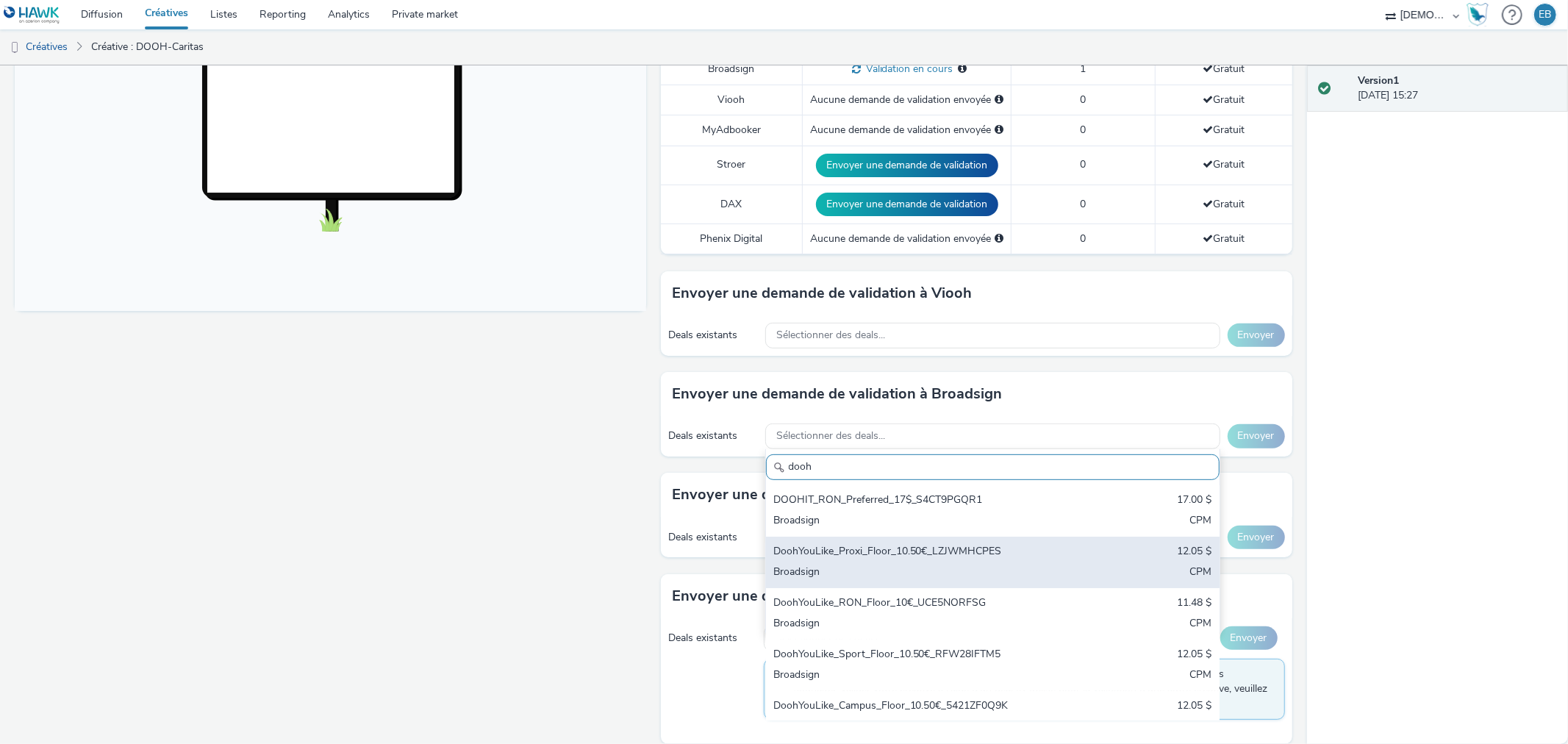
click at [904, 544] on div "DoohYouLike_Proxi_Floor_10.50€_LZJWMHCPES" at bounding box center [918, 553] width 290 height 17
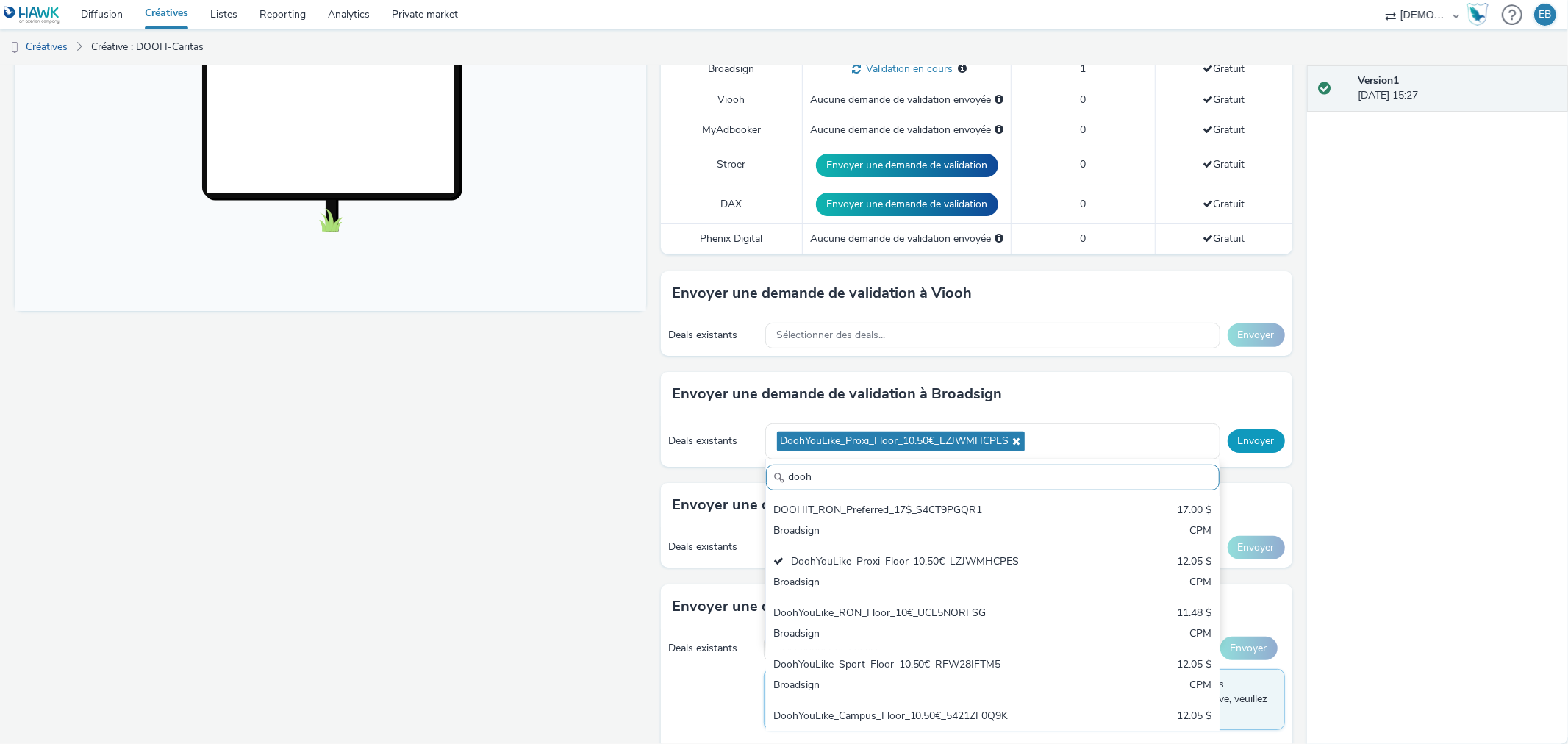
click at [1267, 430] on button "Envoyer" at bounding box center [1256, 441] width 57 height 23
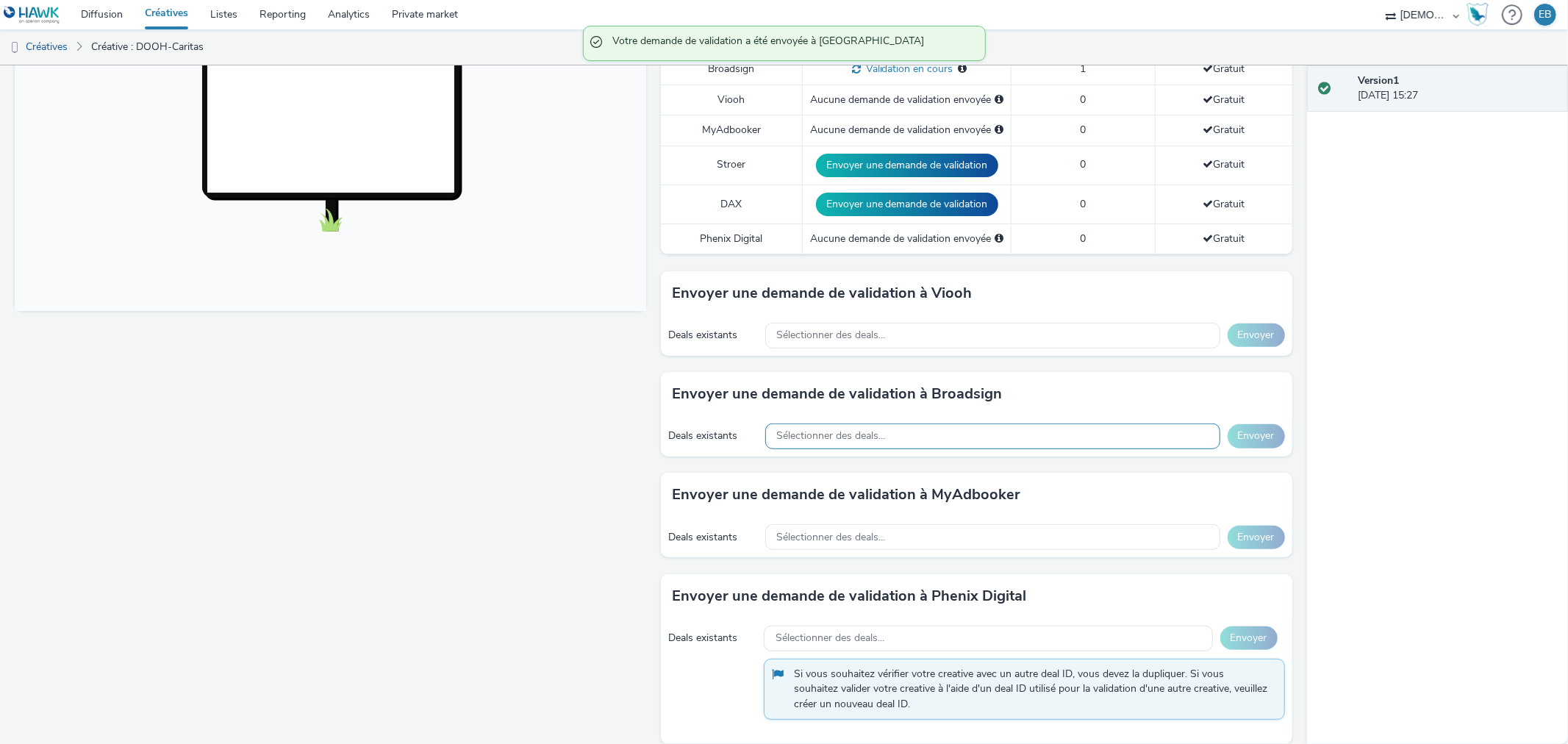
click at [1052, 424] on div "Sélectionner des deals..." at bounding box center [992, 437] width 455 height 26
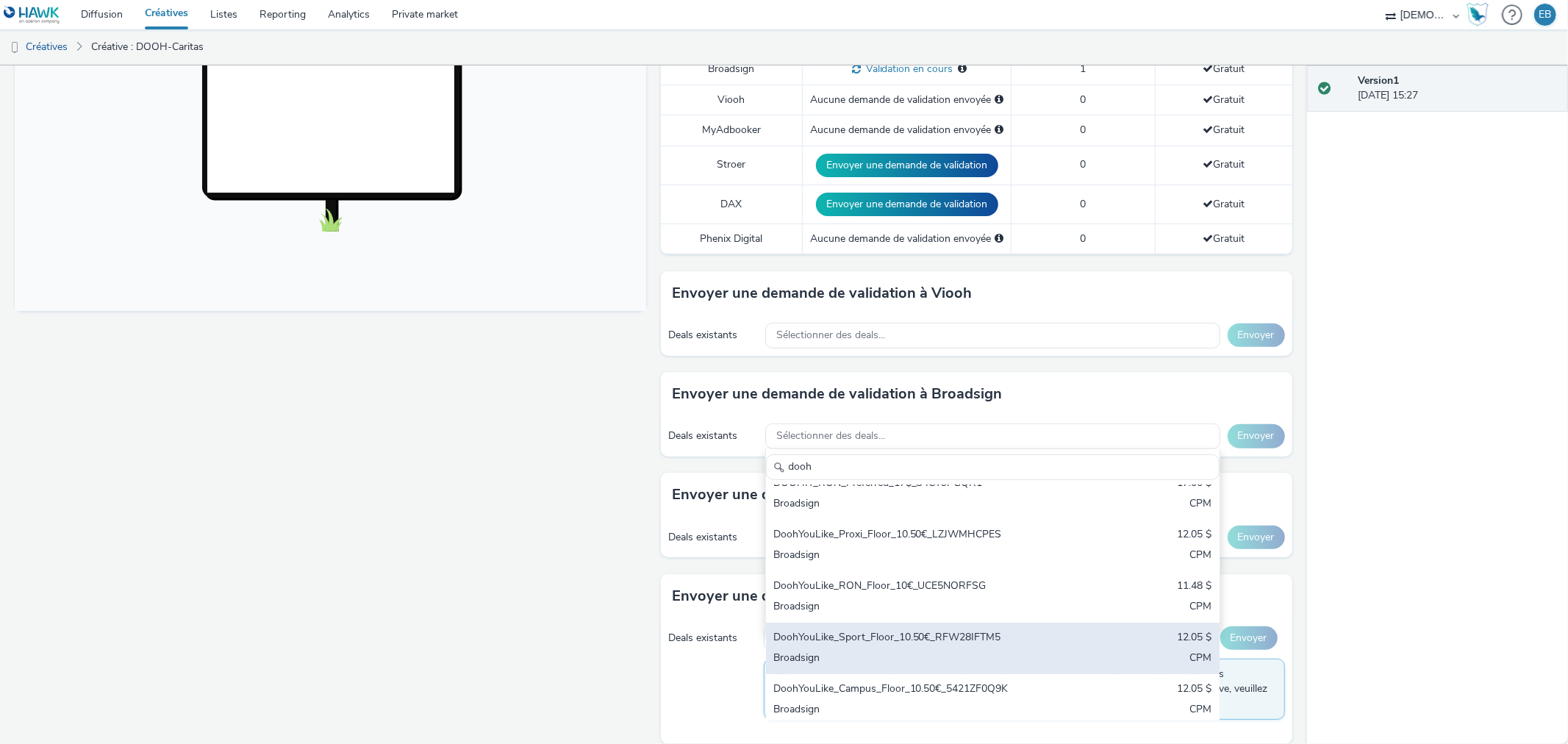
scroll to position [22, 0]
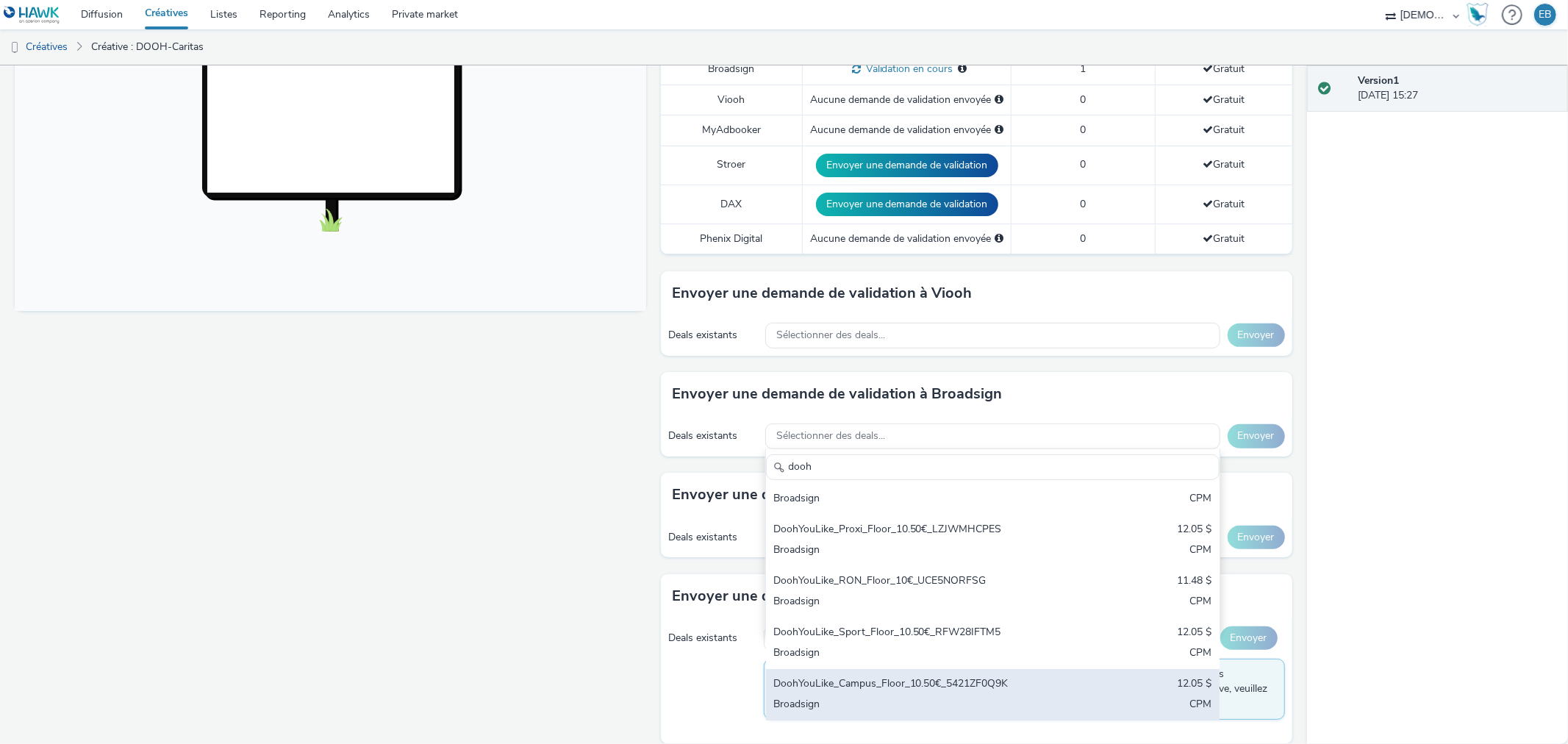
type input "dooh"
click at [960, 676] on div "DoohYouLike_Campus_Floor_10.50€_5421ZF0Q9K" at bounding box center [918, 685] width 290 height 17
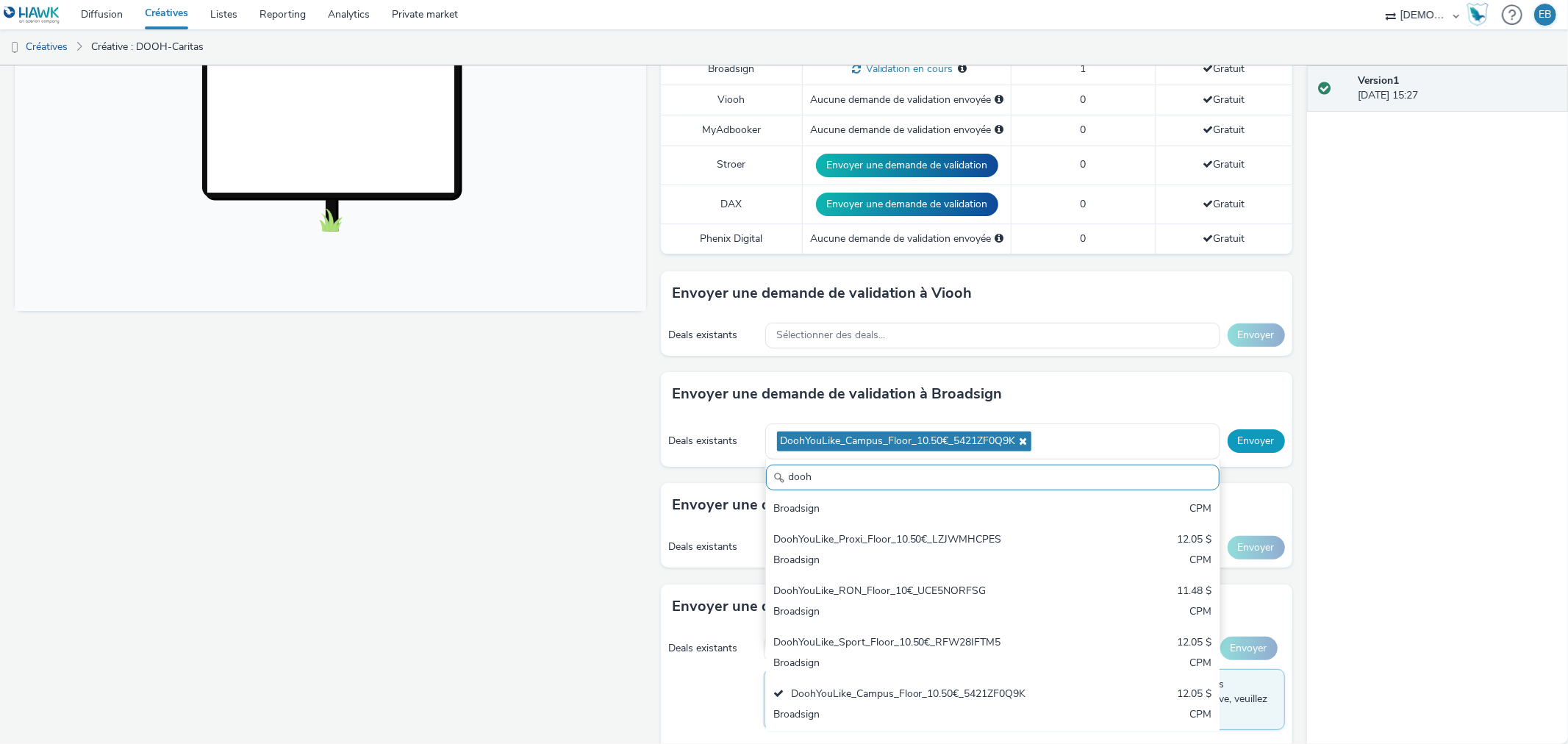
click at [1237, 430] on button "Envoyer" at bounding box center [1256, 441] width 57 height 23
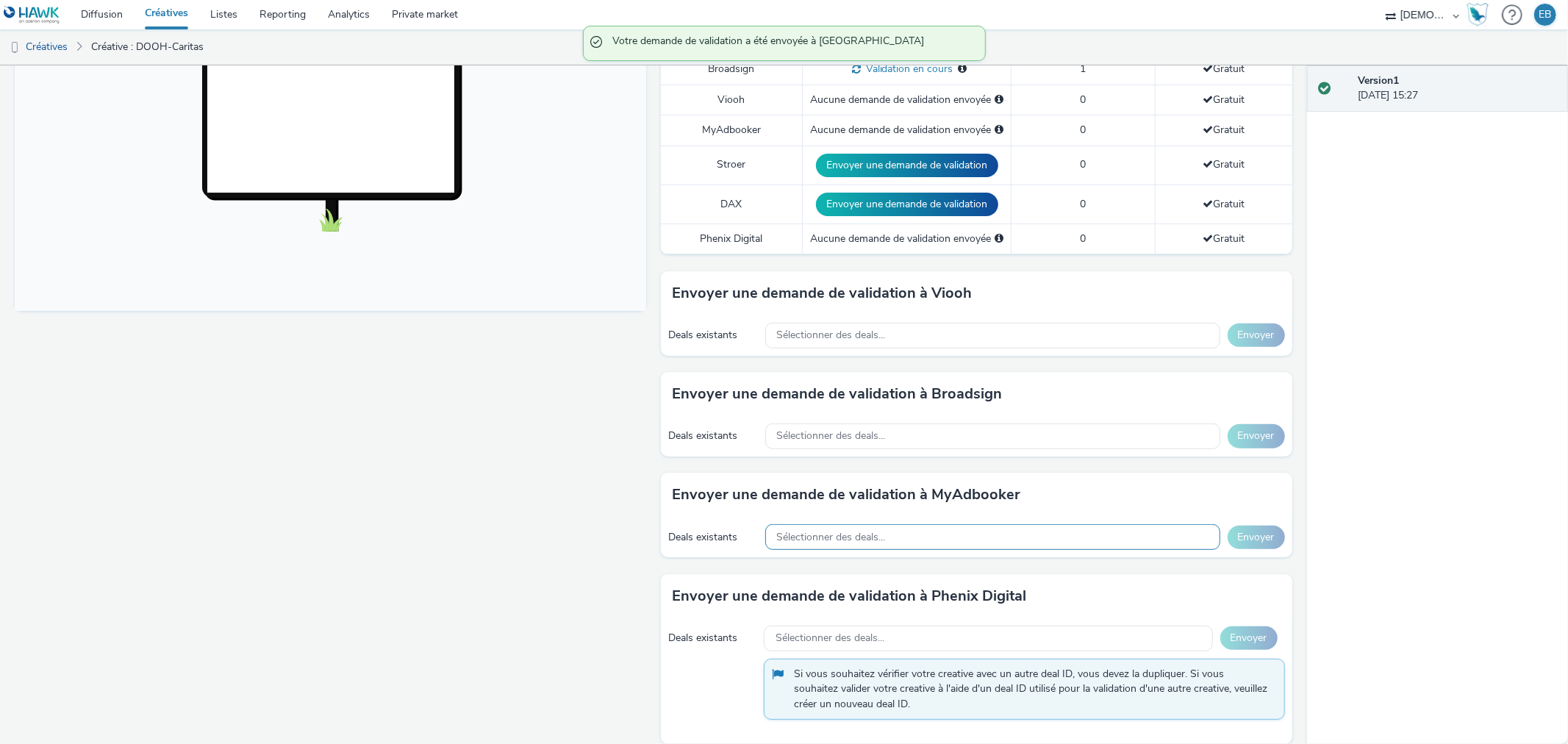
click at [917, 531] on div "Sélectionner des deals..." at bounding box center [992, 537] width 455 height 26
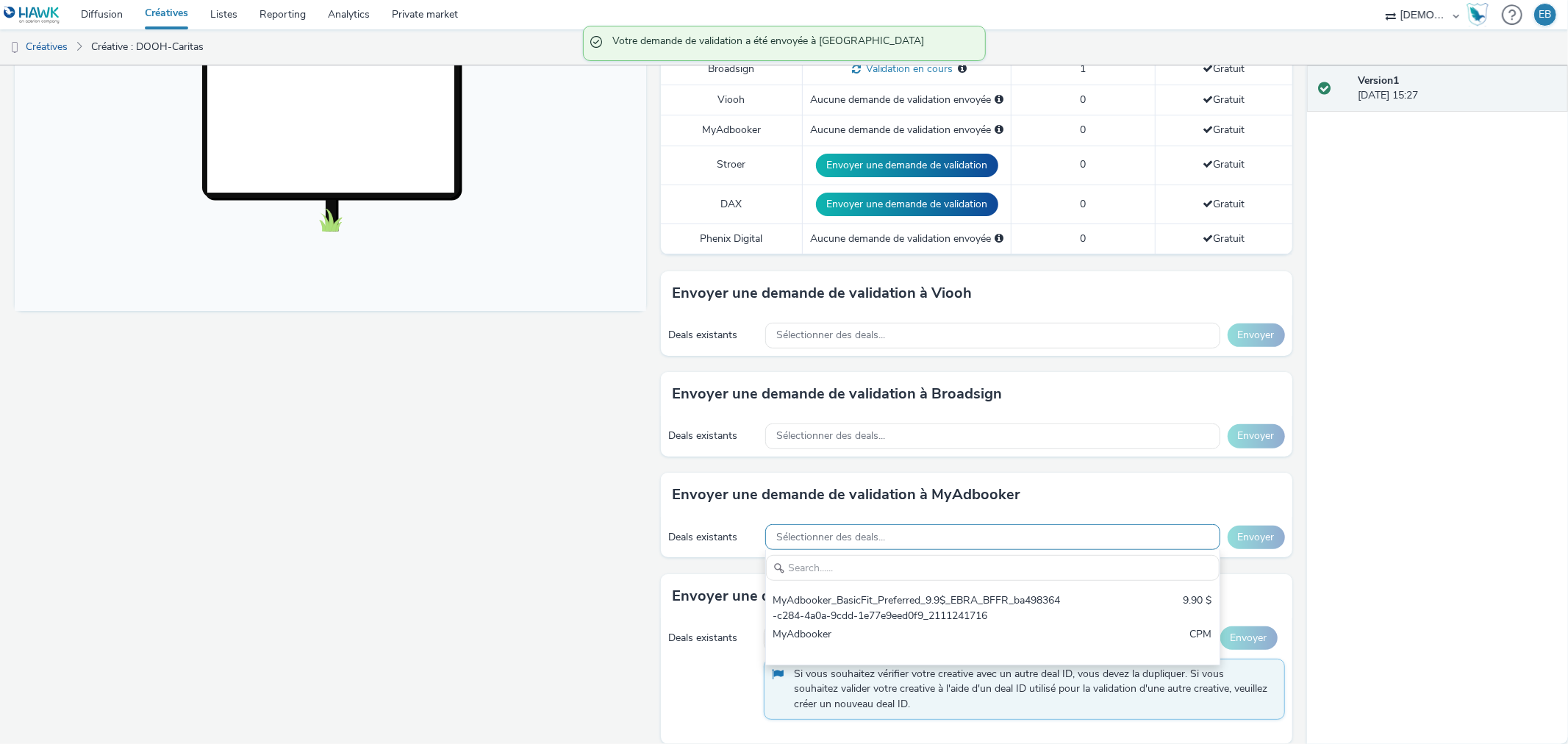
scroll to position [0, 0]
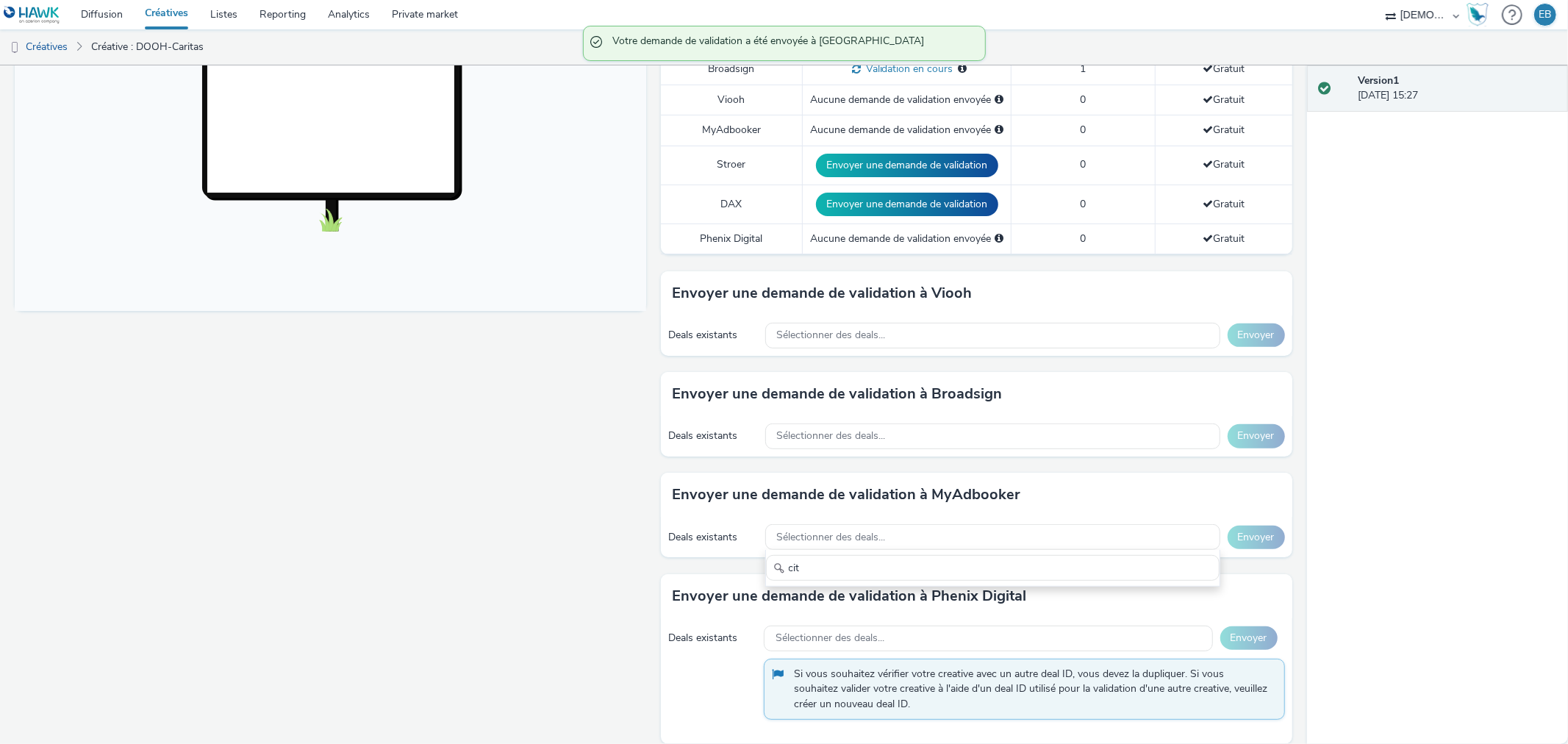
type input "cit"
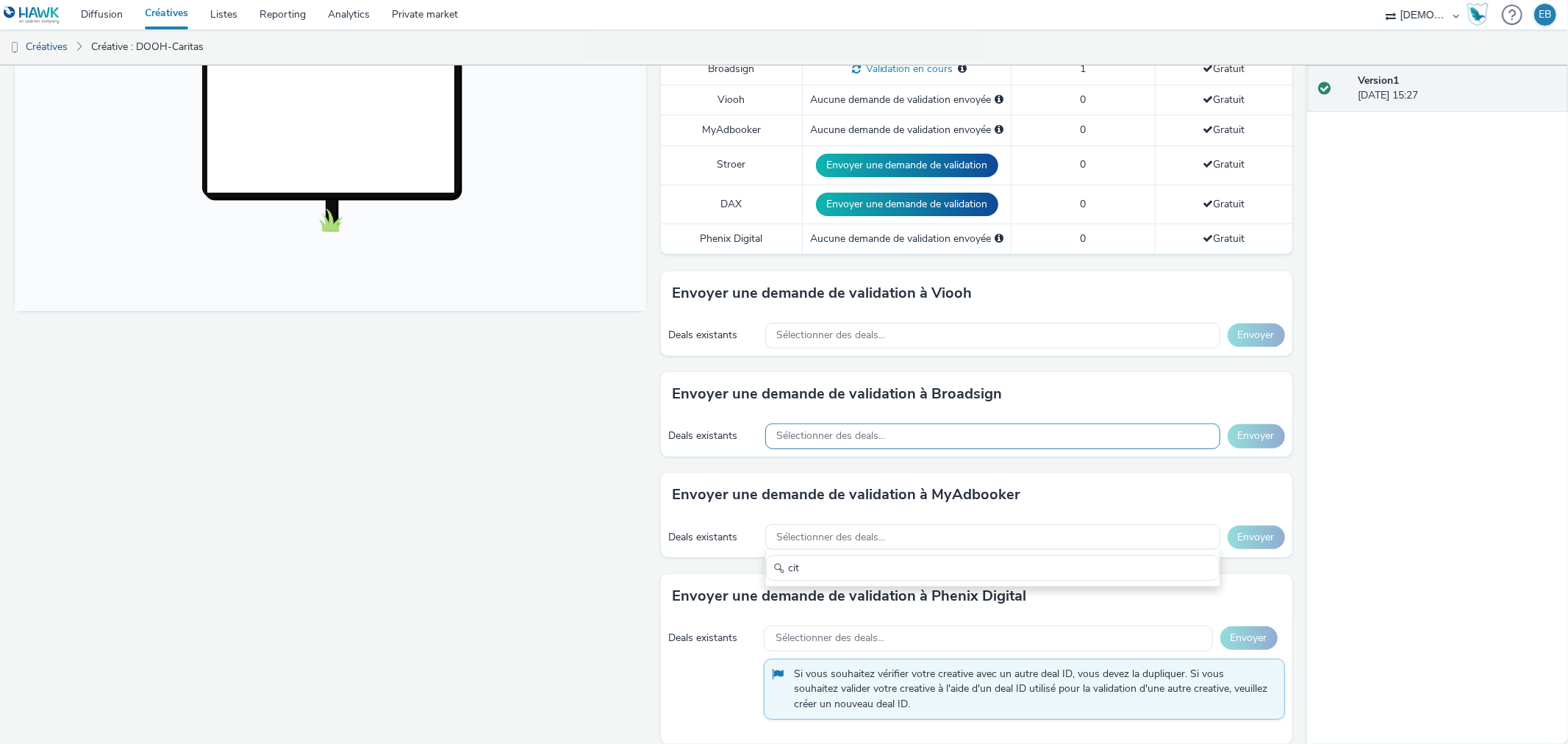
drag, startPoint x: 801, startPoint y: 437, endPoint x: 827, endPoint y: 411, distance: 36.8
click at [799, 437] on div "Deals existants Sélectionner des deals... Envoyer" at bounding box center [976, 436] width 632 height 41
click at [827, 424] on div "Sélectionner des deals..." at bounding box center [992, 437] width 455 height 26
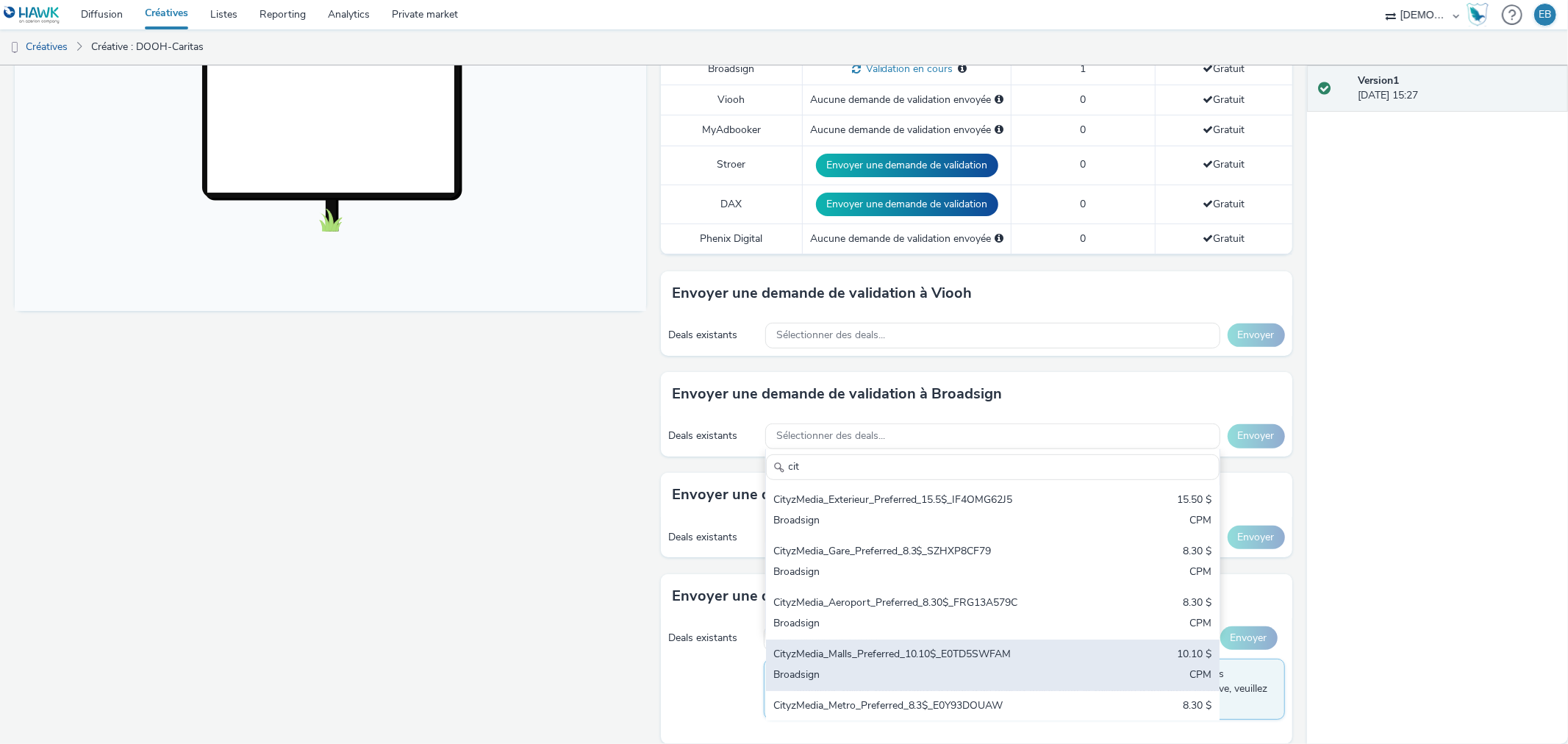
type input "cit"
click at [951, 639] on div "CityzMedia_Malls_Preferred_10.10$_E0TD5SWFAM 10.10 $ Broadsign CPM" at bounding box center [993, 664] width 454 height 51
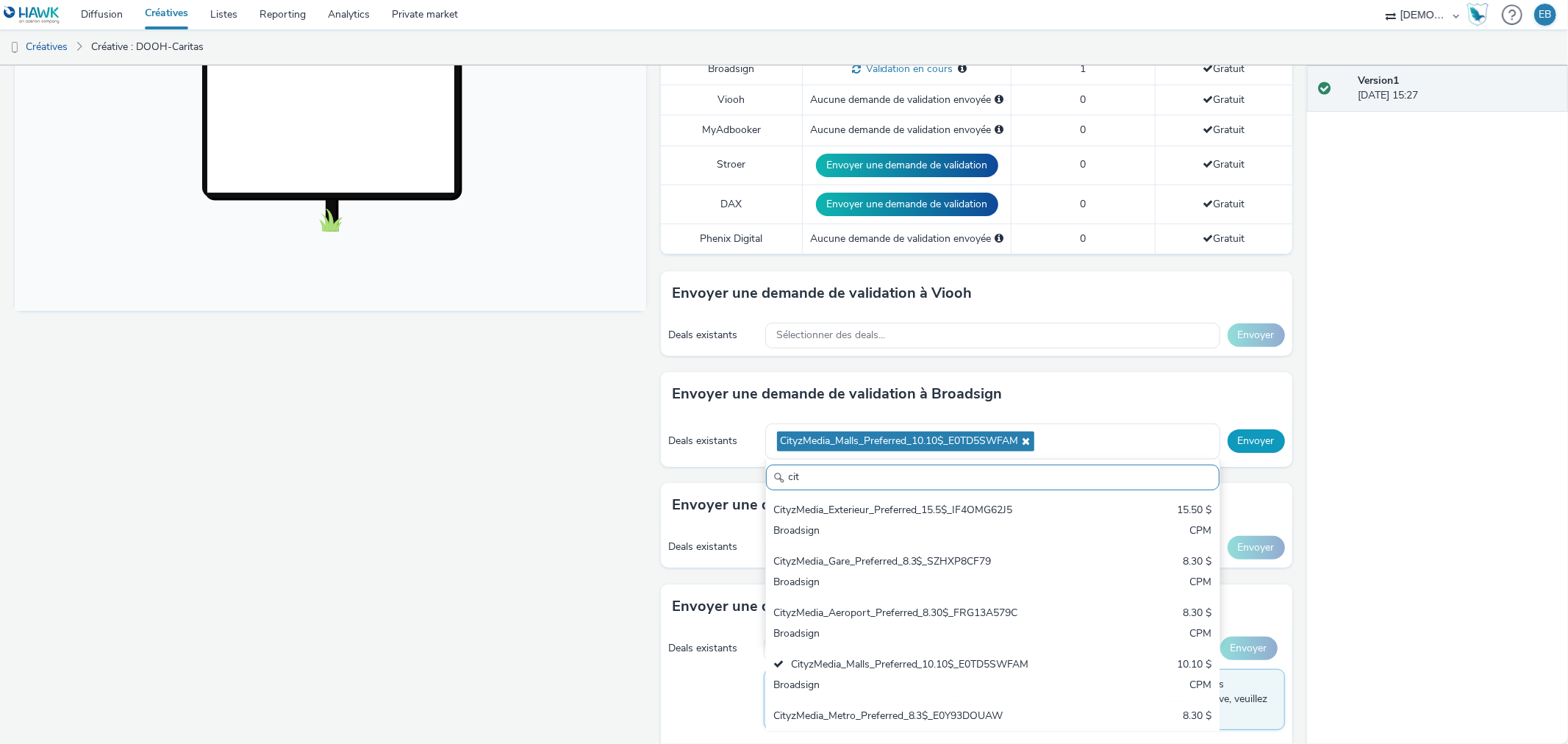
click at [1250, 435] on button "Envoyer" at bounding box center [1256, 441] width 57 height 23
